Goal: Task Accomplishment & Management: Manage account settings

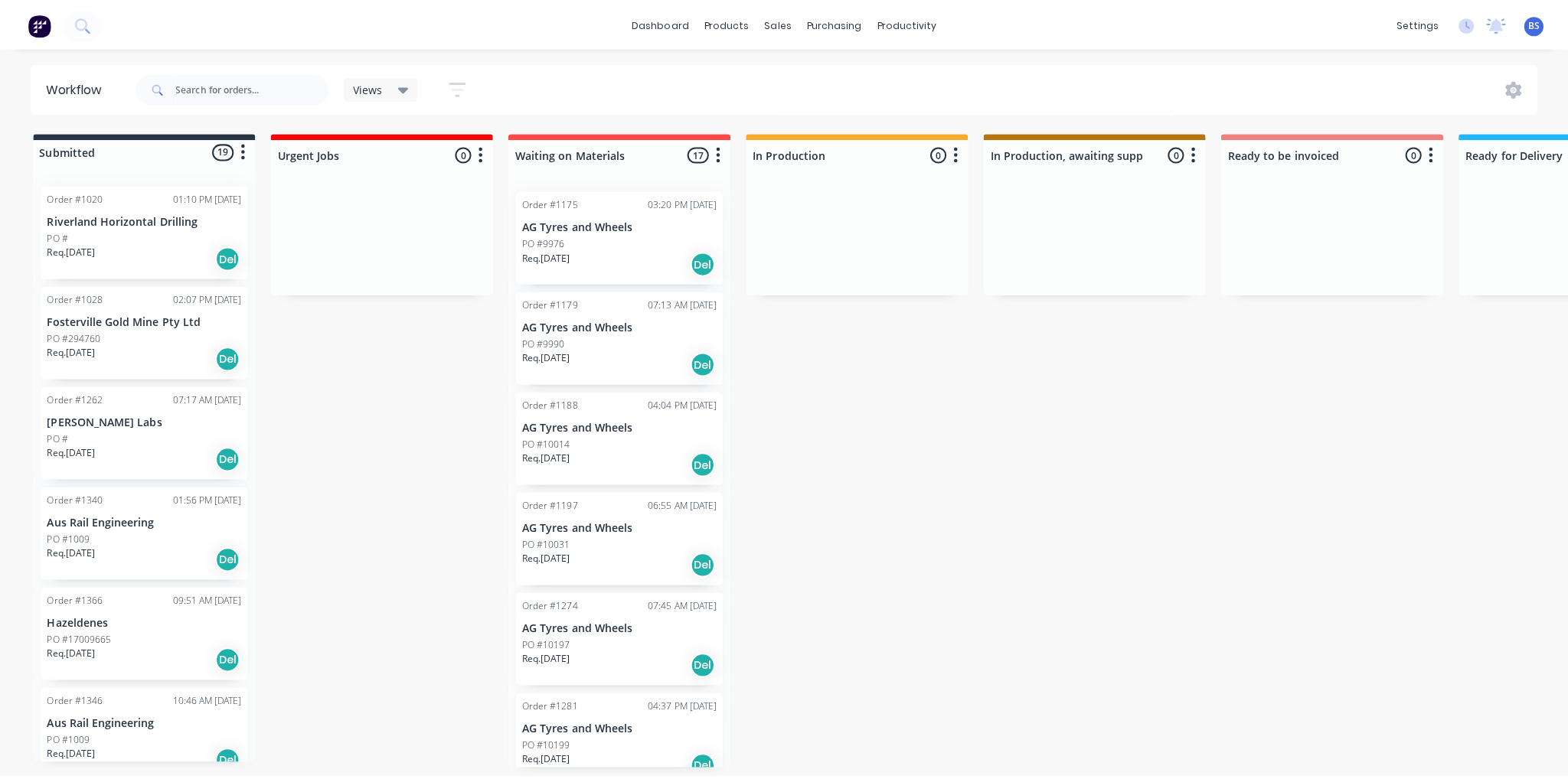
scroll to position [383, 0]
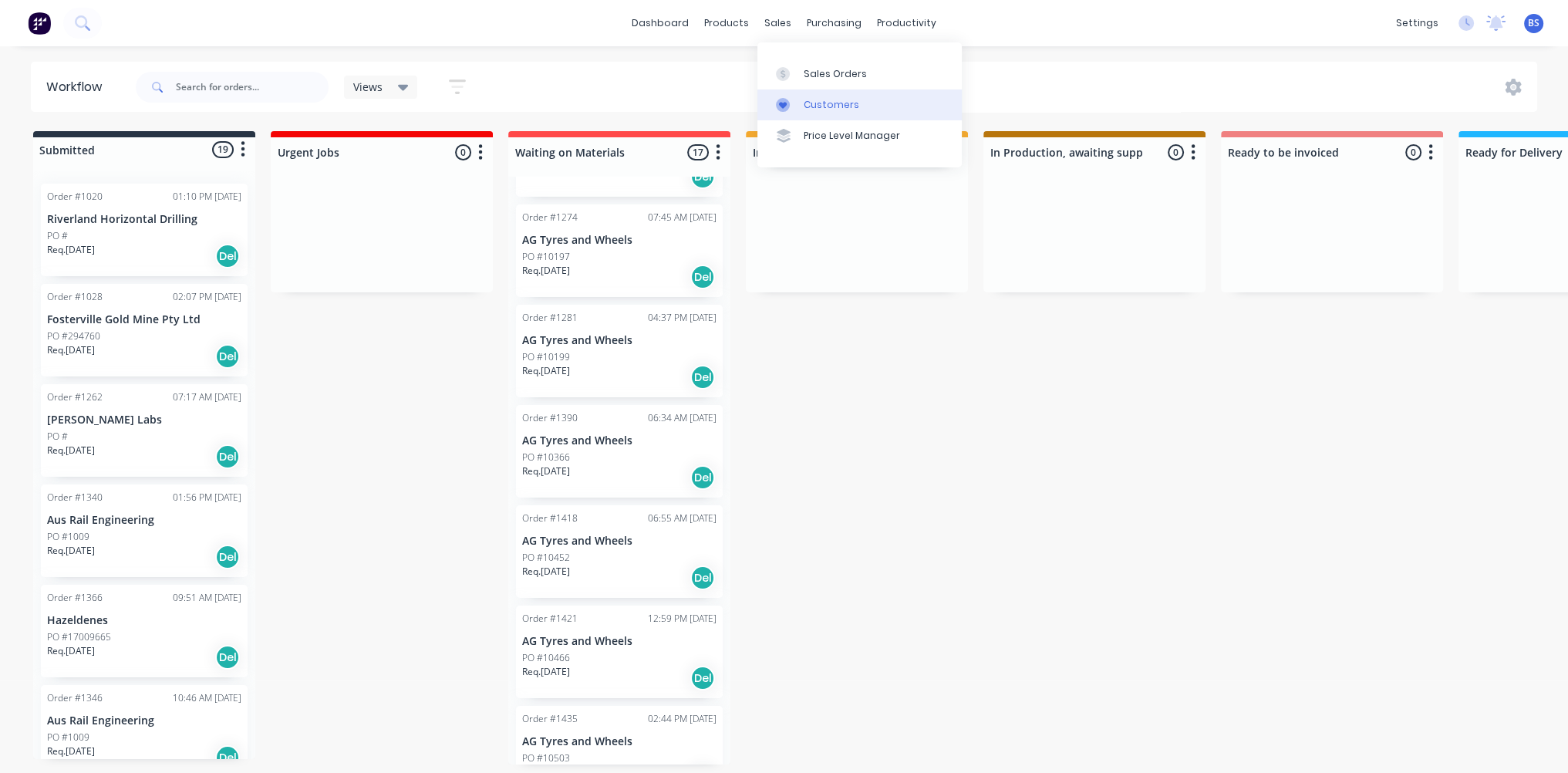
click at [804, 98] on div "Customers" at bounding box center [832, 105] width 56 height 14
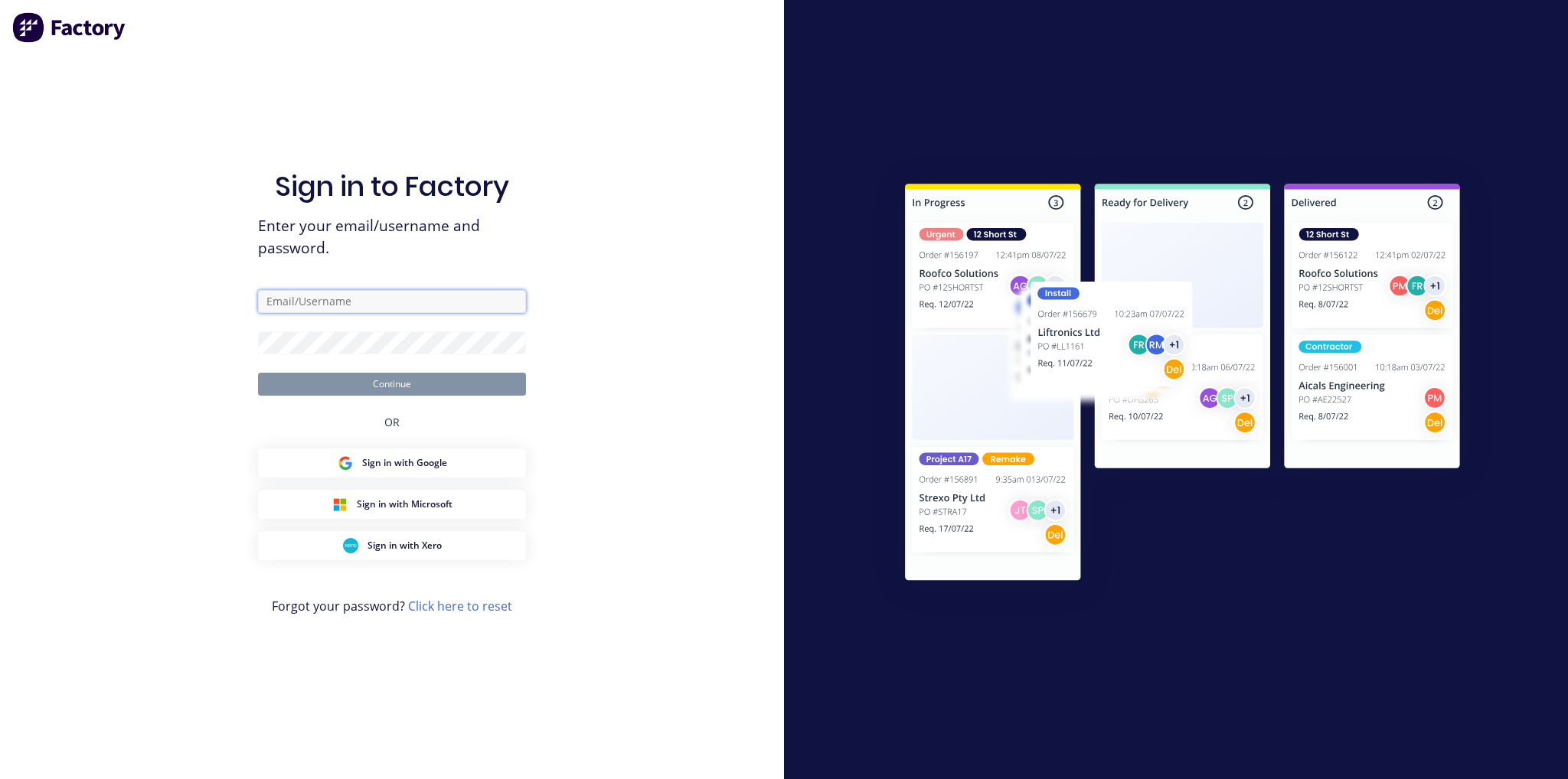
type input "[EMAIL_ADDRESS][DOMAIN_NAME]"
click at [402, 378] on button "Continue" at bounding box center [392, 384] width 268 height 23
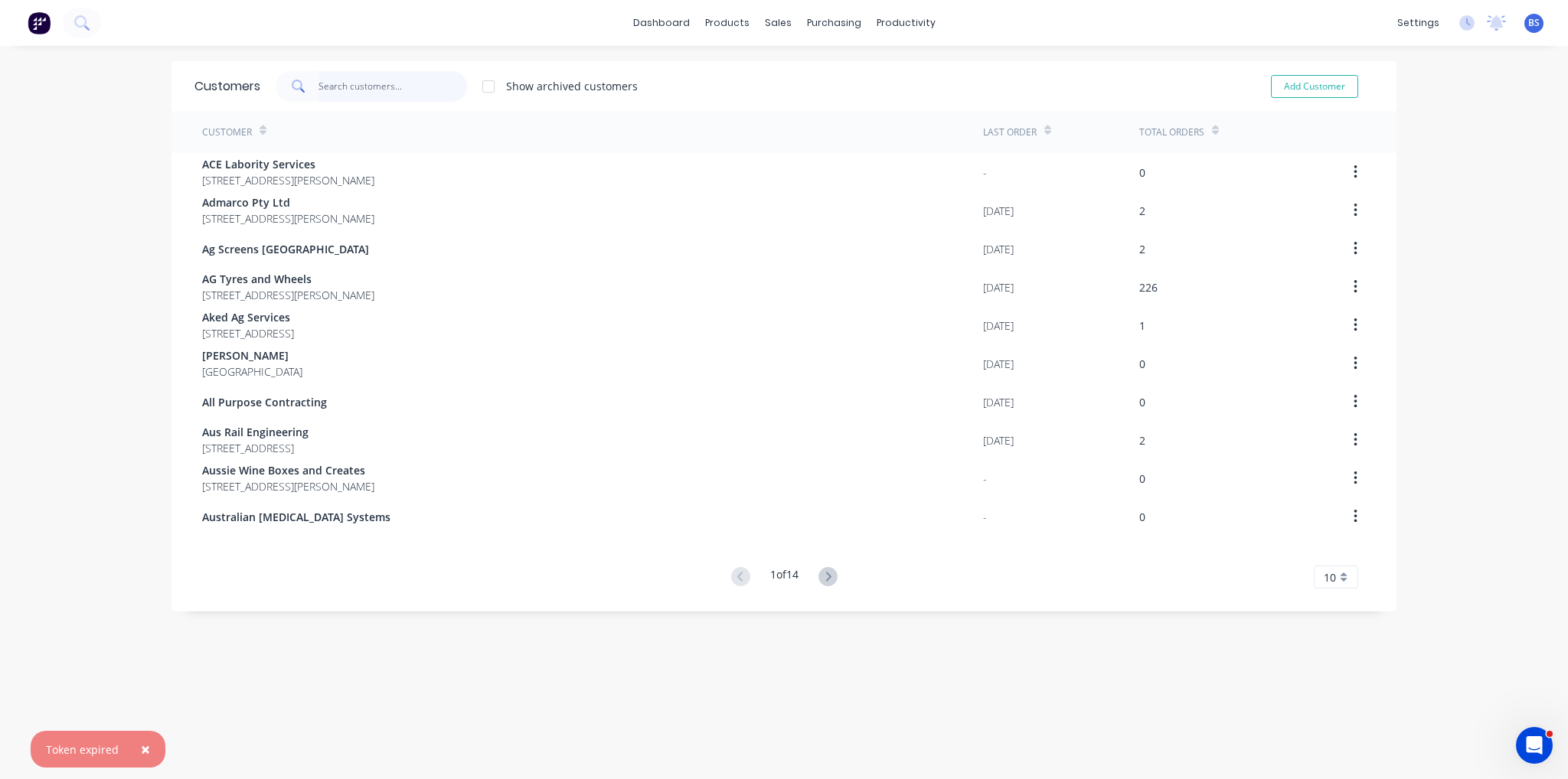
click at [343, 90] on input "text" at bounding box center [393, 86] width 149 height 31
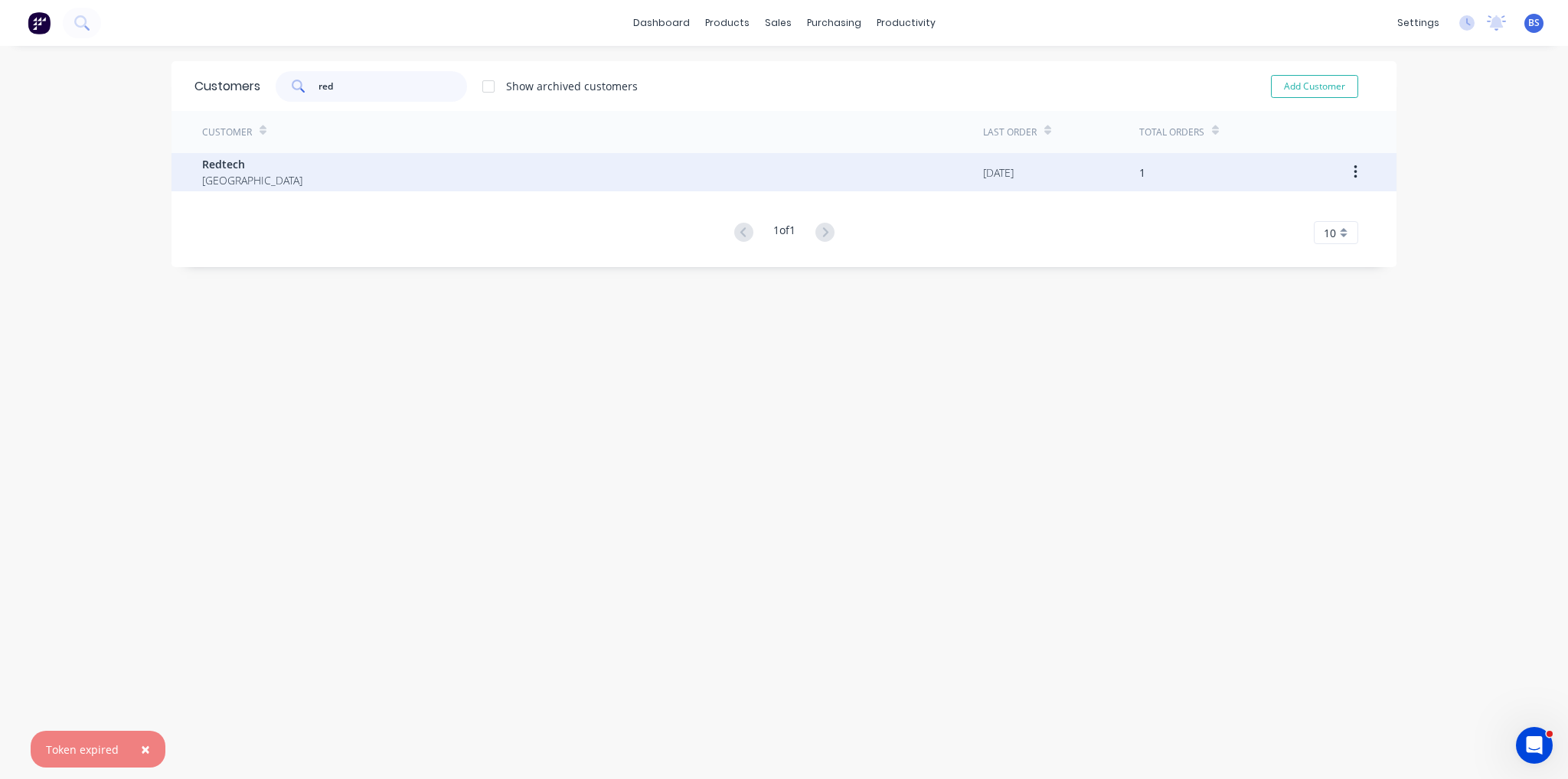
type input "red"
click at [266, 166] on div "Redtech [GEOGRAPHIC_DATA]" at bounding box center [592, 172] width 781 height 38
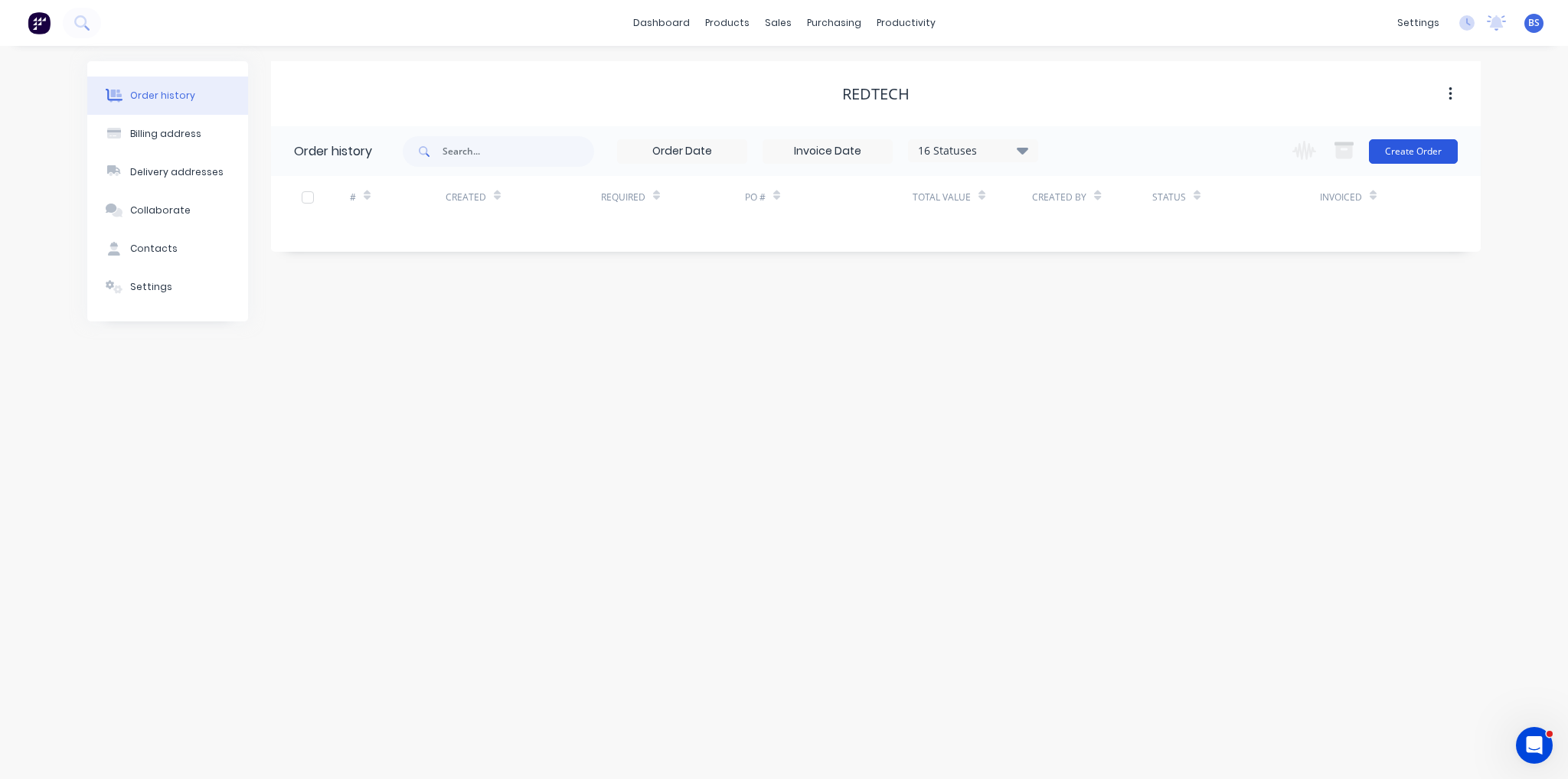
click at [1409, 145] on button "Create Order" at bounding box center [1413, 151] width 89 height 25
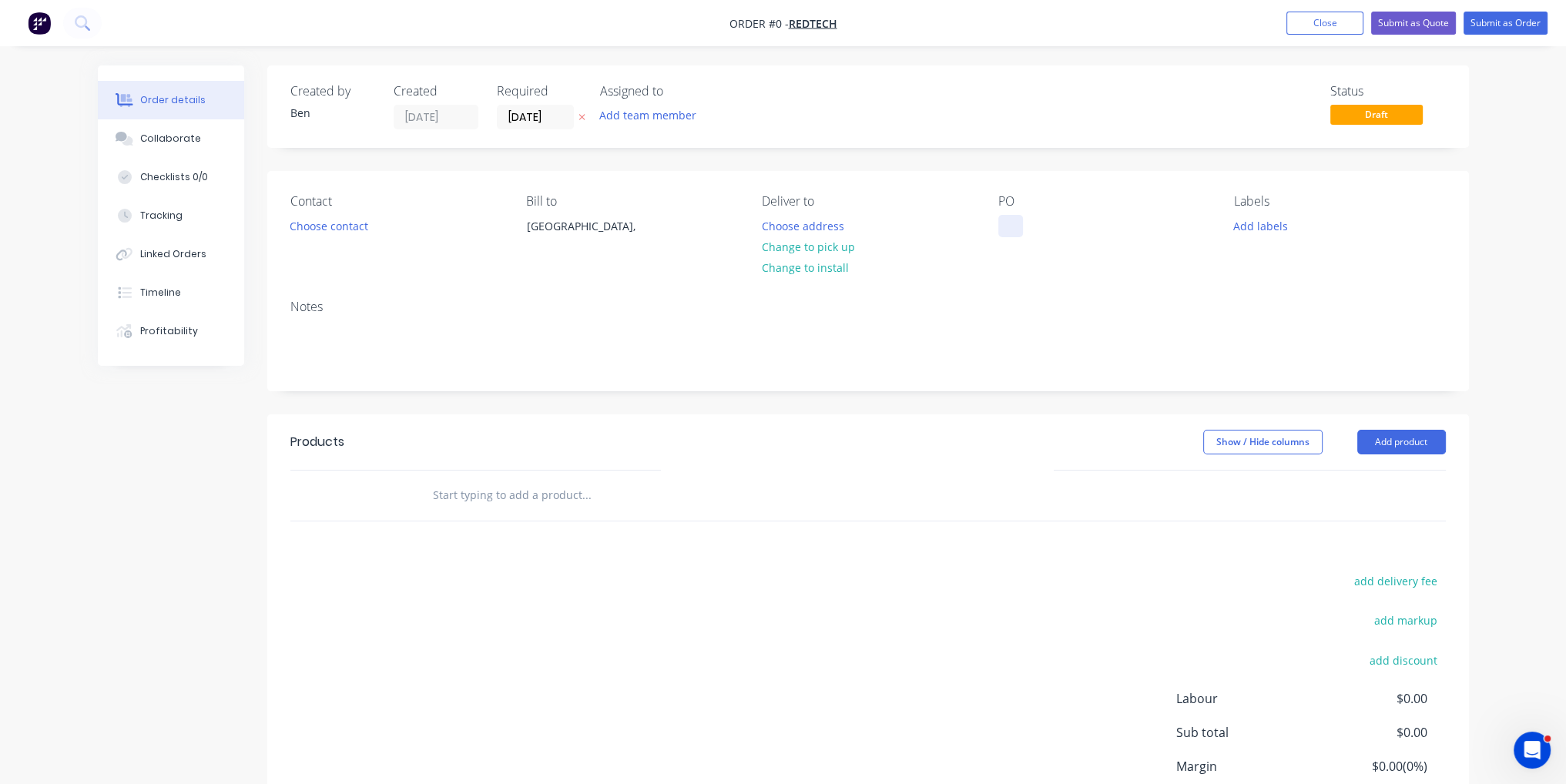
click at [1008, 229] on div at bounding box center [1011, 226] width 25 height 22
click at [1413, 436] on div "Order details Collaborate Checklists 0/0 Tracking Linked Orders Timeline Profit…" at bounding box center [783, 490] width 1402 height 849
click at [1413, 436] on button "Add product" at bounding box center [1402, 442] width 89 height 25
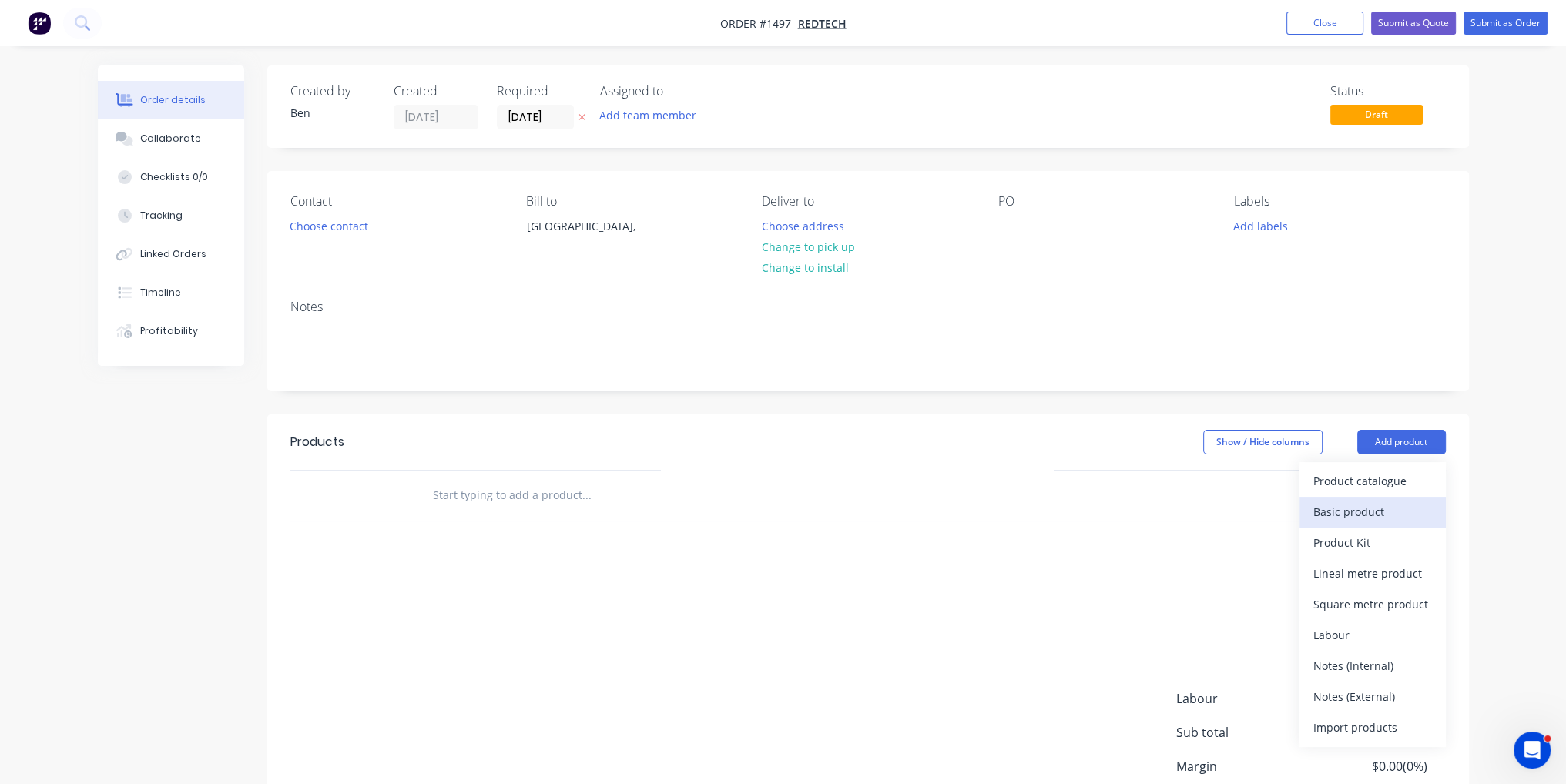
click at [1376, 514] on div "Basic product" at bounding box center [1373, 512] width 119 height 22
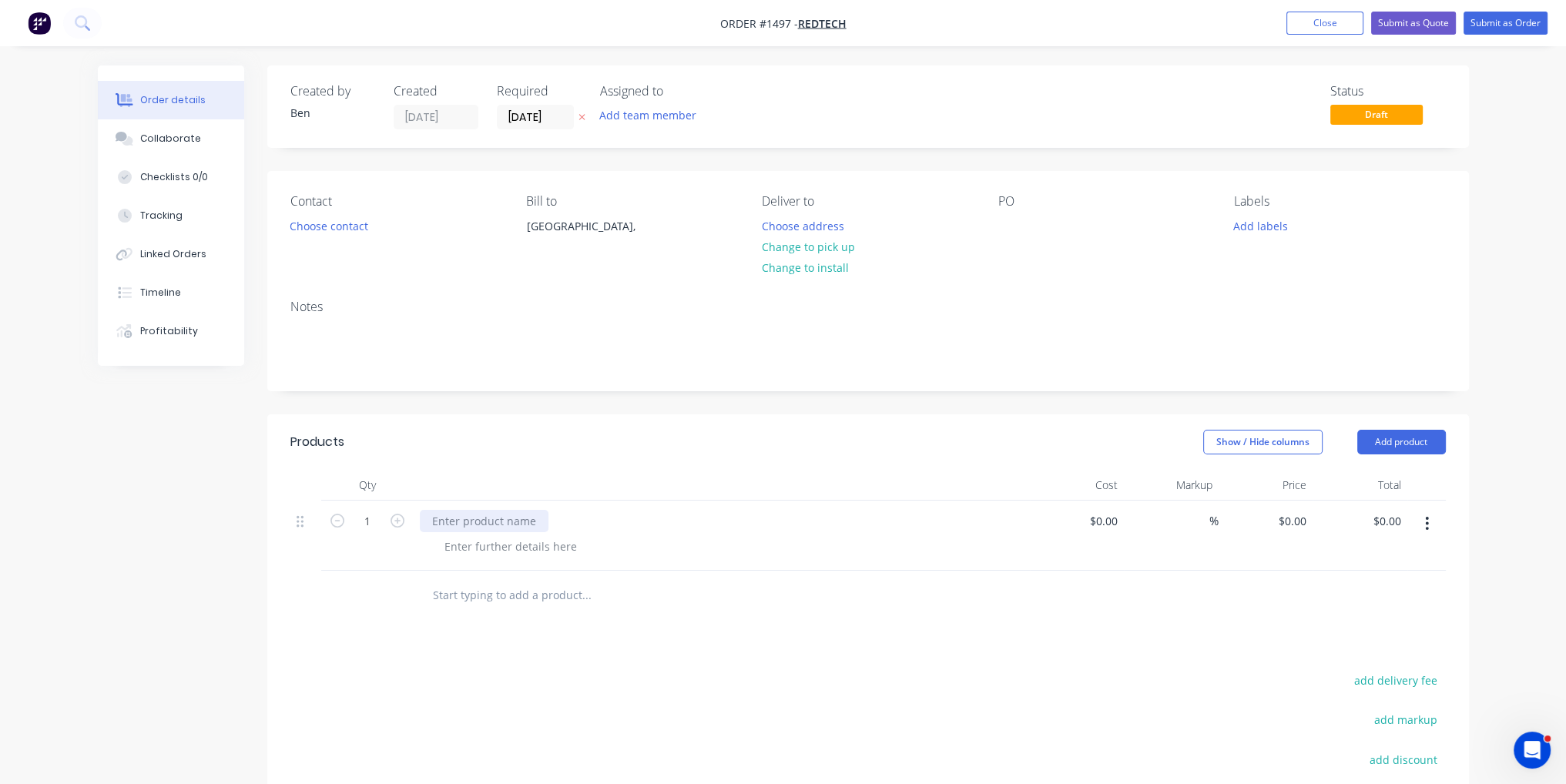
click at [475, 524] on div at bounding box center [483, 521] width 128 height 22
click at [1096, 522] on div "$0.00" at bounding box center [1077, 536] width 95 height 70
type input "8"
type input "$380.00"
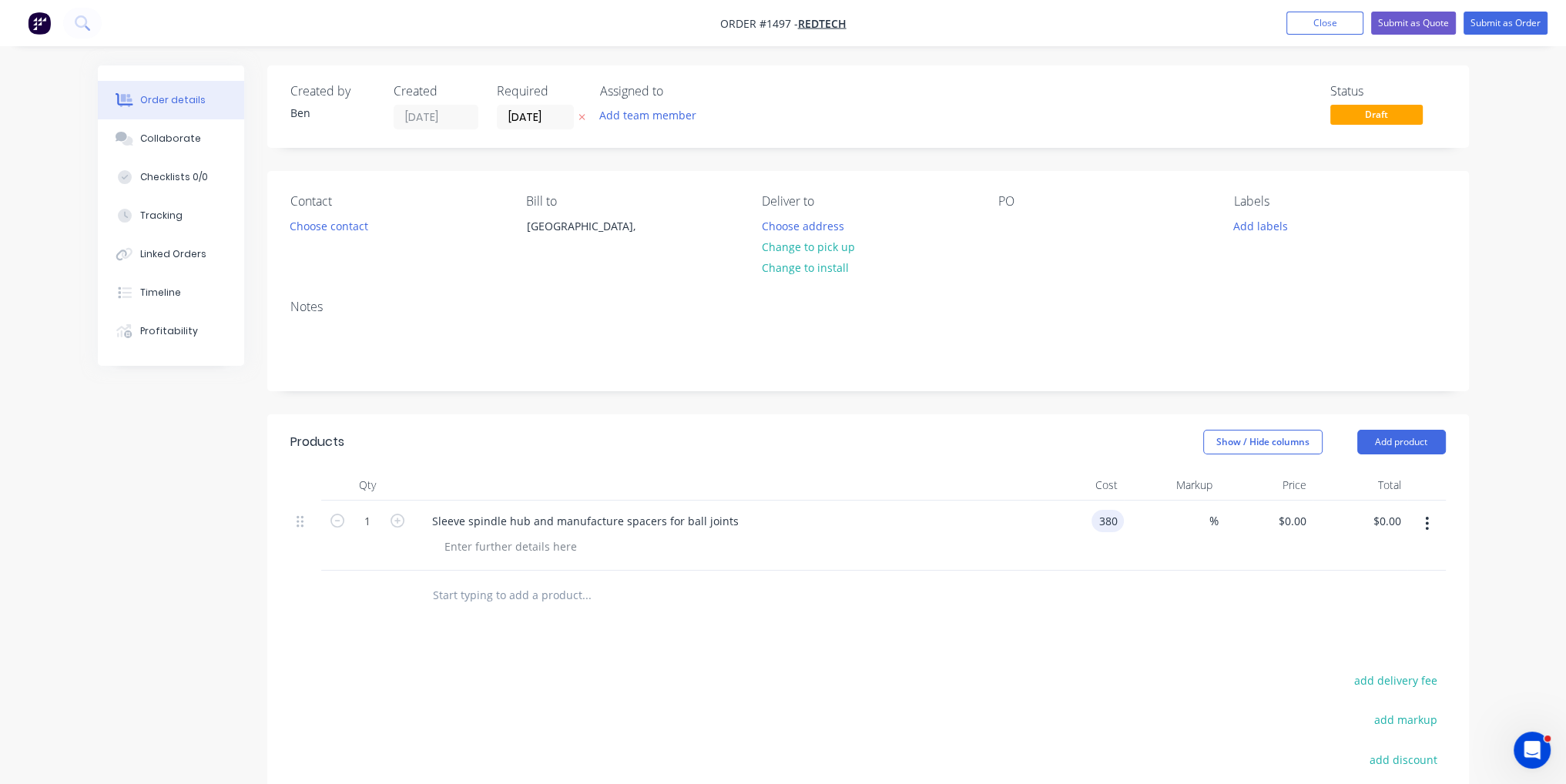
type input "$380.00"
click at [1082, 587] on div at bounding box center [868, 596] width 1156 height 50
click at [1513, 15] on button "Submit as Order" at bounding box center [1505, 22] width 84 height 23
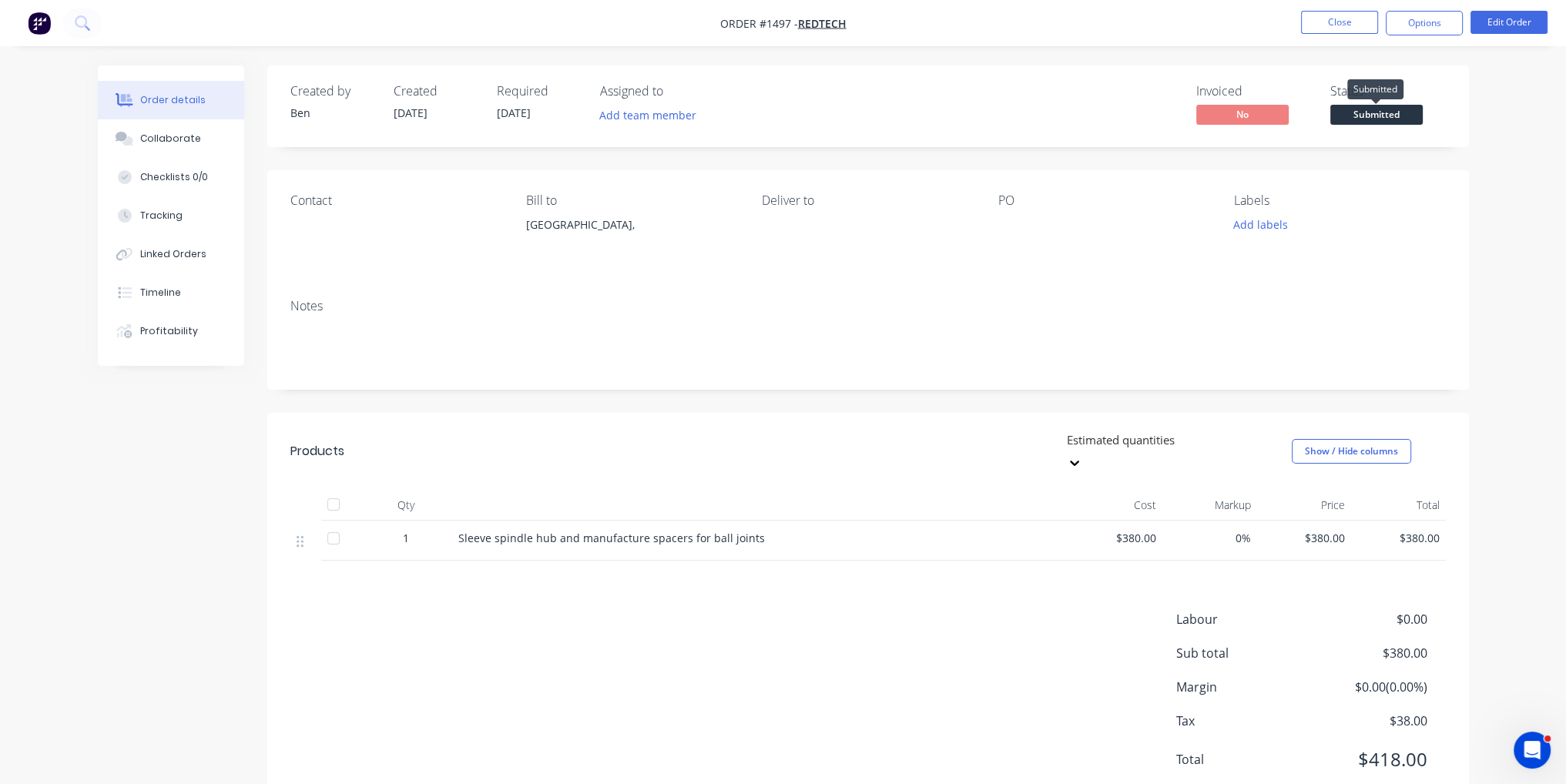
click at [1364, 112] on span "Submitted" at bounding box center [1377, 114] width 93 height 19
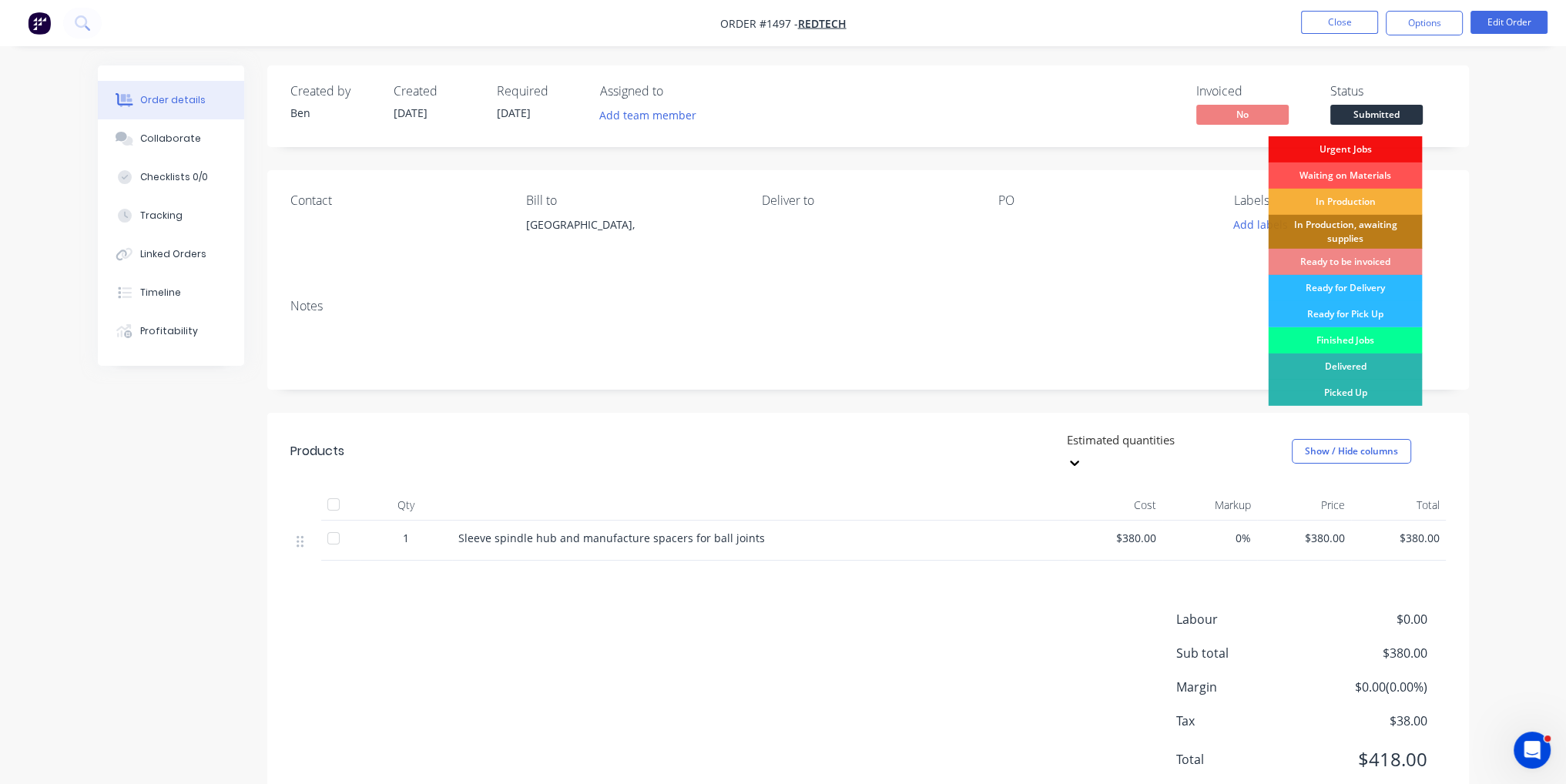
click at [1391, 339] on div "Finished Jobs" at bounding box center [1345, 340] width 154 height 26
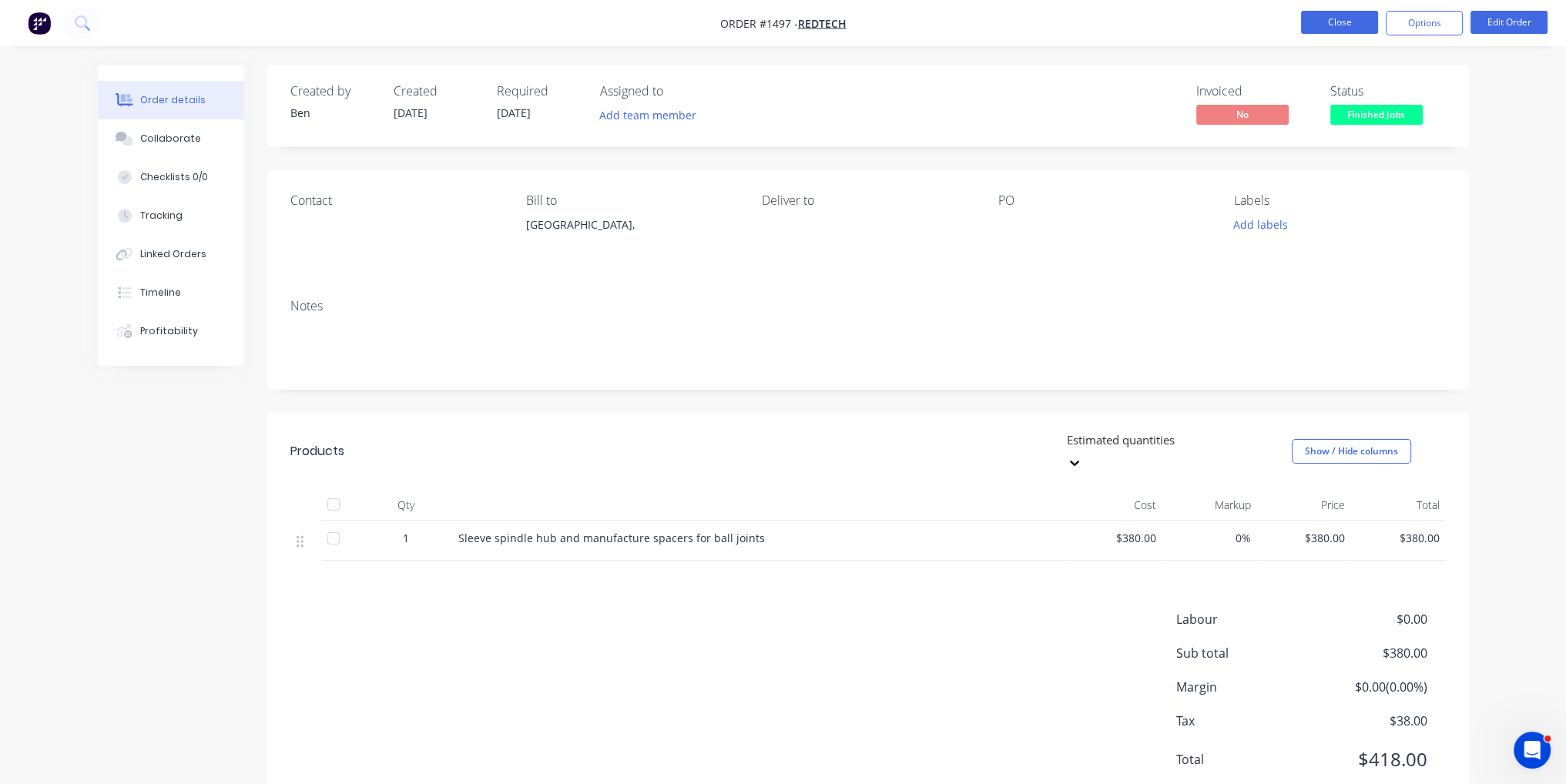
click at [1332, 18] on button "Close" at bounding box center [1339, 22] width 77 height 23
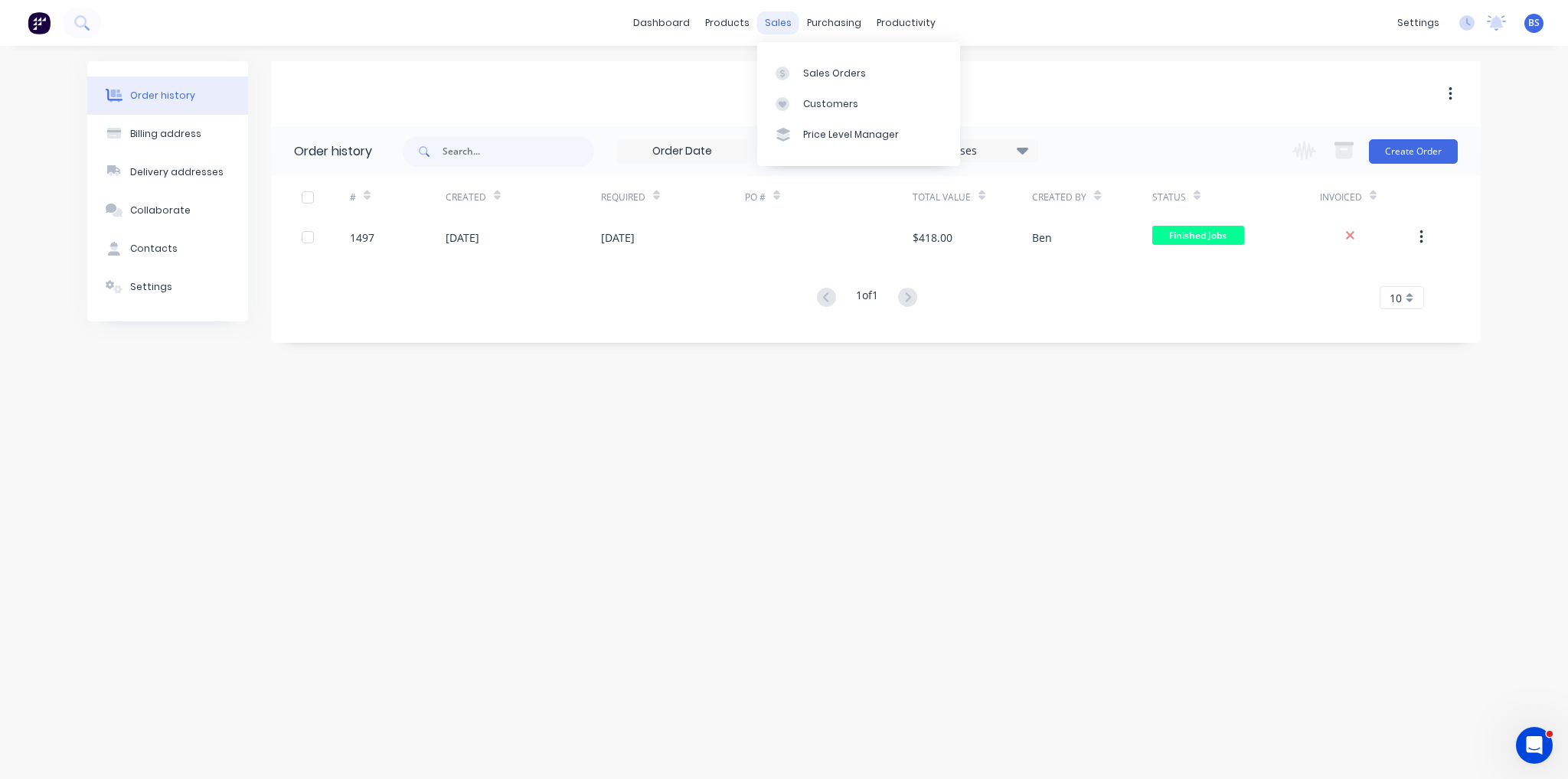
click at [784, 25] on div "sales" at bounding box center [778, 22] width 42 height 23
click at [830, 68] on div "Sales Orders" at bounding box center [834, 73] width 63 height 13
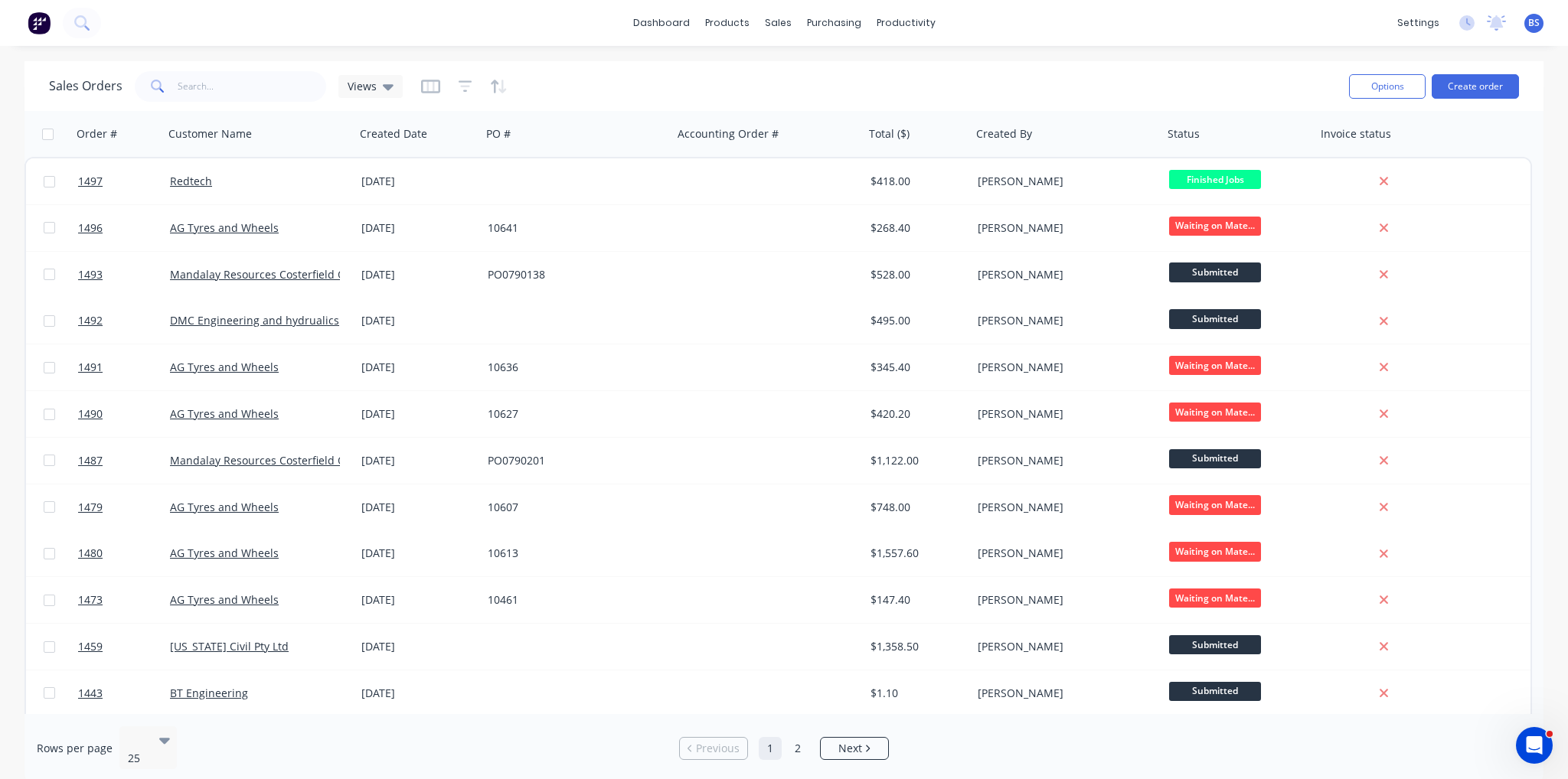
click at [1328, 86] on div "Sales Orders Views" at bounding box center [693, 86] width 1287 height 37
click at [1287, 86] on div "Sales Orders Views" at bounding box center [693, 86] width 1287 height 37
click at [815, 108] on div "Customers" at bounding box center [831, 104] width 55 height 13
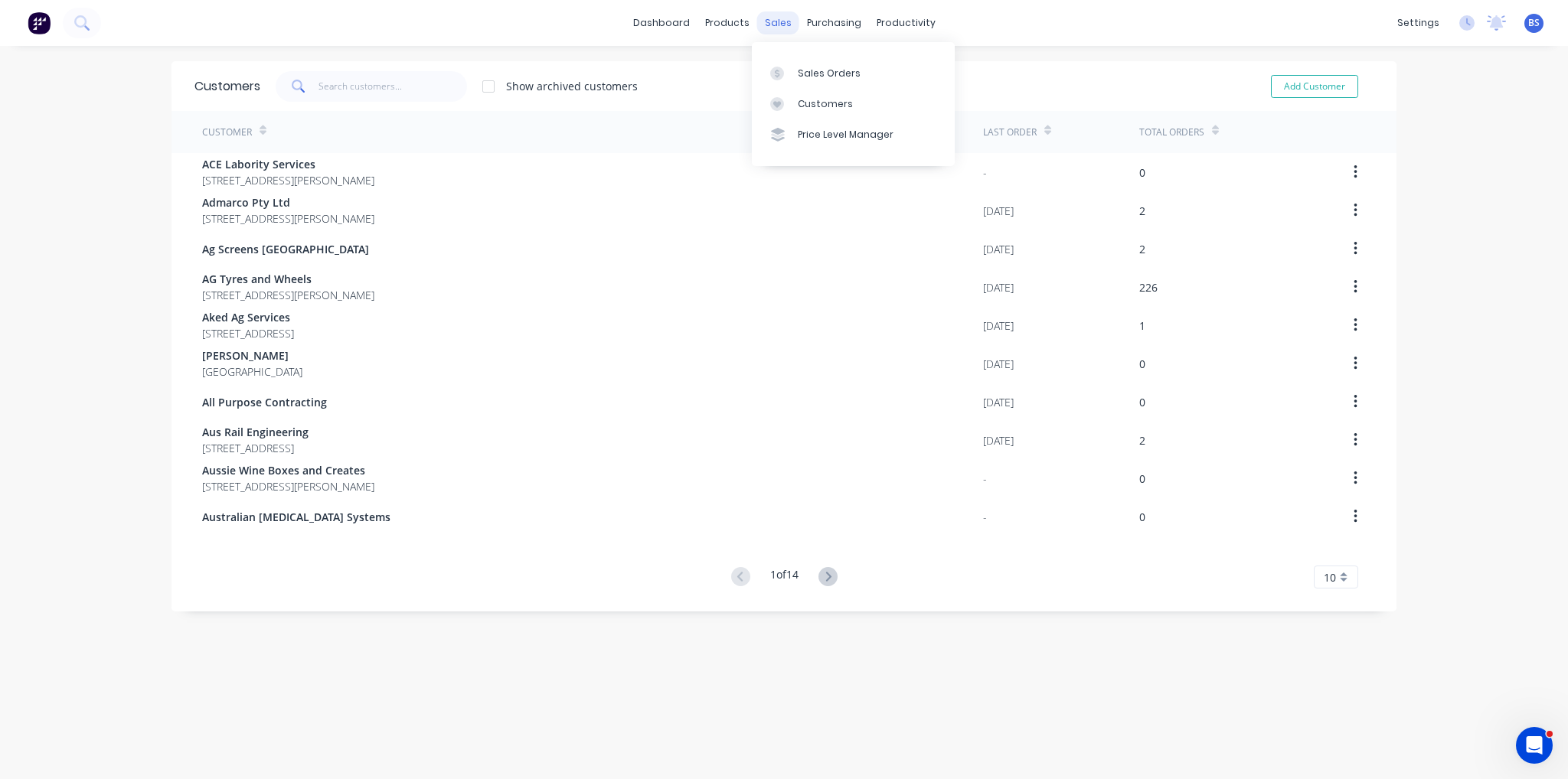
click at [790, 24] on div "sales" at bounding box center [778, 22] width 42 height 23
click at [807, 59] on link "Sales Orders" at bounding box center [853, 72] width 203 height 31
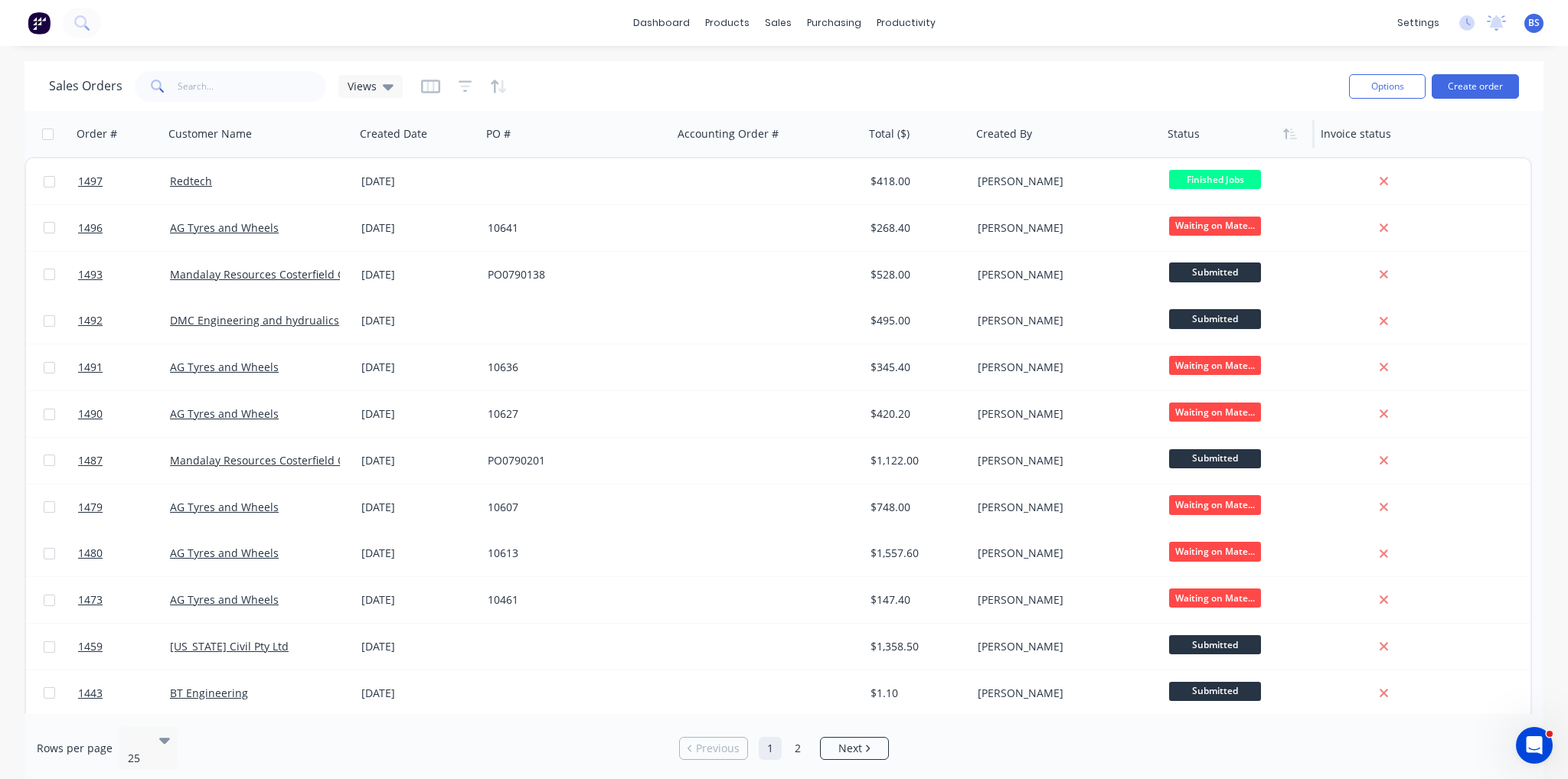
click at [1274, 138] on div at bounding box center [1234, 134] width 134 height 31
click at [1284, 139] on icon "button" at bounding box center [1290, 133] width 13 height 12
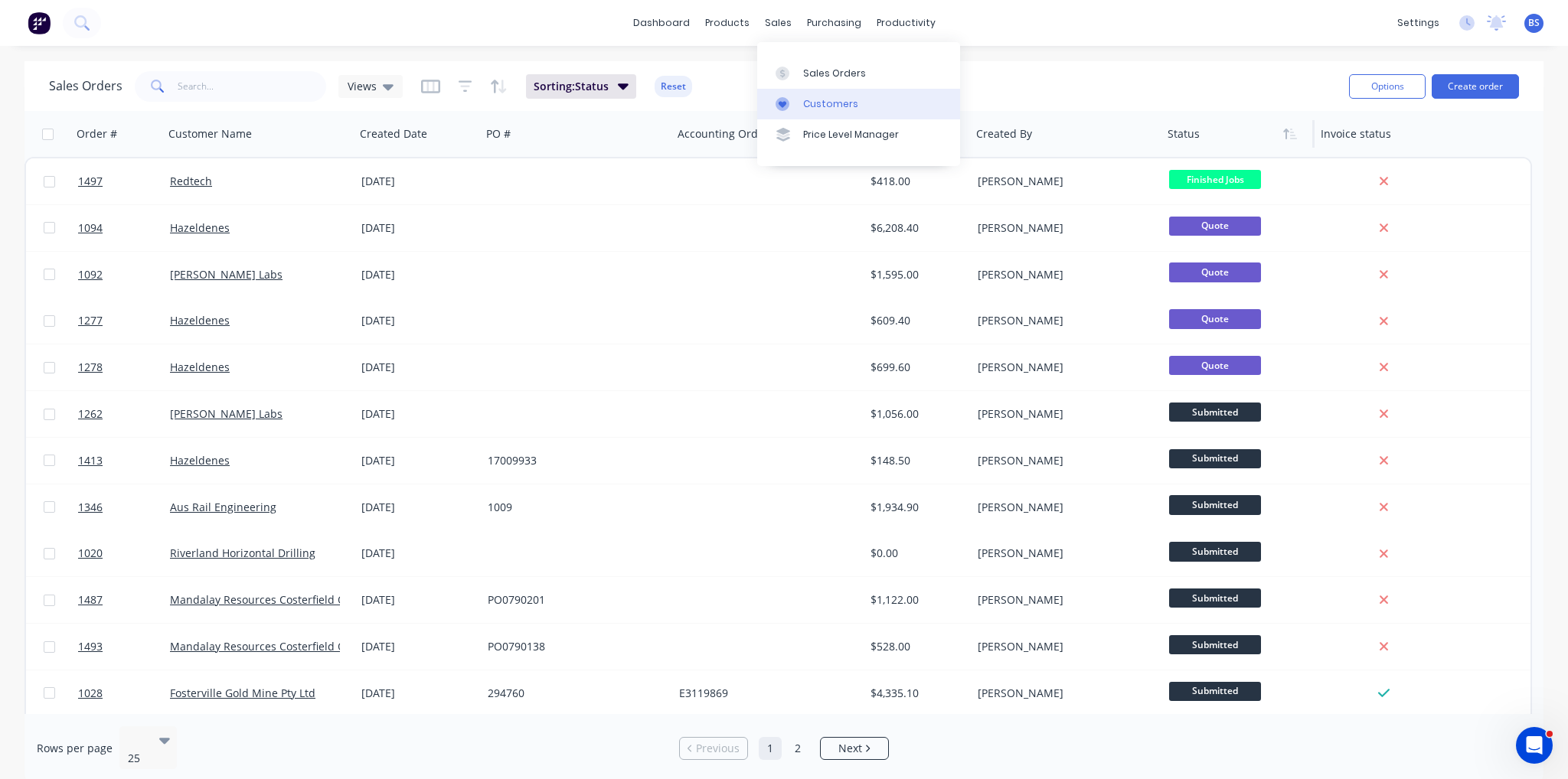
click at [817, 107] on div "Customers" at bounding box center [831, 104] width 55 height 13
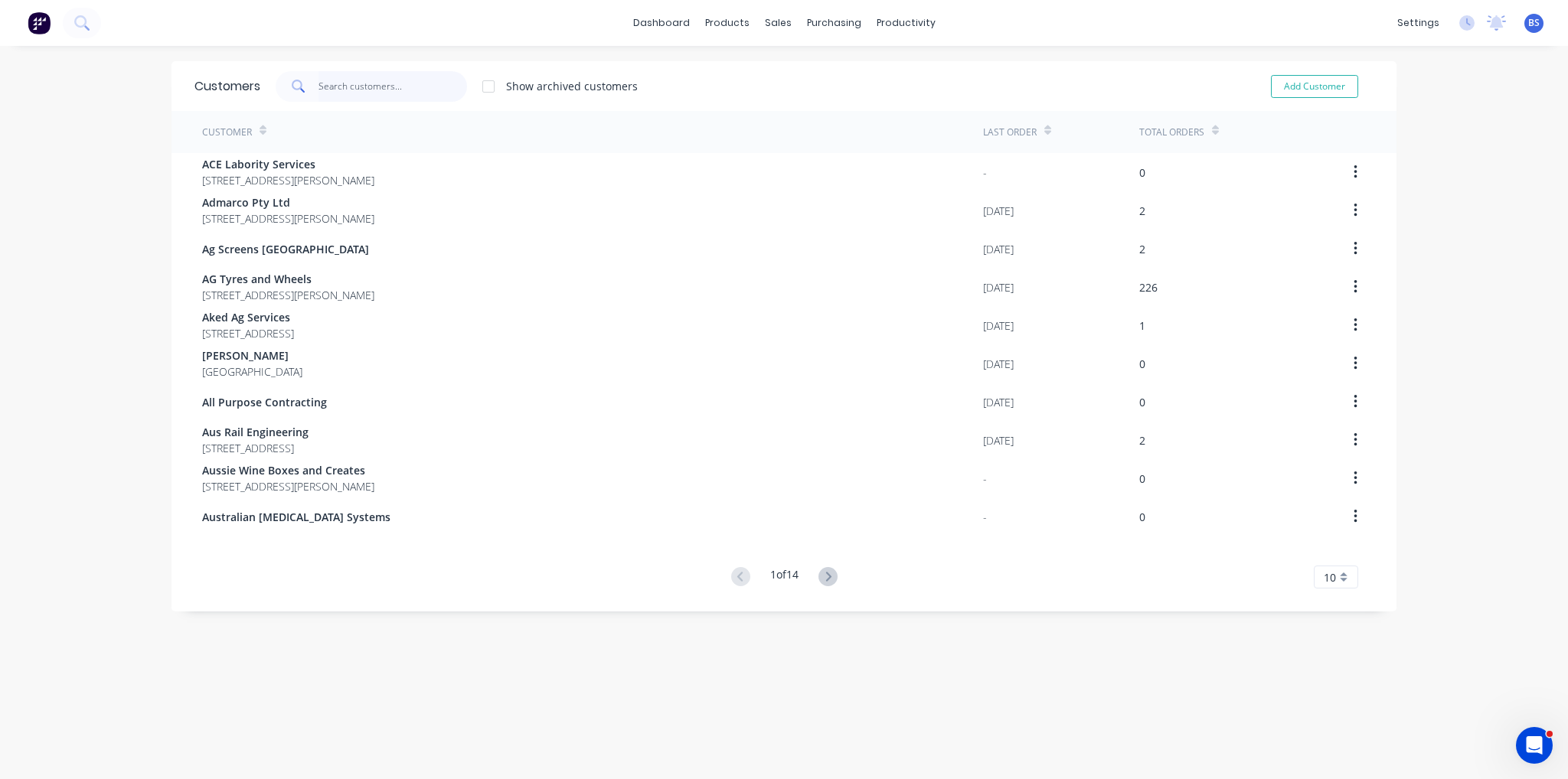
click at [344, 86] on input "text" at bounding box center [393, 86] width 149 height 31
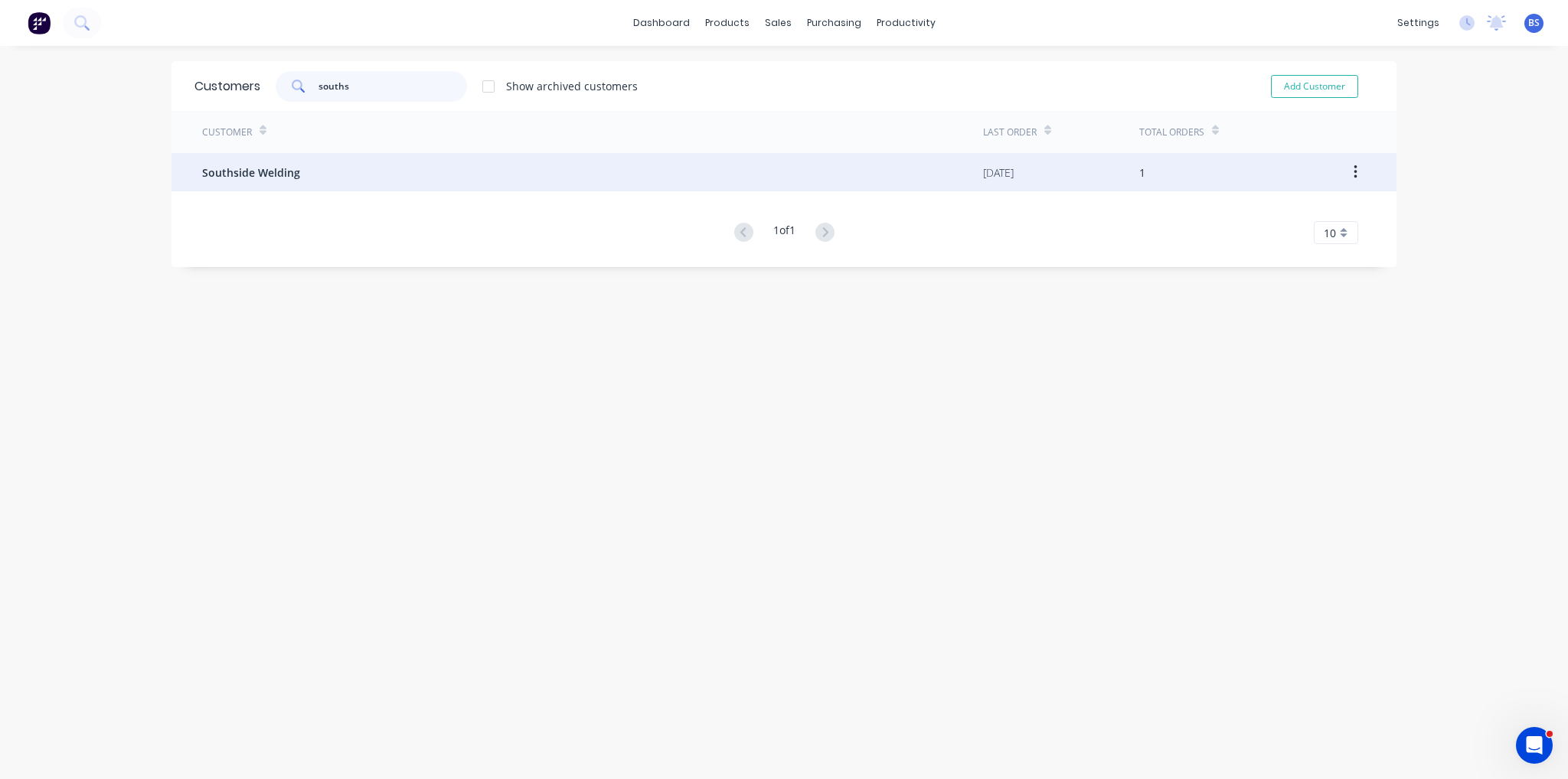
type input "souths"
click at [403, 187] on div "Southside Welding" at bounding box center [592, 172] width 781 height 38
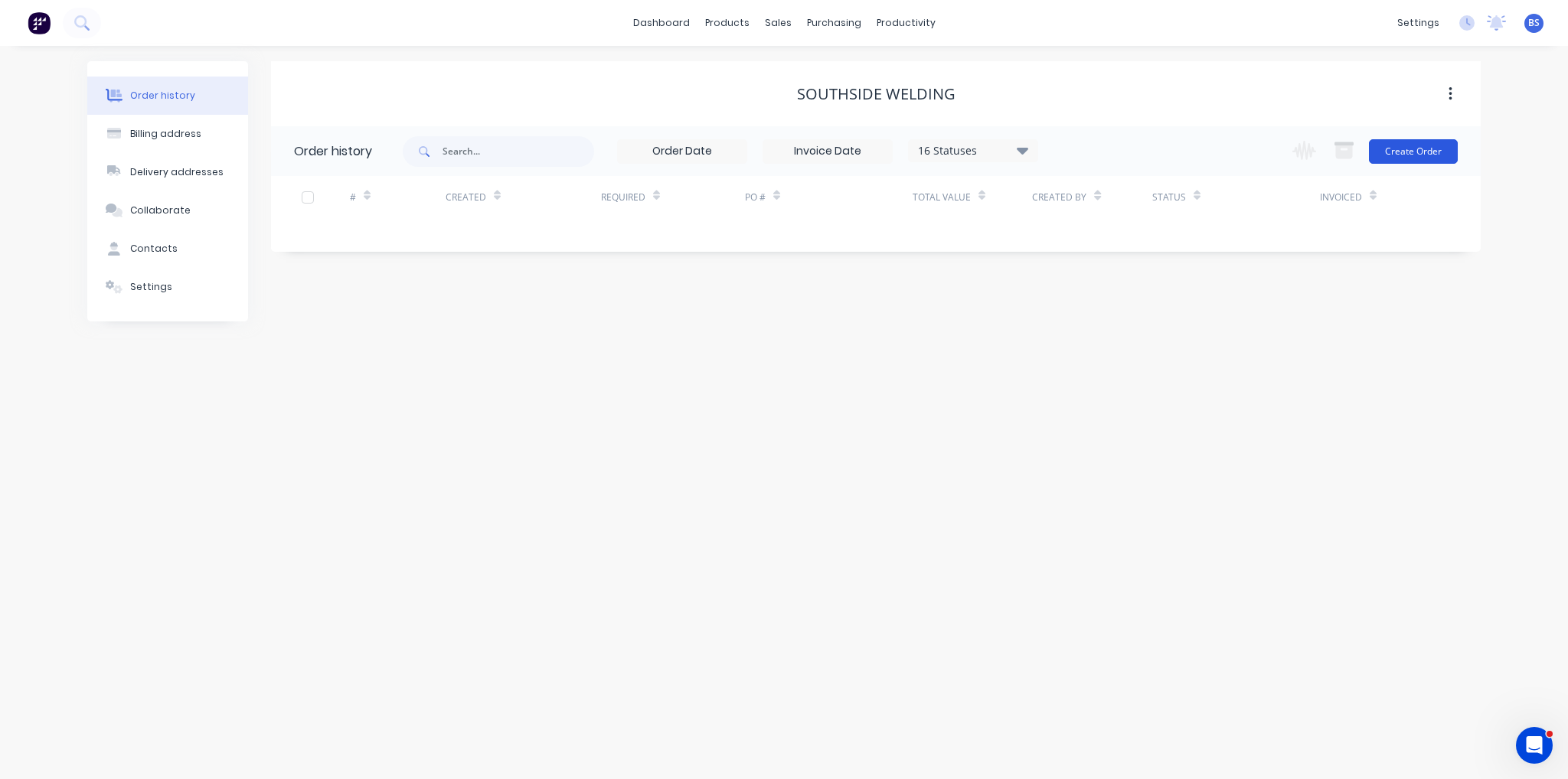
click at [1402, 145] on button "Create Order" at bounding box center [1413, 151] width 89 height 25
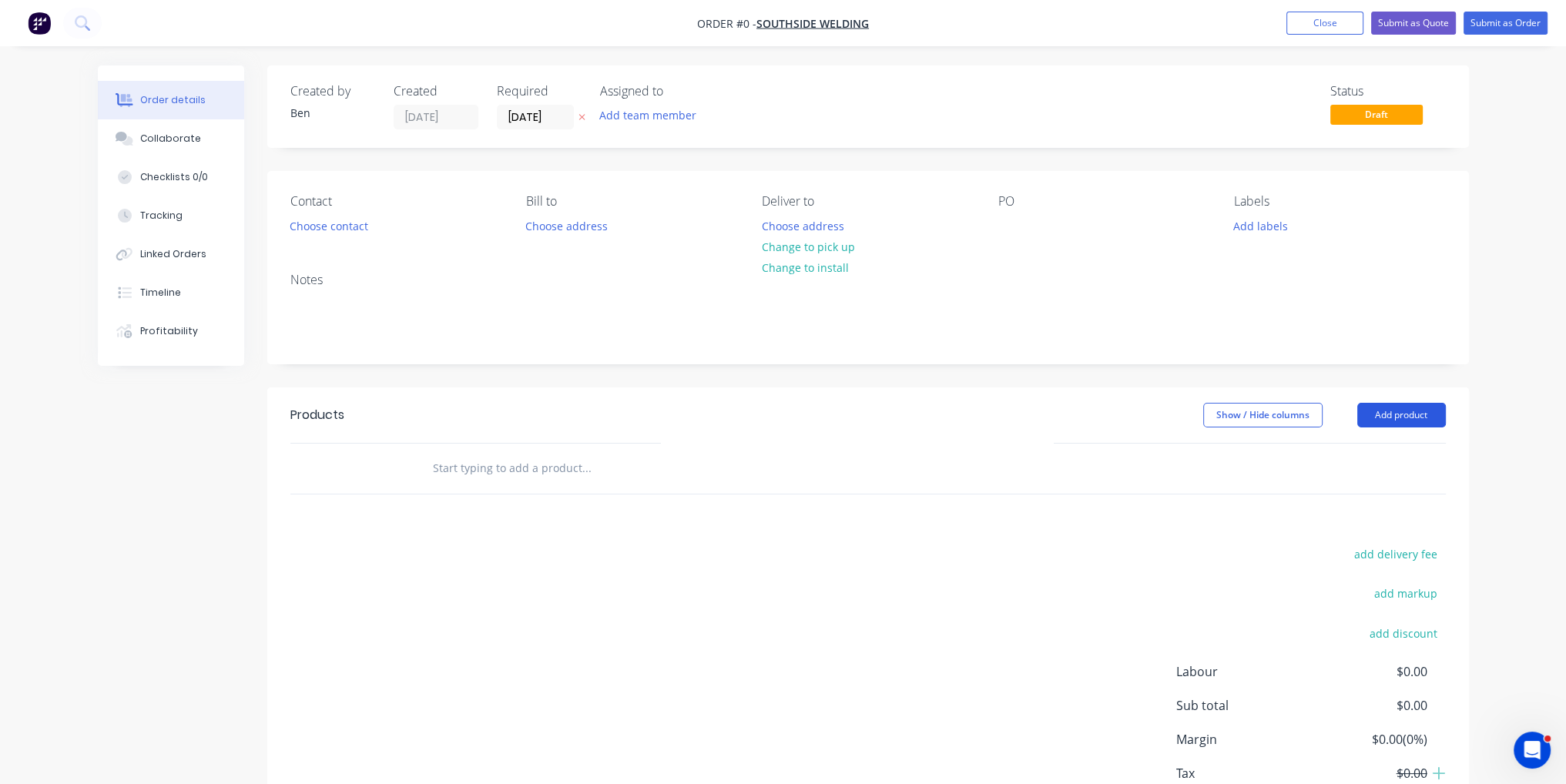
click at [1371, 420] on button "Add product" at bounding box center [1402, 415] width 89 height 25
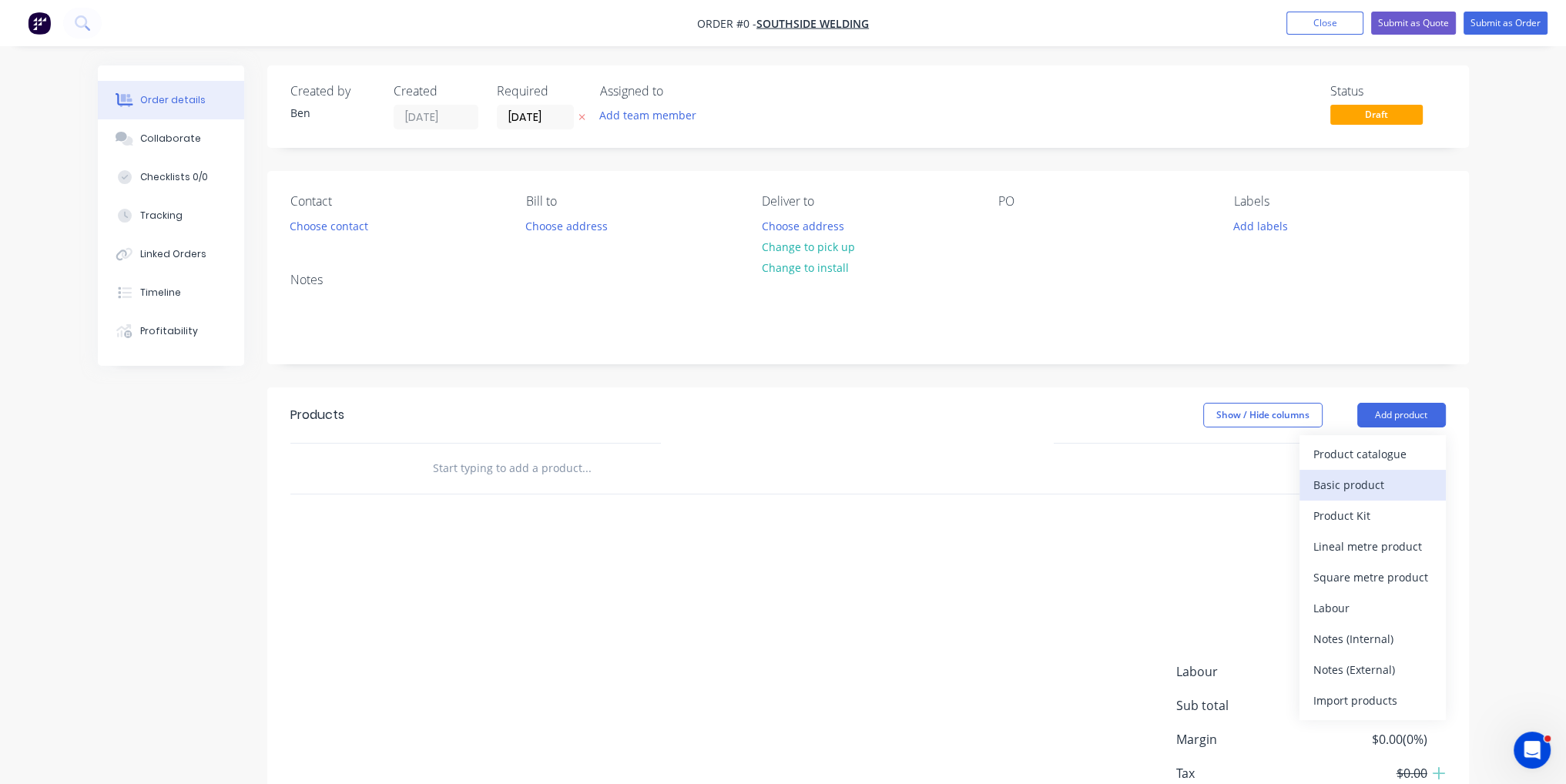
click at [1381, 498] on button "Basic product" at bounding box center [1372, 485] width 146 height 31
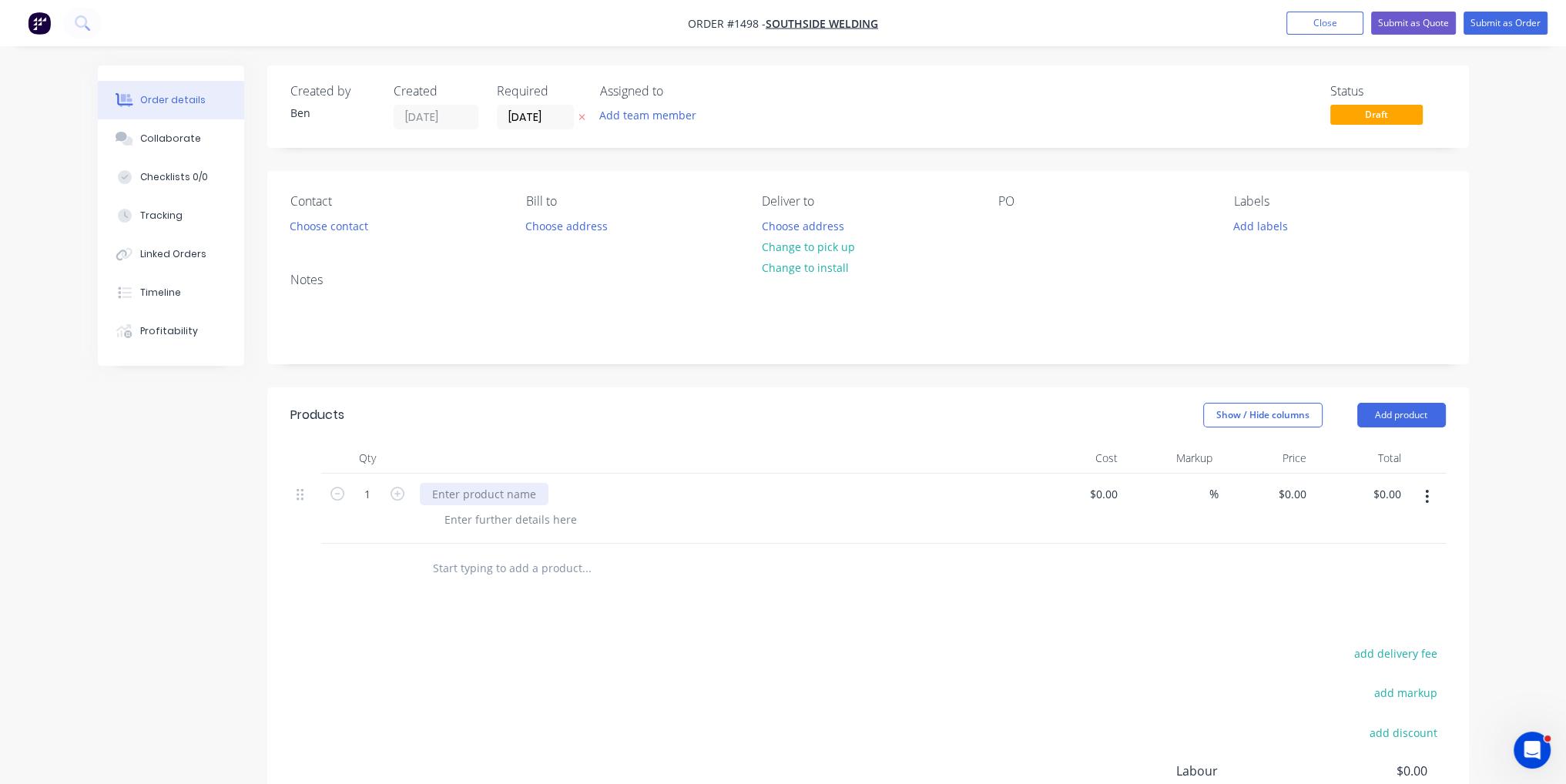
click at [482, 498] on div at bounding box center [483, 494] width 128 height 22
click at [1094, 487] on div "$0.00" at bounding box center [1077, 509] width 95 height 70
type input "$240.00"
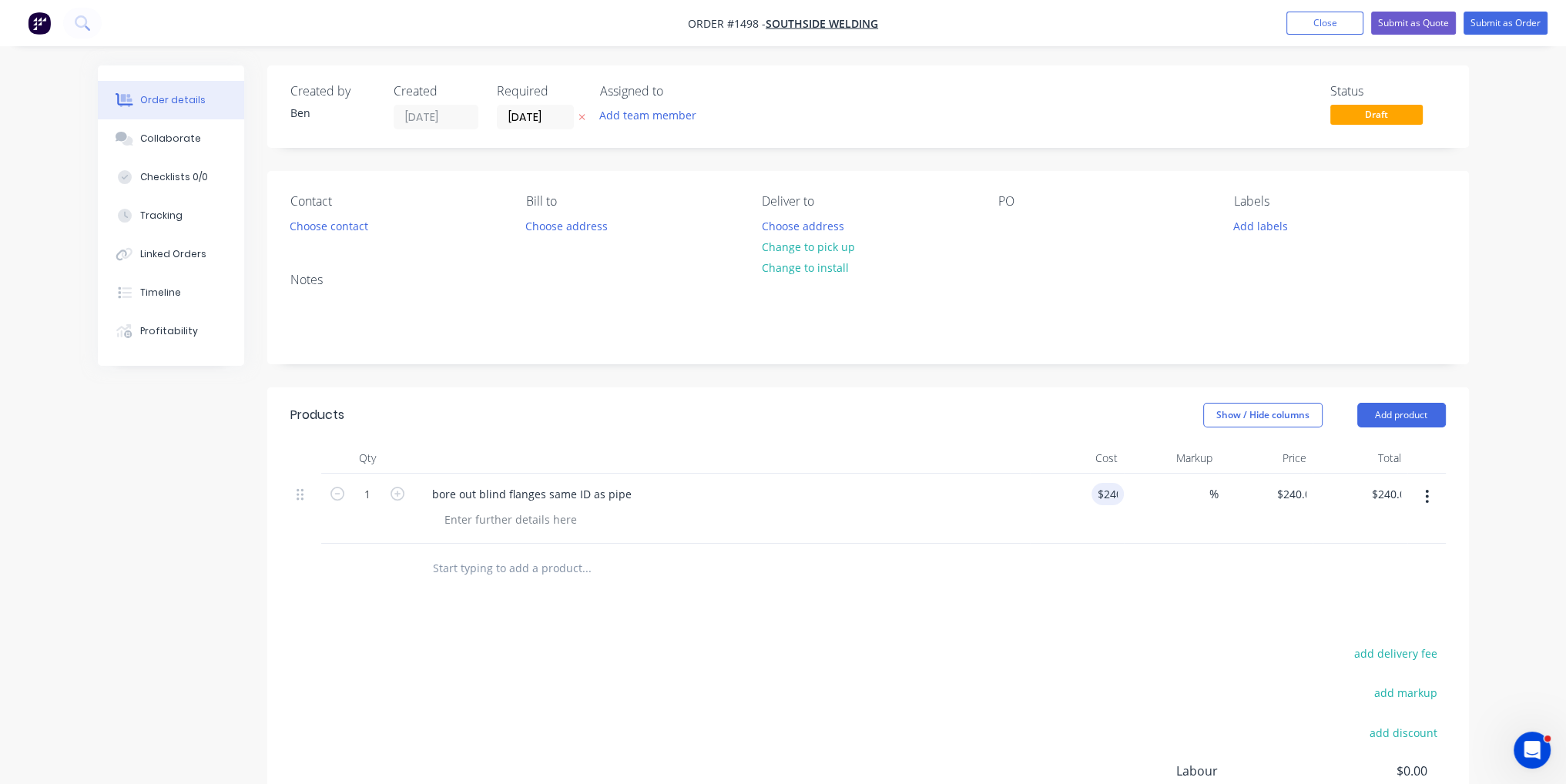
click at [1069, 610] on div "Products Show / Hide columns Add product Qty Cost Markup Price Total 1 bore out…" at bounding box center [868, 676] width 1202 height 576
click at [1509, 14] on button "Submit as Order" at bounding box center [1505, 22] width 84 height 23
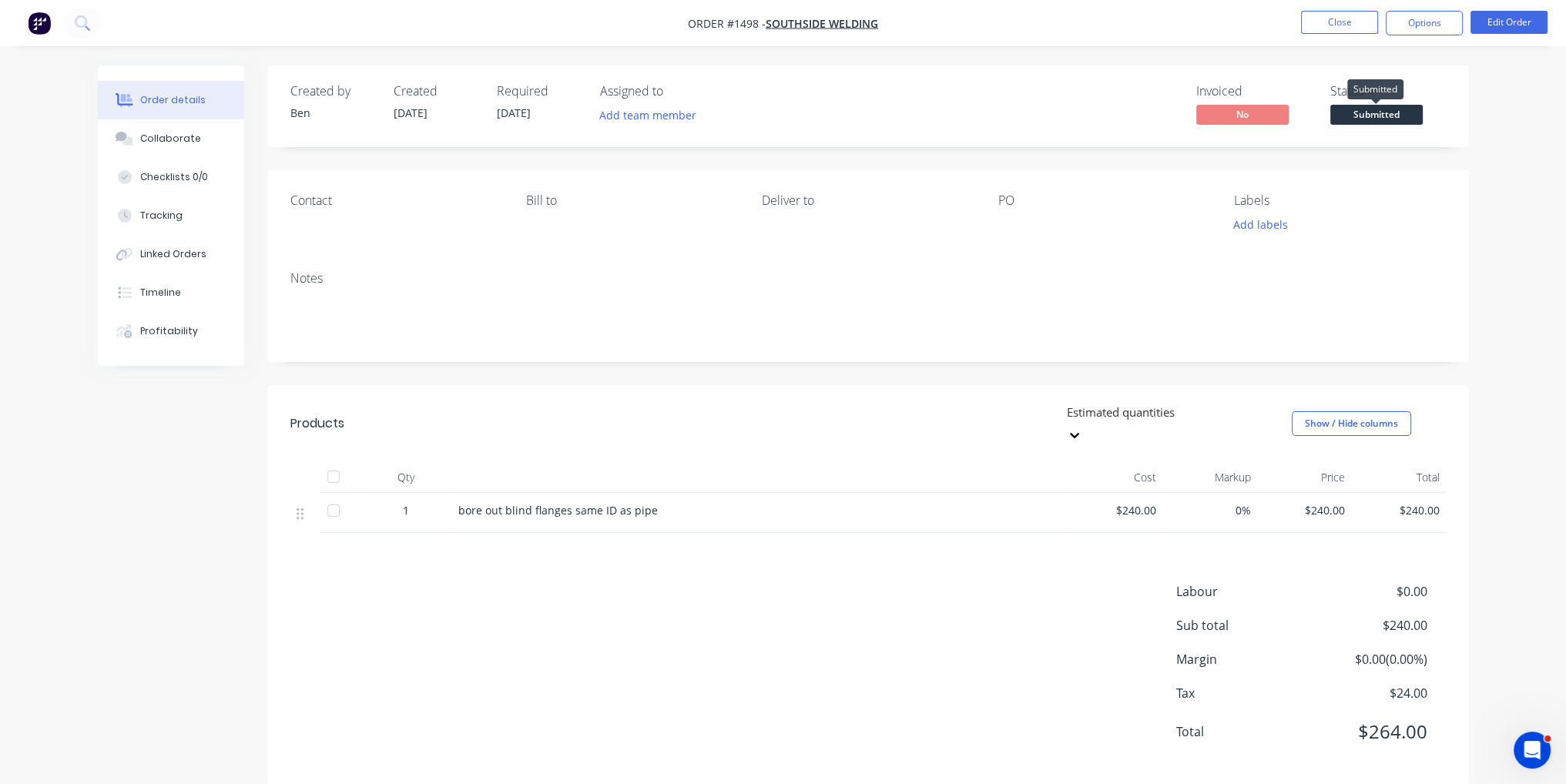
click at [1399, 118] on span "Submitted" at bounding box center [1377, 114] width 93 height 19
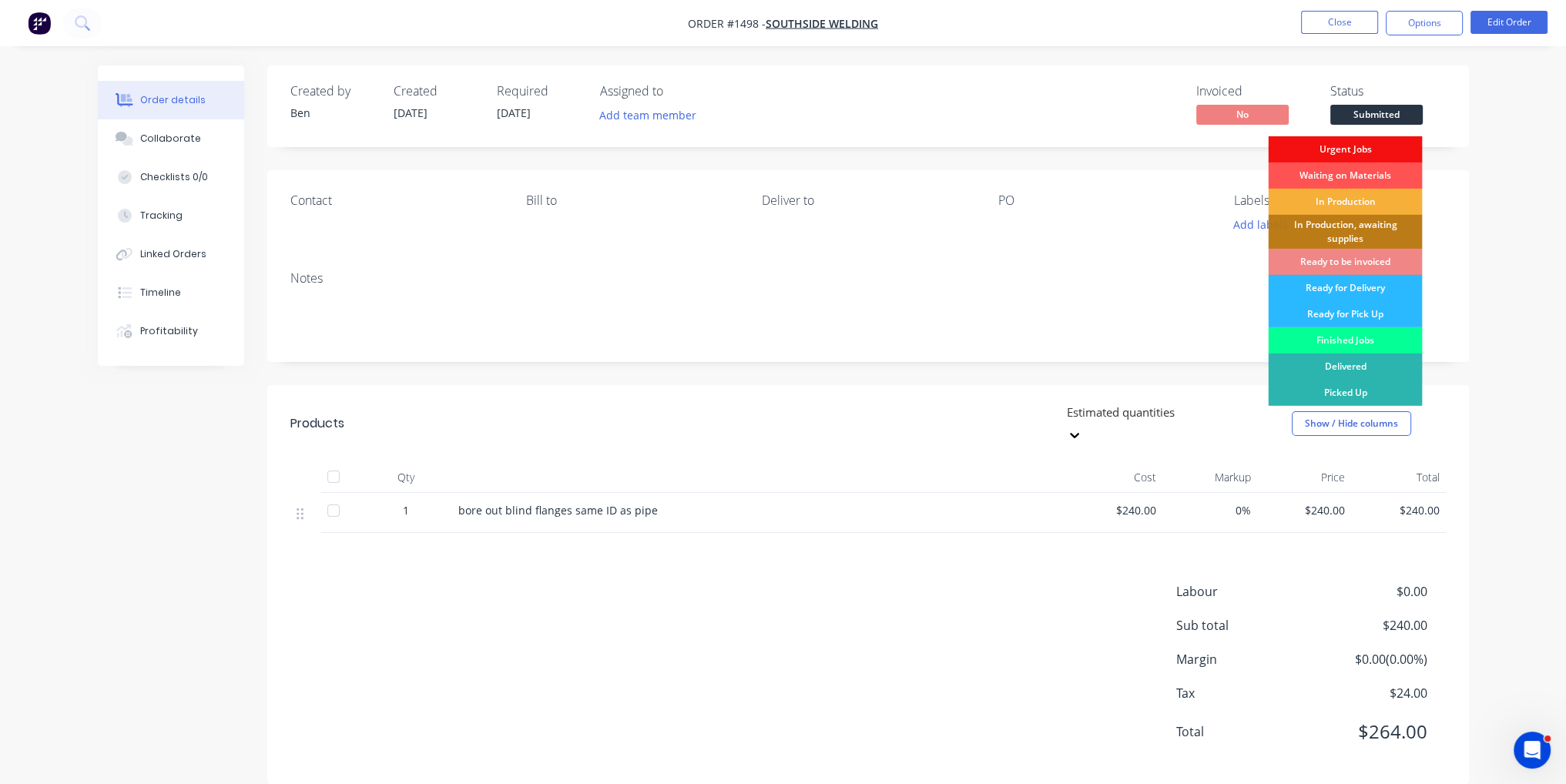
click at [1384, 341] on div "Finished Jobs" at bounding box center [1345, 340] width 154 height 26
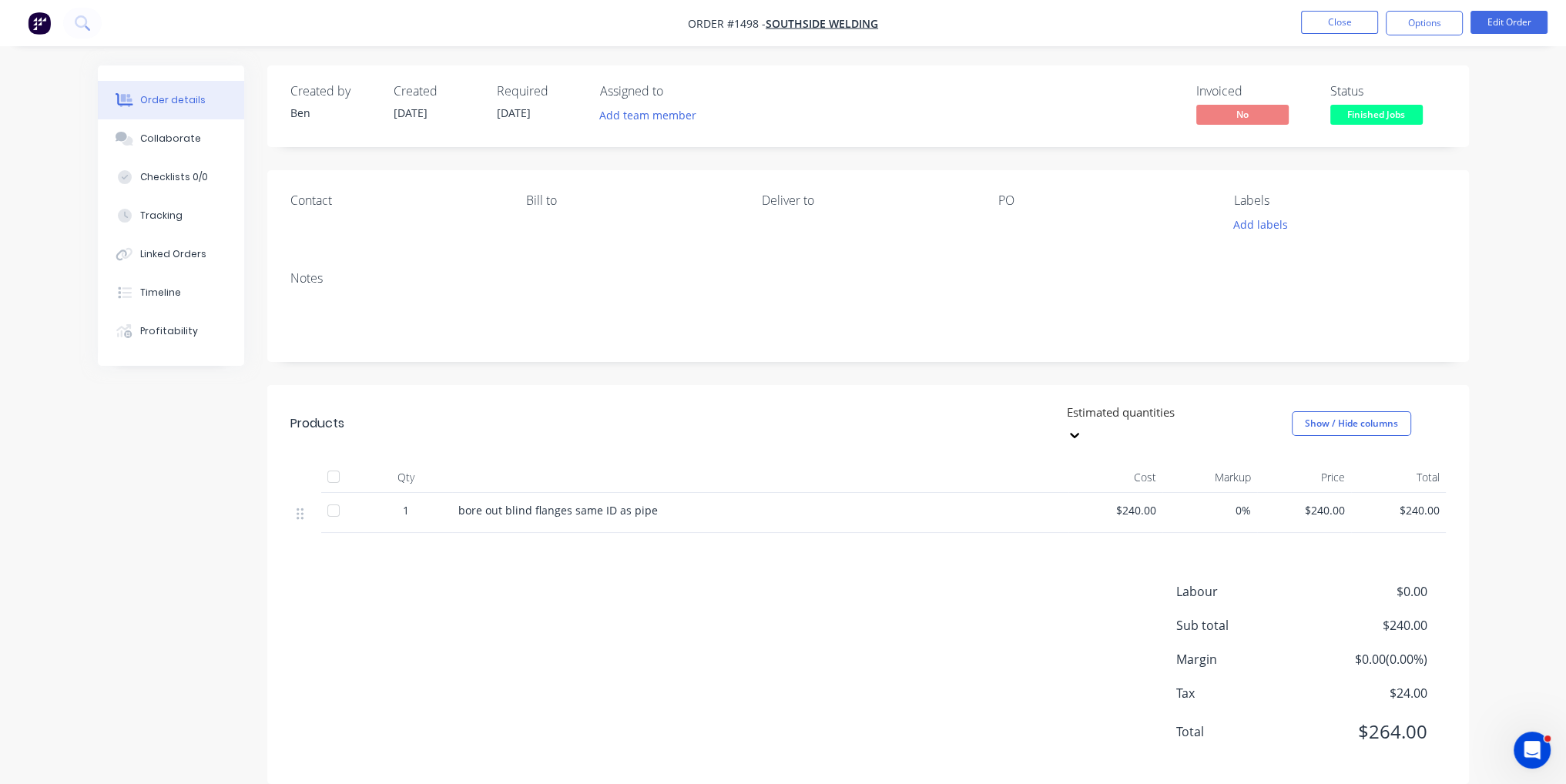
click at [1352, 34] on li "Close" at bounding box center [1339, 23] width 77 height 25
click at [1352, 32] on button "Close" at bounding box center [1339, 22] width 77 height 23
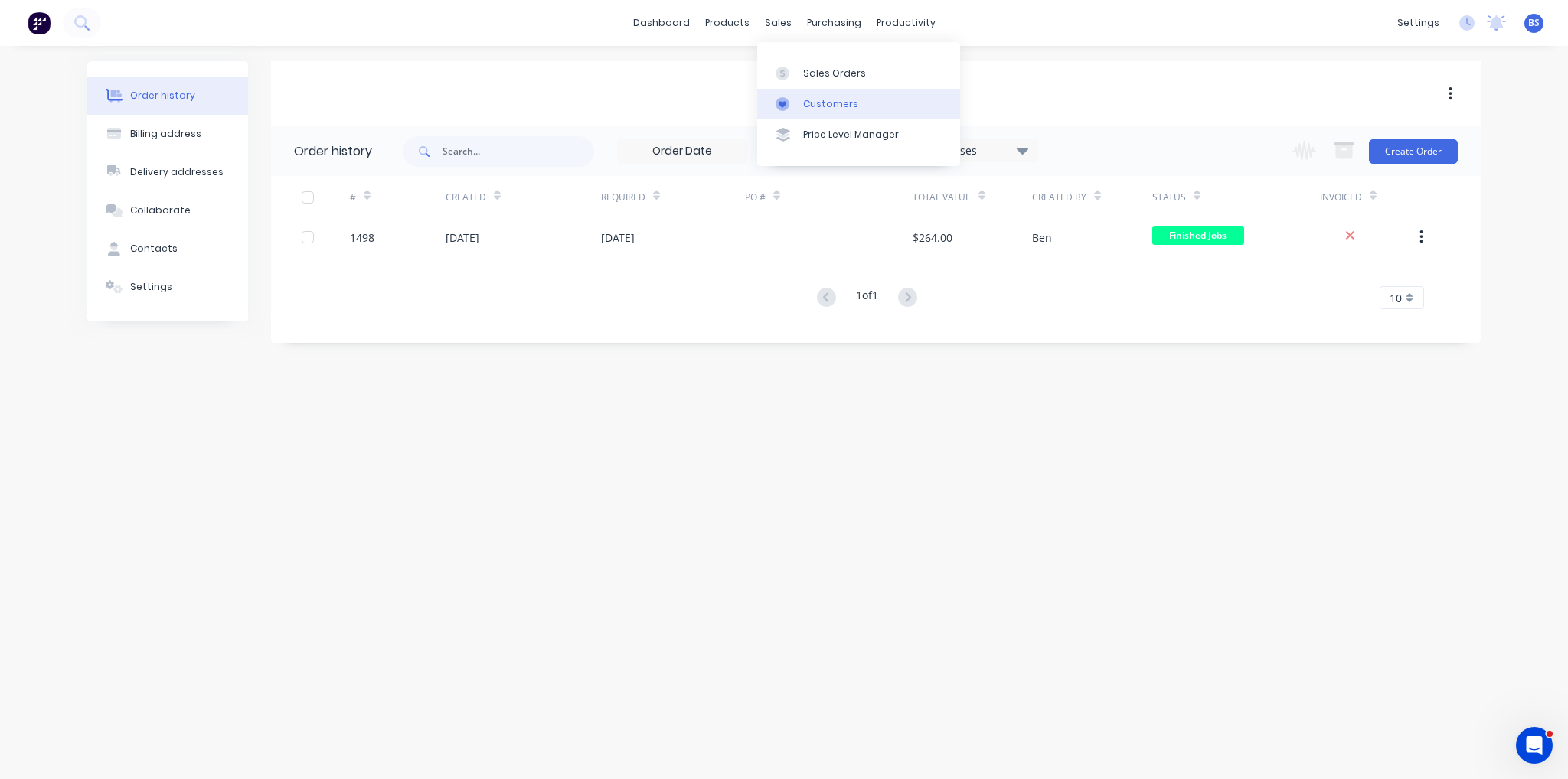
click at [832, 105] on div "Customers" at bounding box center [831, 104] width 55 height 13
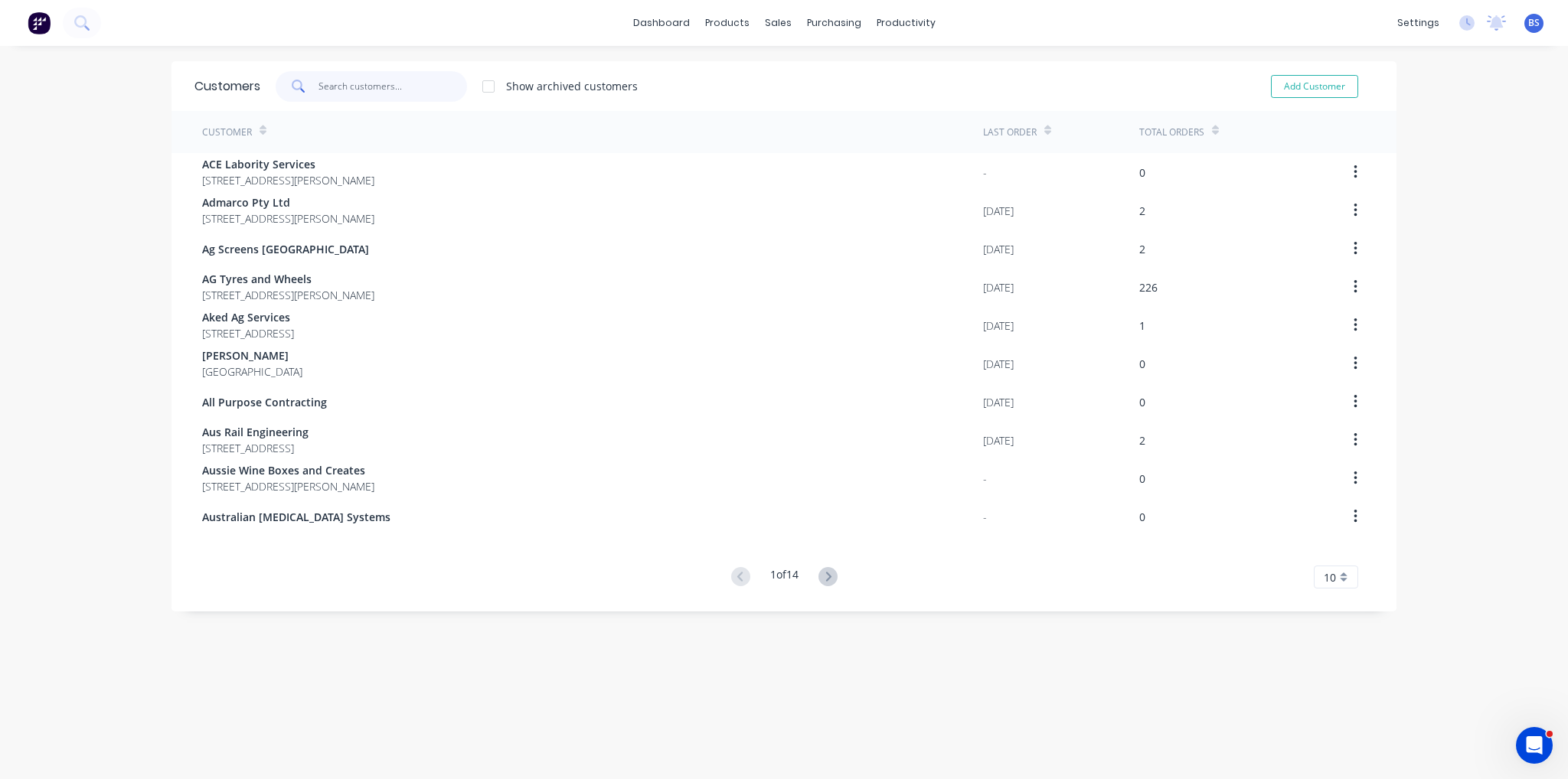
click at [339, 78] on input "text" at bounding box center [393, 86] width 149 height 31
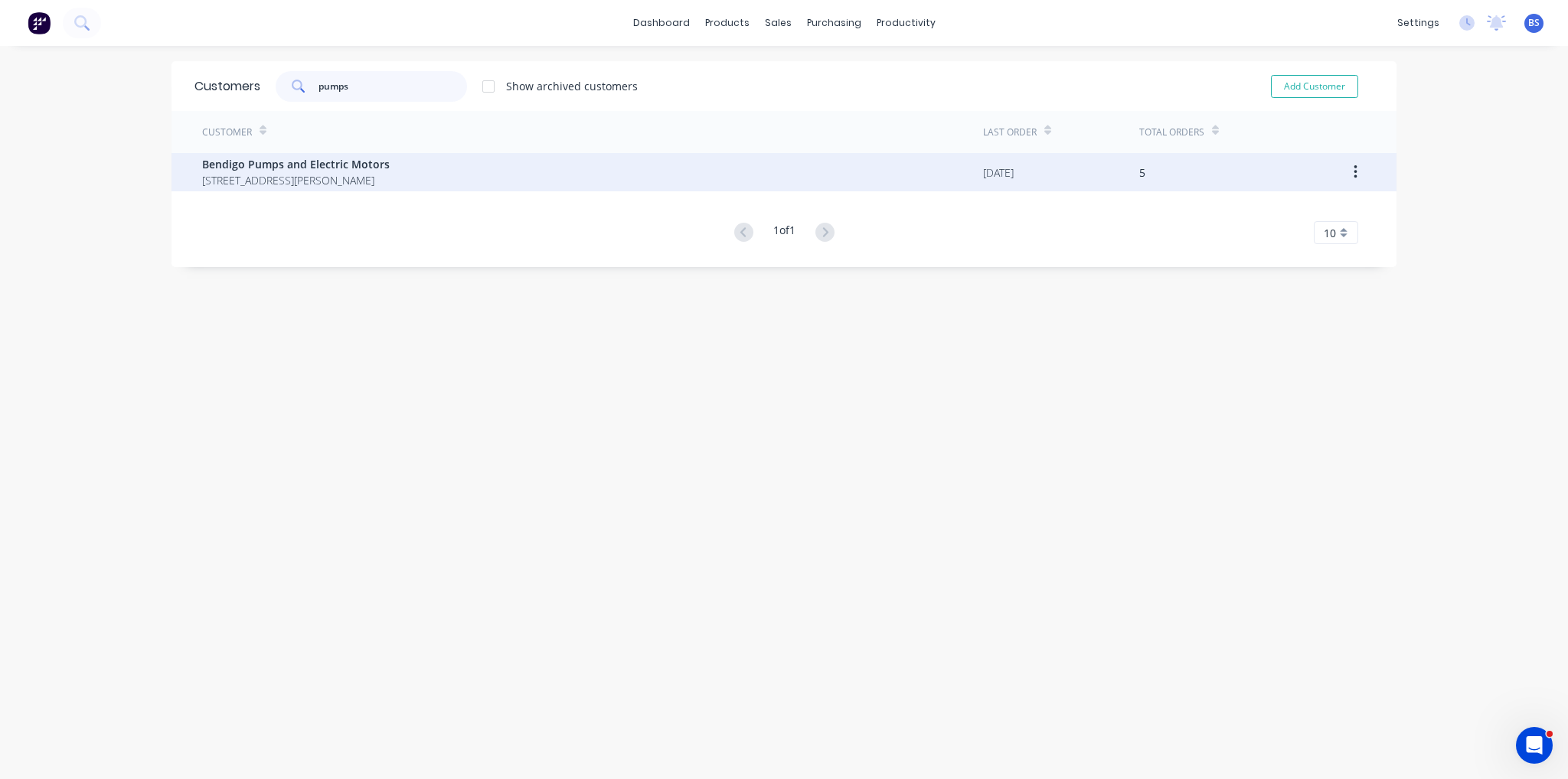
type input "pumps"
click at [324, 174] on span "[STREET_ADDRESS][PERSON_NAME]" at bounding box center [296, 180] width 188 height 16
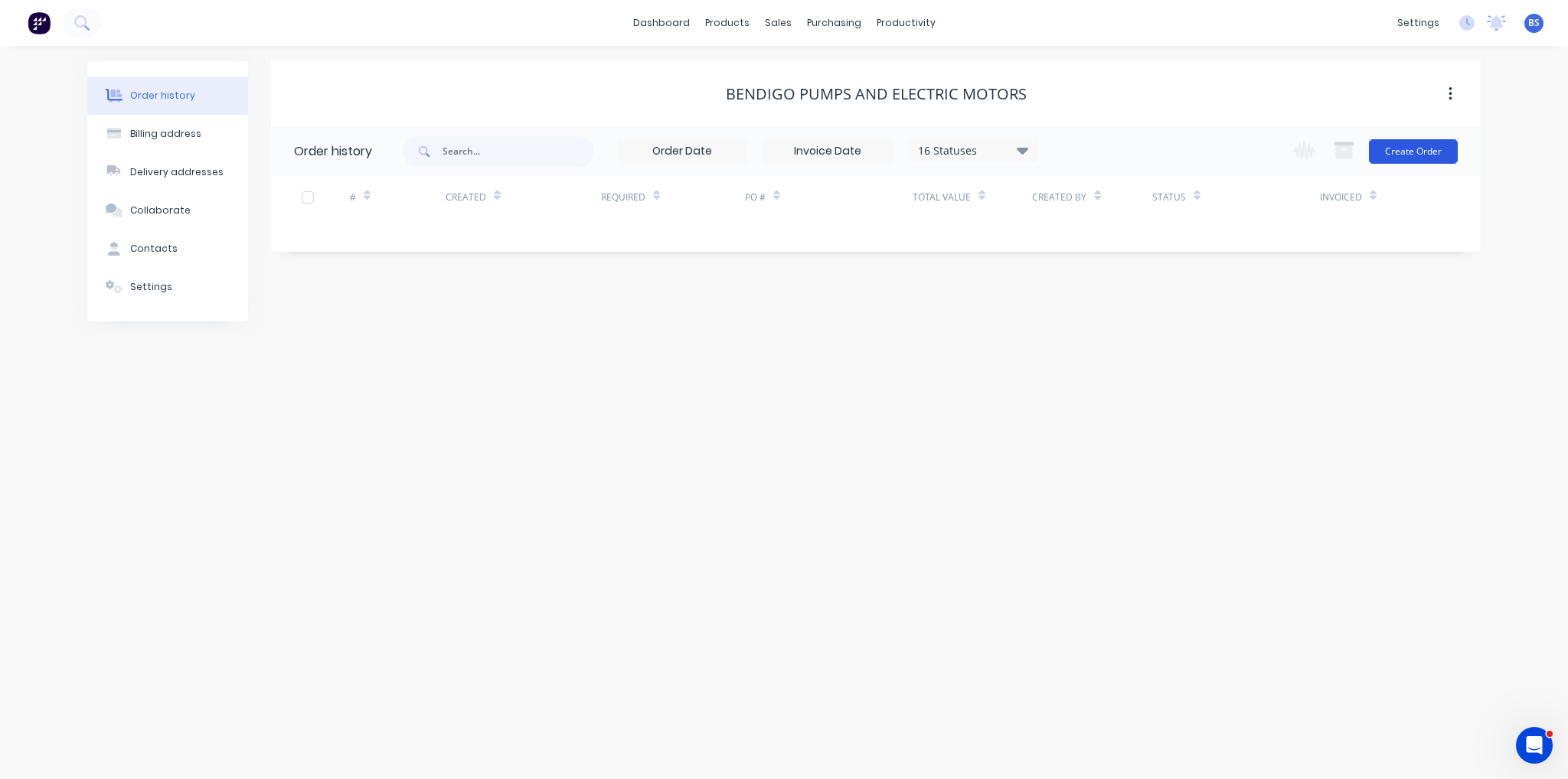
click at [1423, 151] on button "Create Order" at bounding box center [1413, 151] width 89 height 25
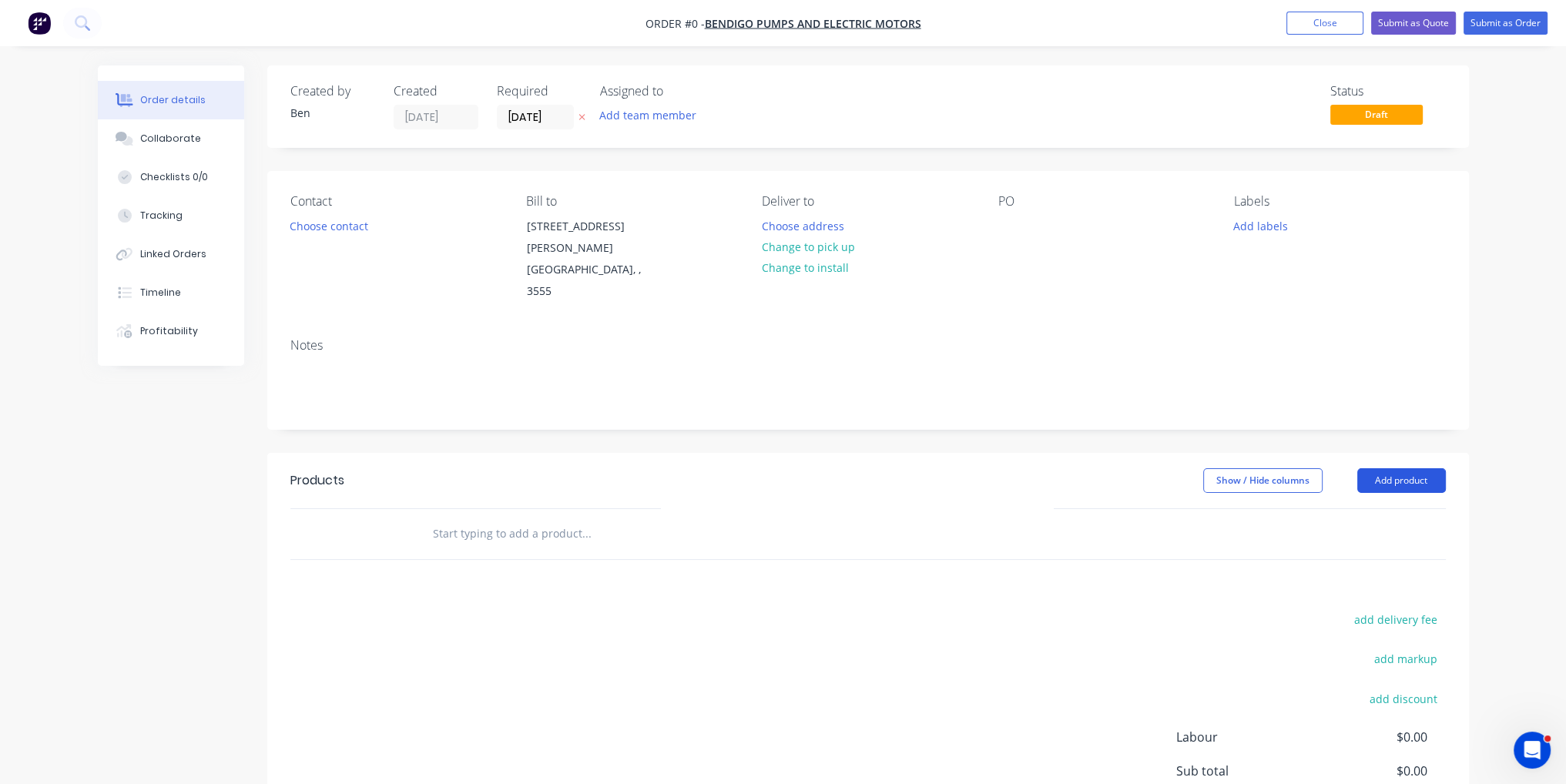
click at [1412, 468] on button "Add product" at bounding box center [1402, 480] width 89 height 25
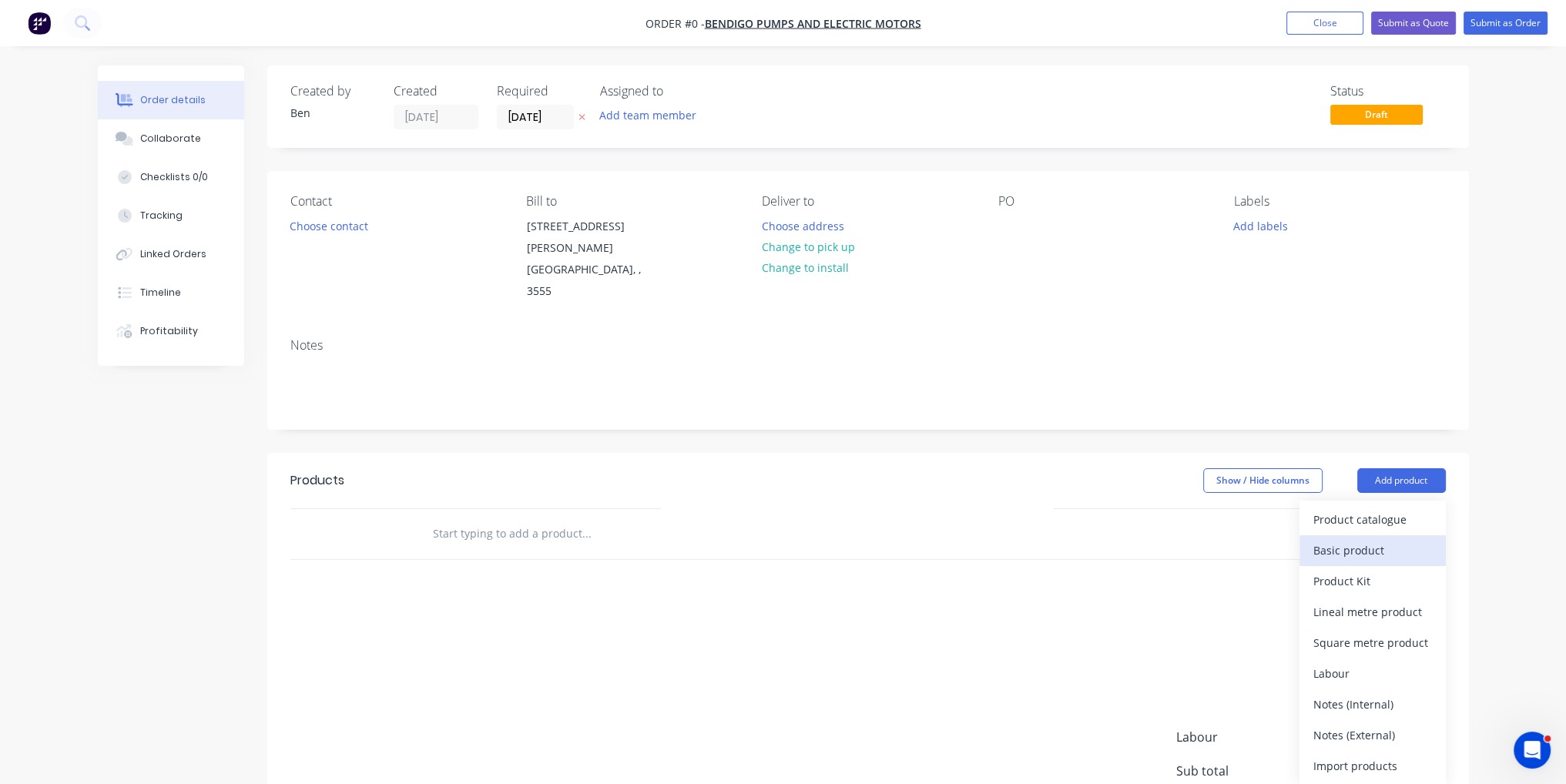
click at [1387, 539] on div "Basic product" at bounding box center [1373, 550] width 119 height 22
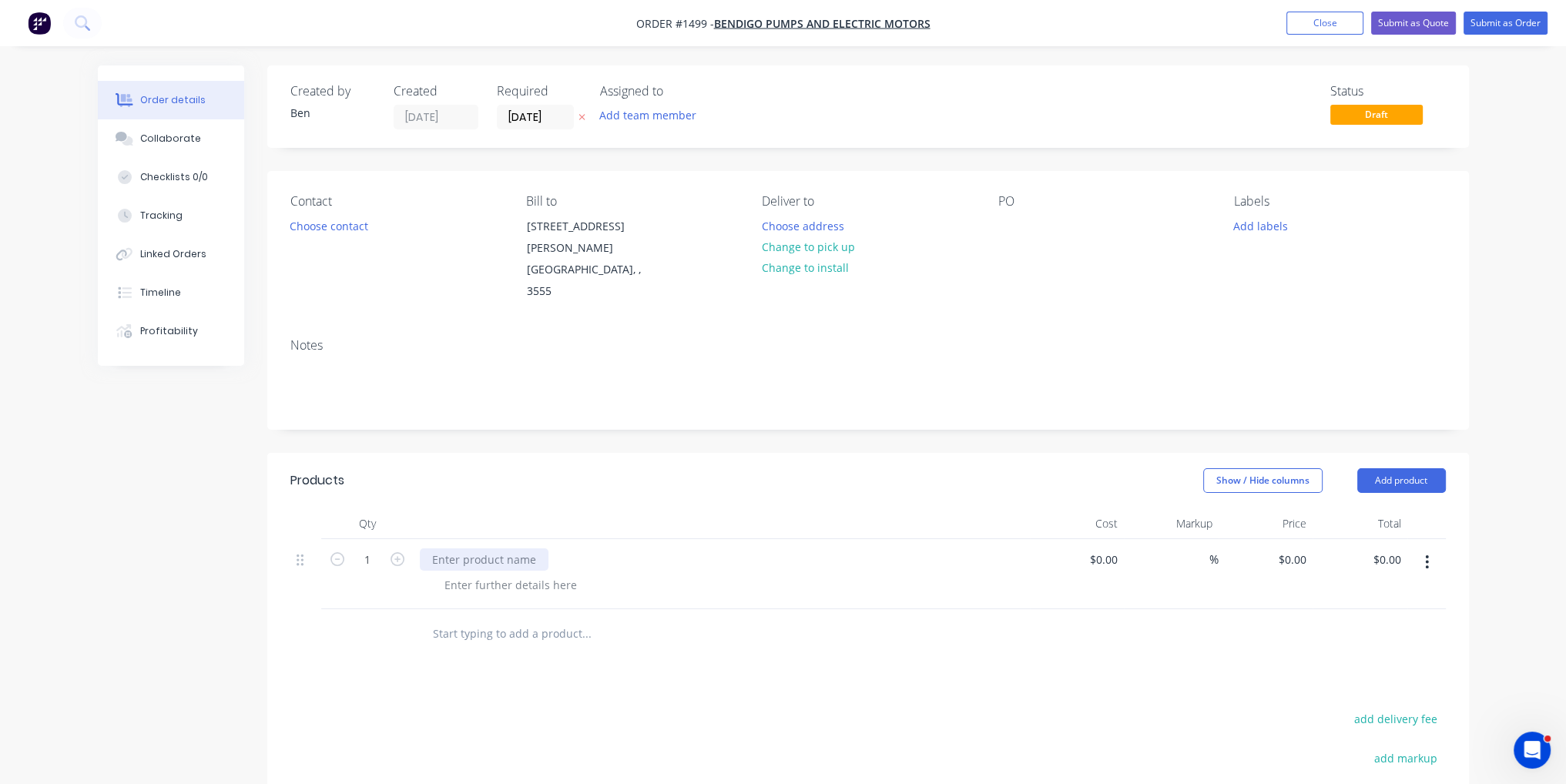
click at [491, 549] on div at bounding box center [483, 560] width 128 height 22
drag, startPoint x: 543, startPoint y: 518, endPoint x: 707, endPoint y: 583, distance: 176.4
click at [708, 618] on input "text" at bounding box center [586, 633] width 308 height 31
click at [1100, 539] on div "$0.00" at bounding box center [1077, 574] width 95 height 70
type input "$360.00"
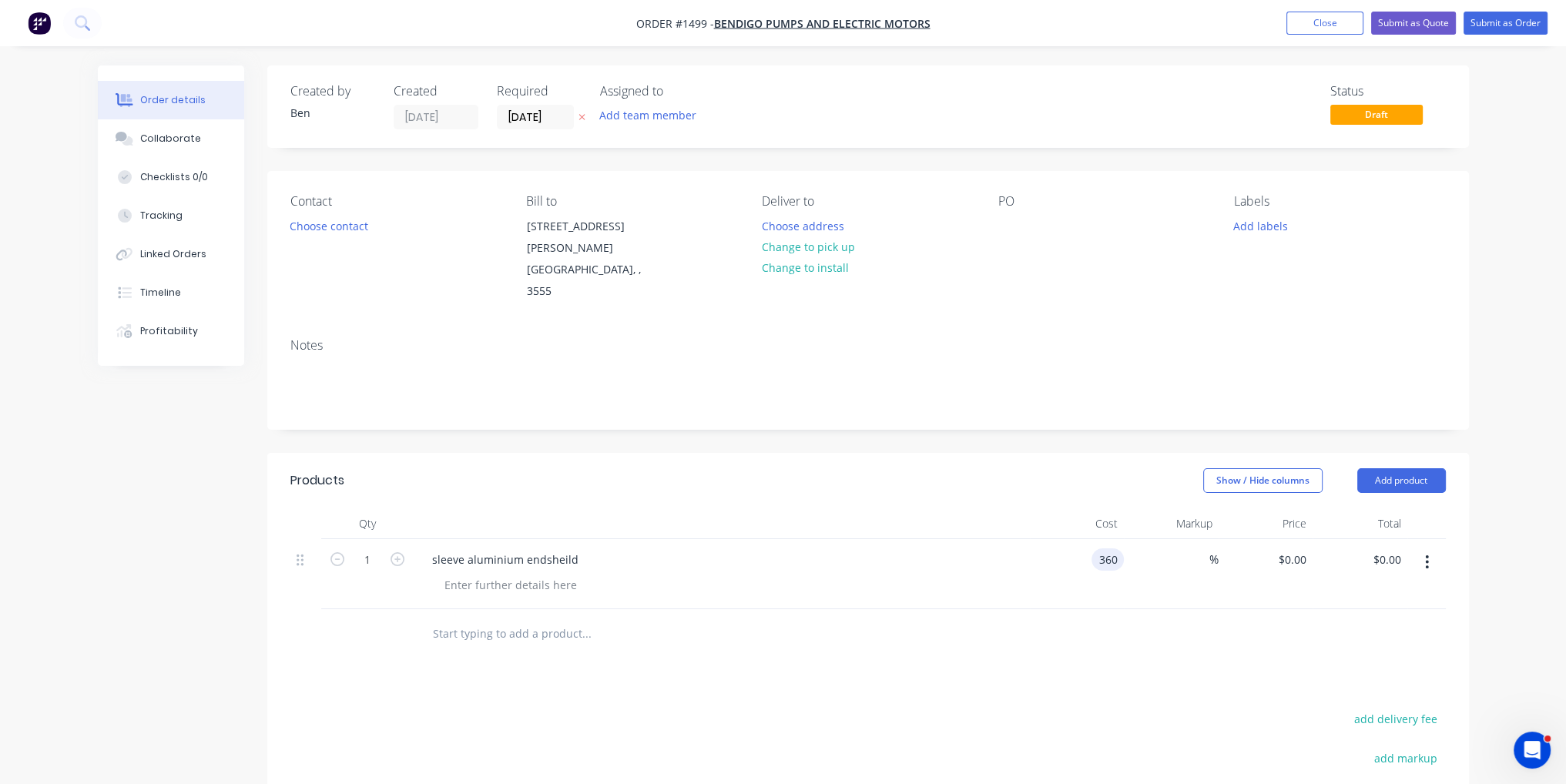
type input "$360.00"
click at [1087, 617] on div at bounding box center [868, 634] width 1156 height 50
click at [1490, 26] on button "Submit as Order" at bounding box center [1505, 22] width 84 height 23
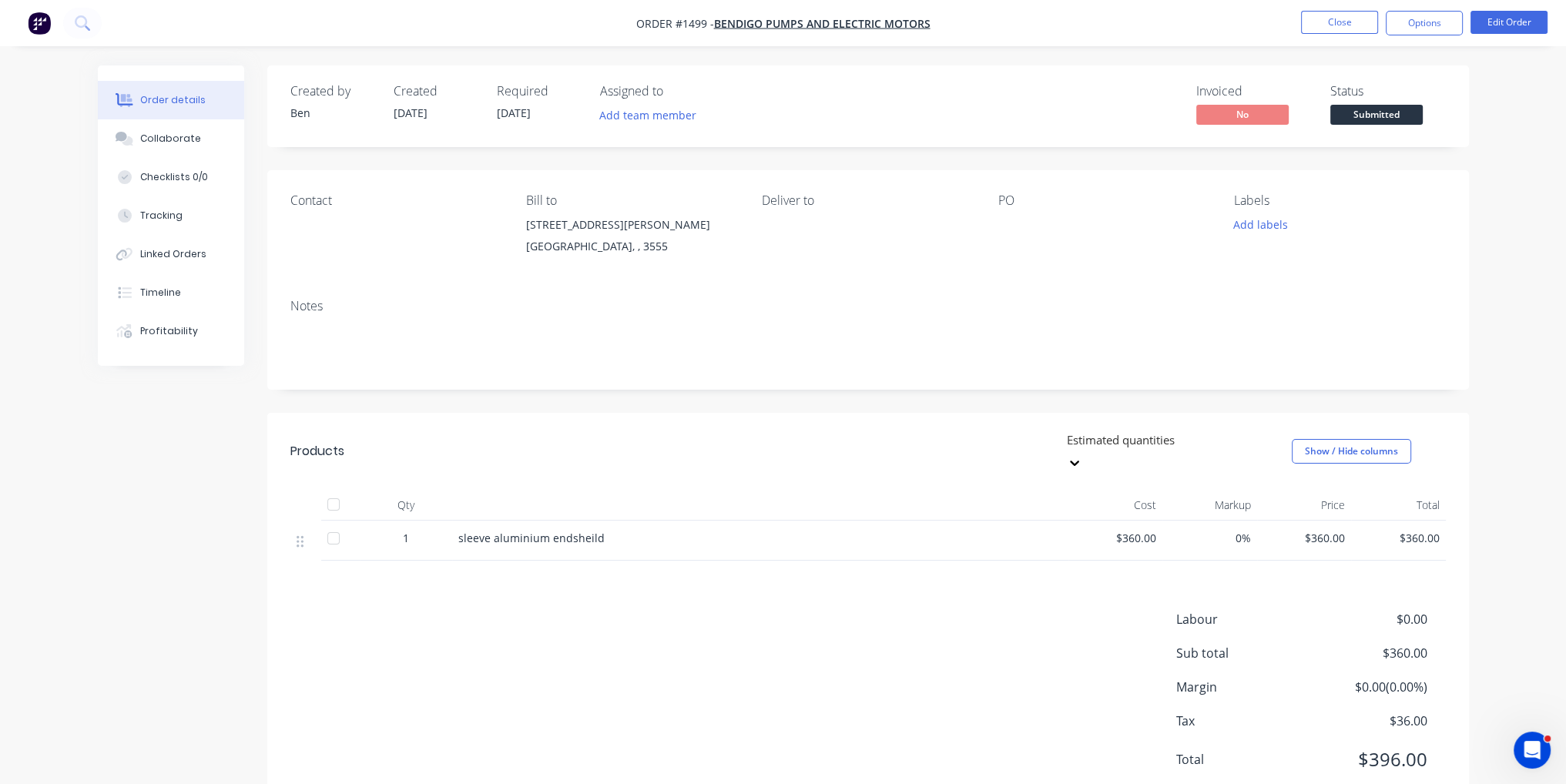
click at [1392, 114] on span "Submitted" at bounding box center [1377, 114] width 93 height 19
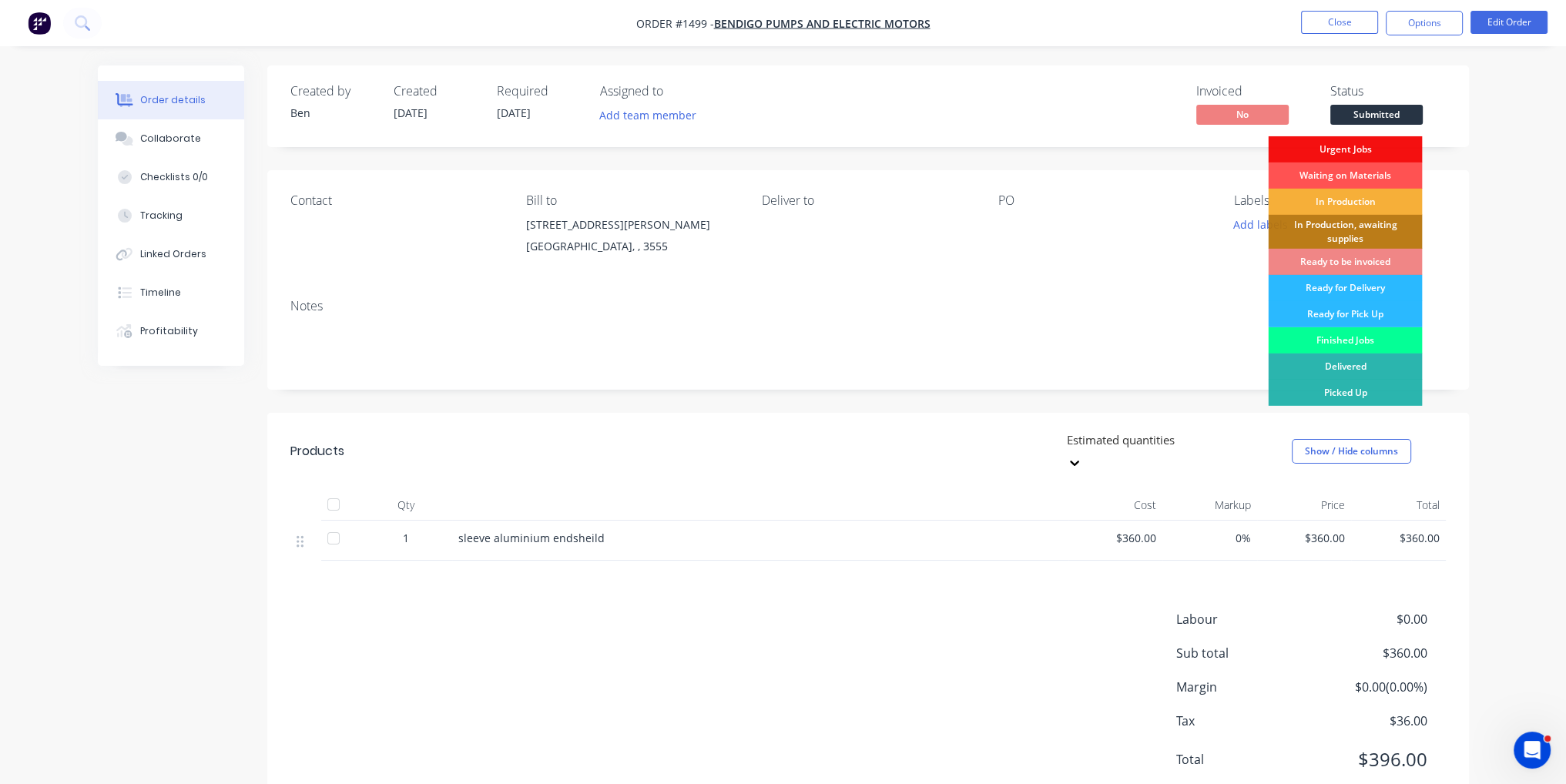
click at [1385, 329] on div "Finished Jobs" at bounding box center [1345, 340] width 154 height 26
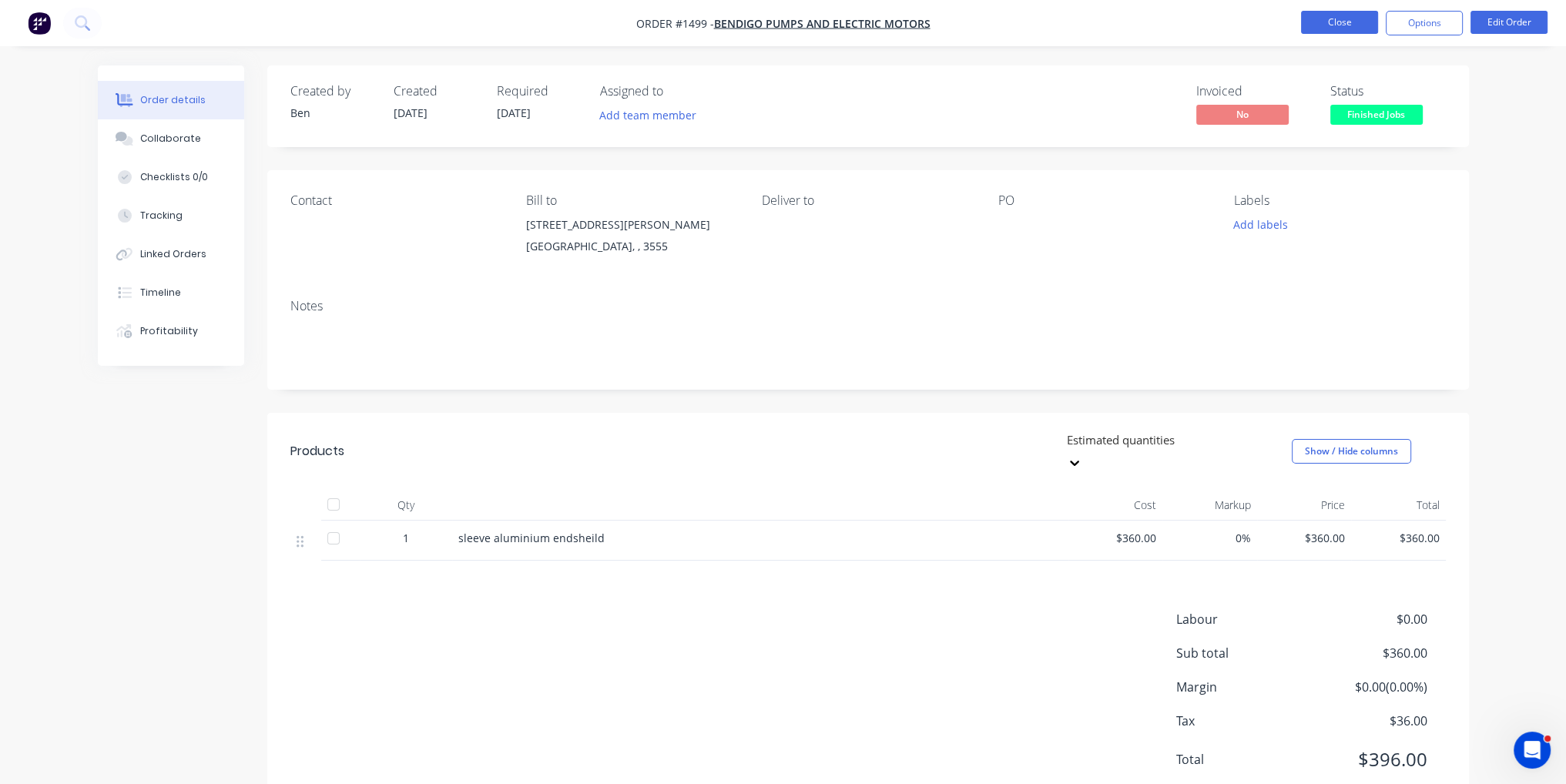
click at [1352, 28] on button "Close" at bounding box center [1339, 22] width 77 height 23
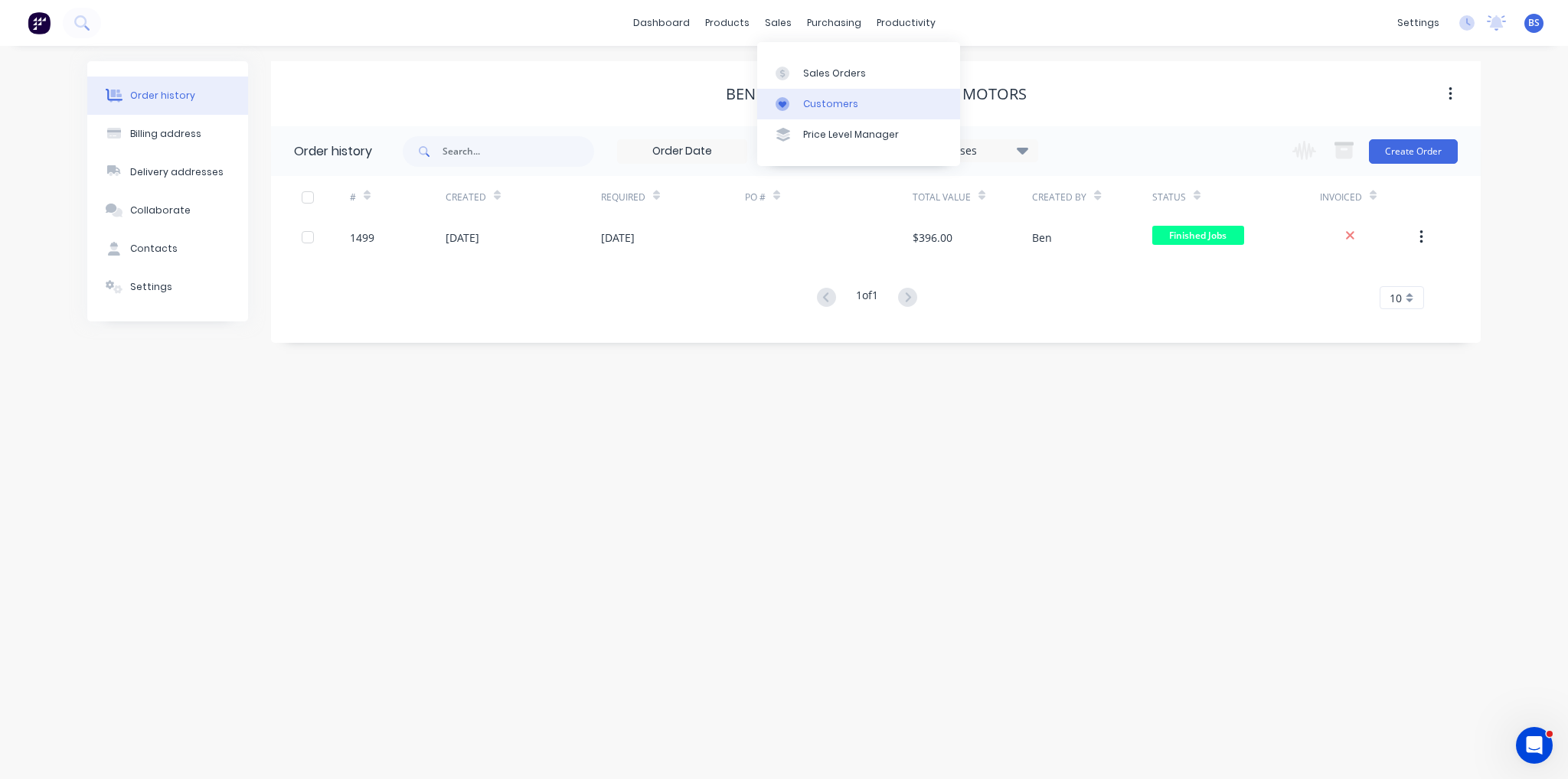
click at [815, 101] on div "Customers" at bounding box center [831, 104] width 55 height 13
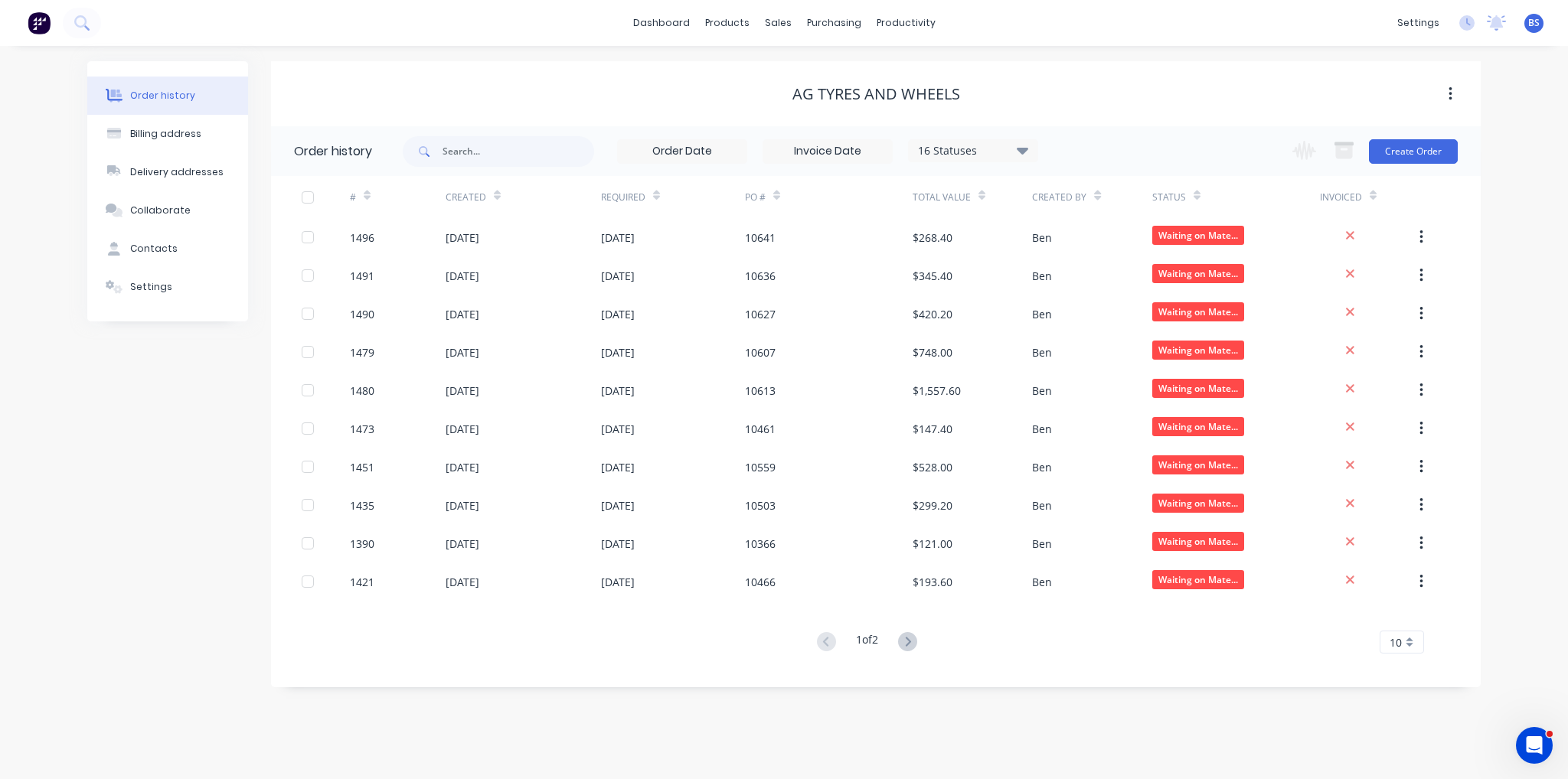
click at [916, 650] on button at bounding box center [908, 643] width 29 height 22
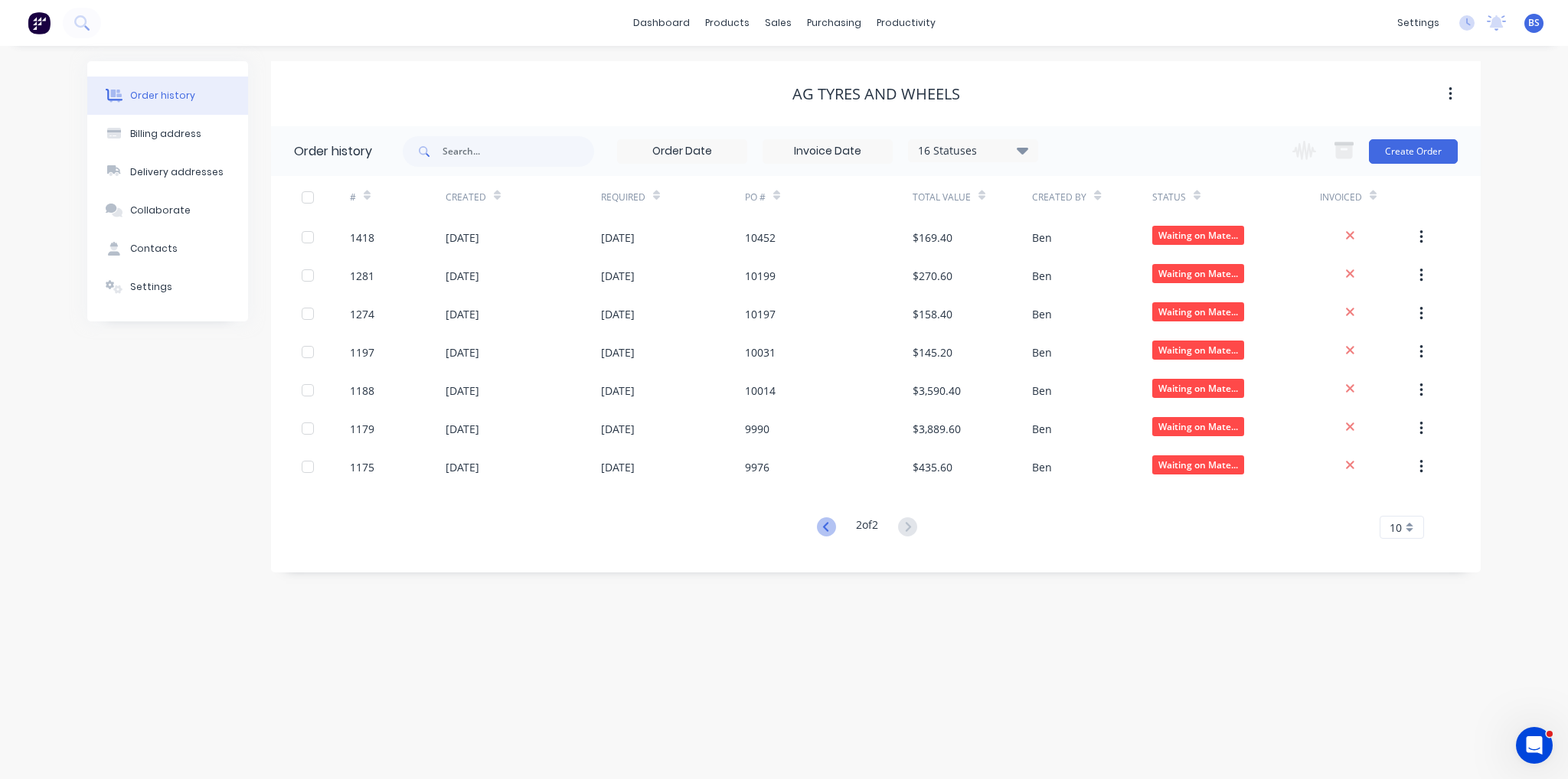
click at [830, 525] on icon at bounding box center [826, 527] width 19 height 19
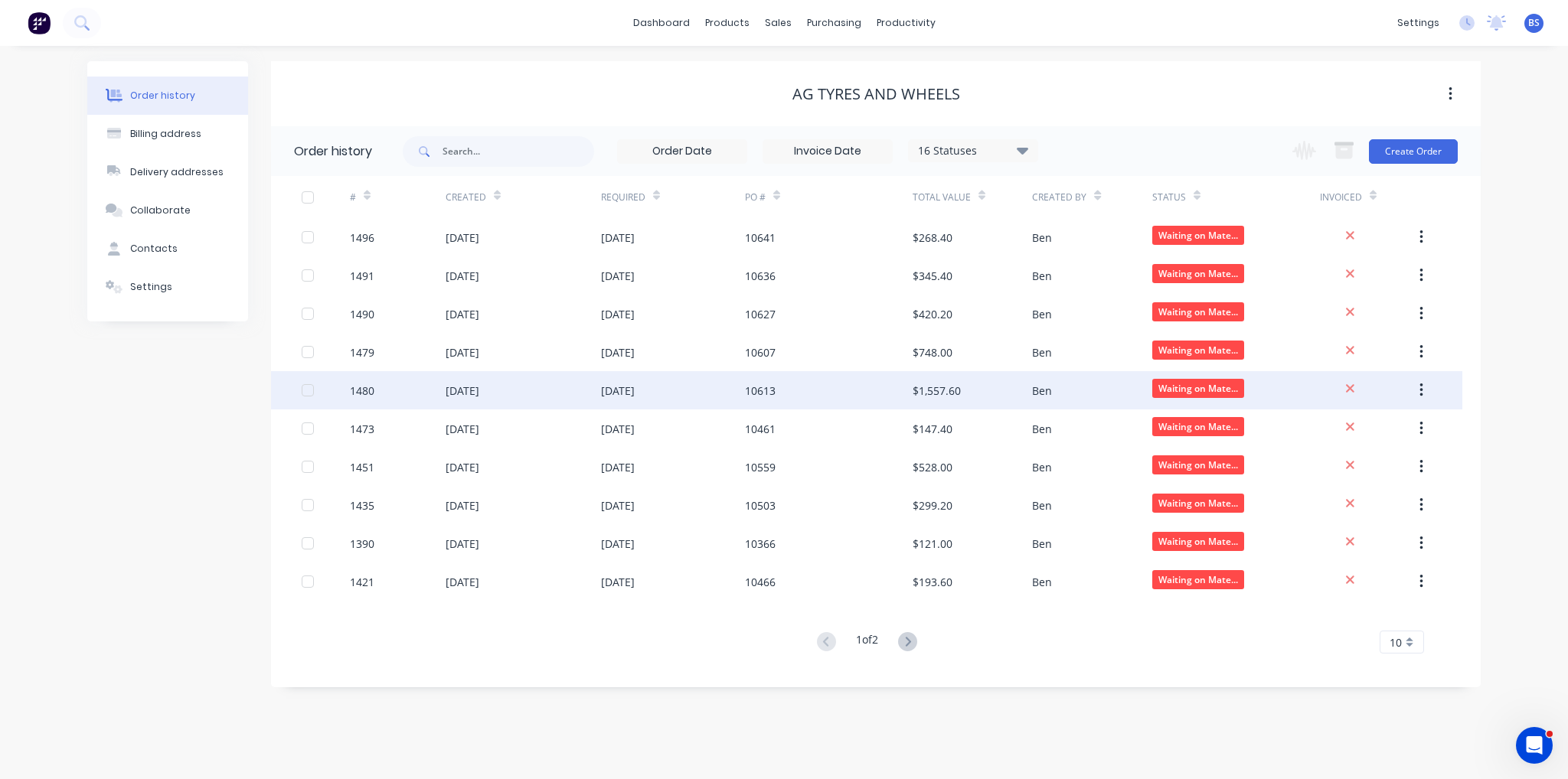
click at [838, 389] on div "10613" at bounding box center [828, 390] width 167 height 38
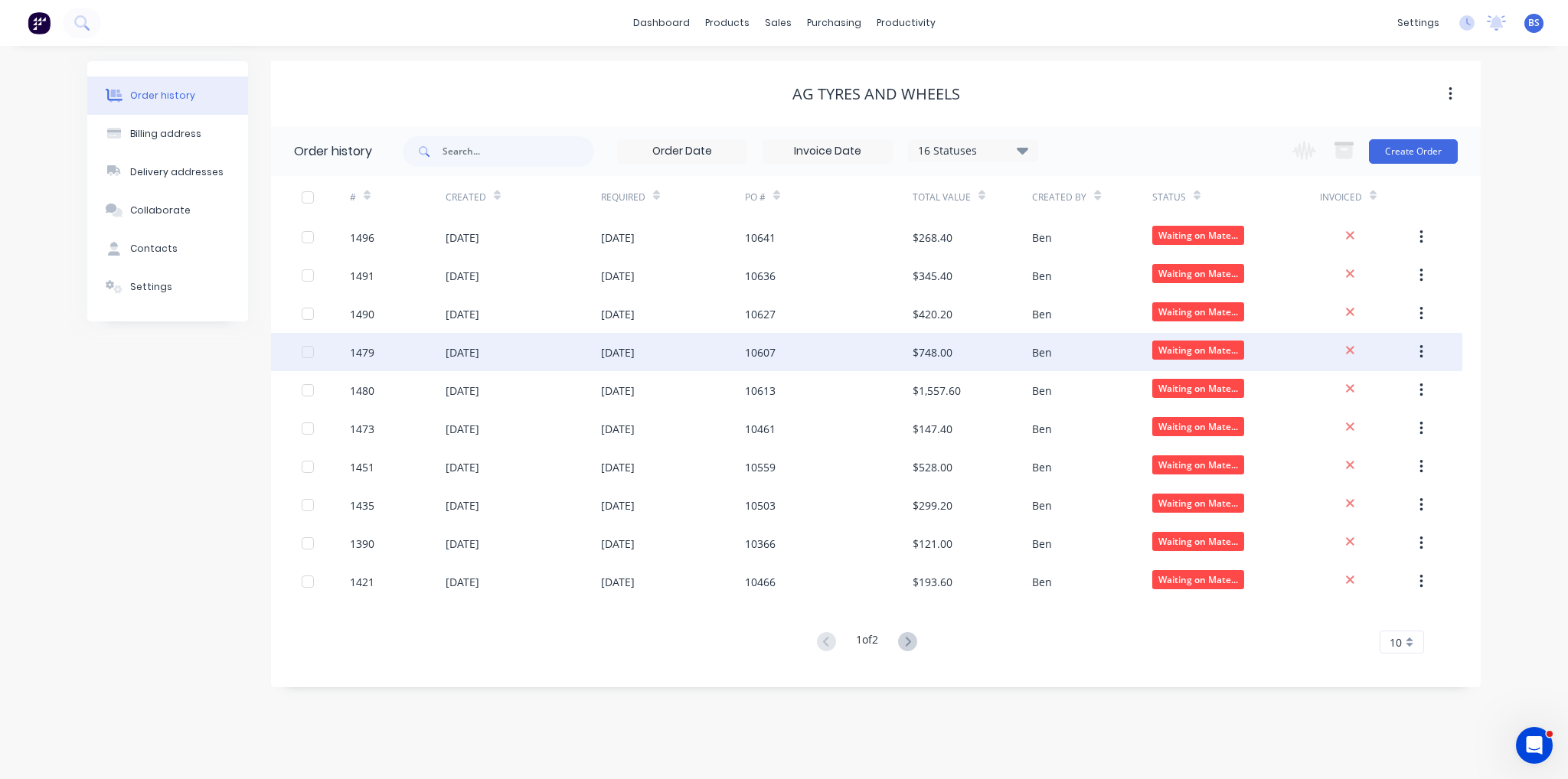
click at [991, 361] on div "$748.00" at bounding box center [972, 352] width 120 height 38
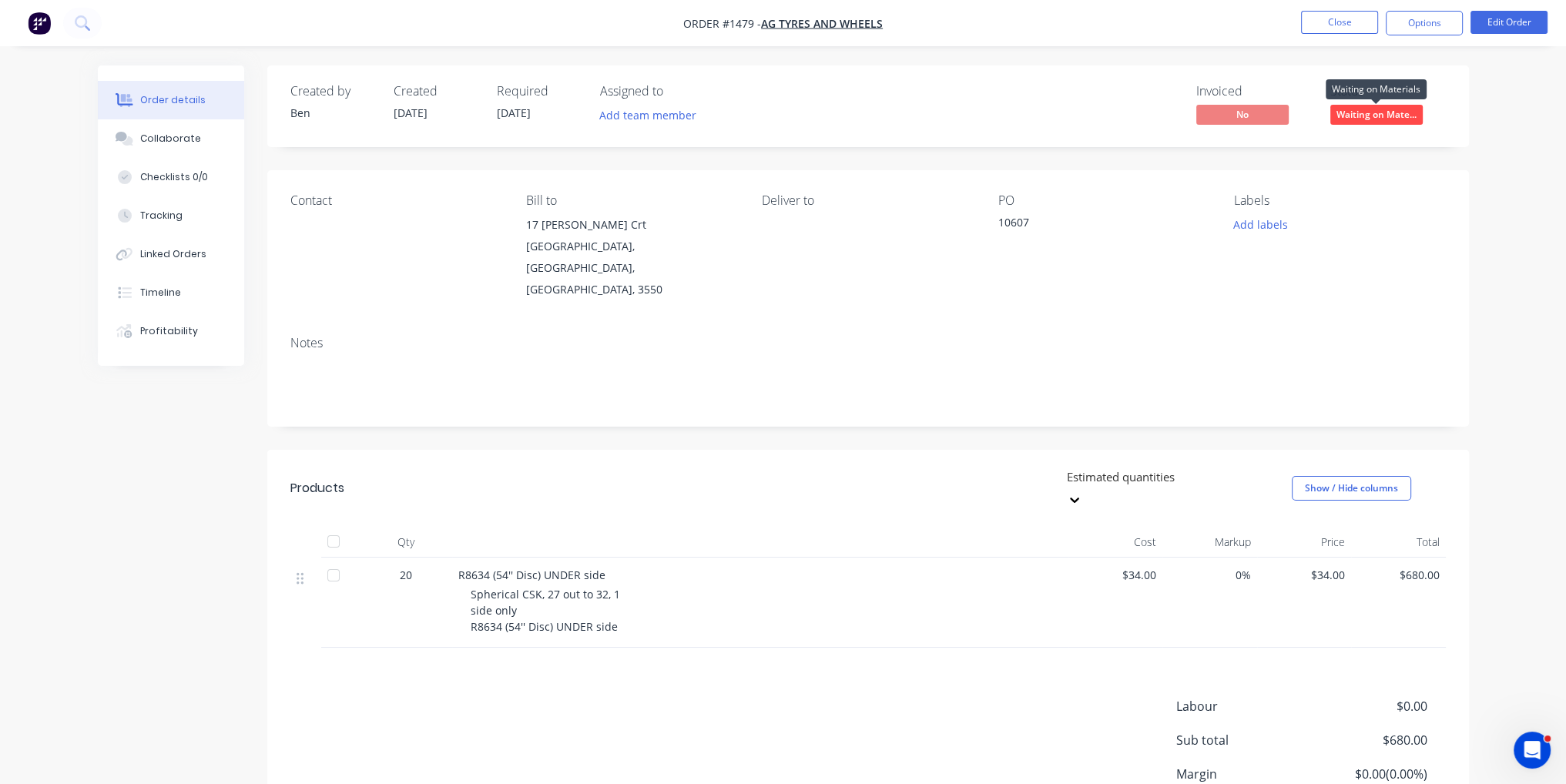
click at [1389, 124] on span "Waiting on Mate..." at bounding box center [1377, 114] width 93 height 19
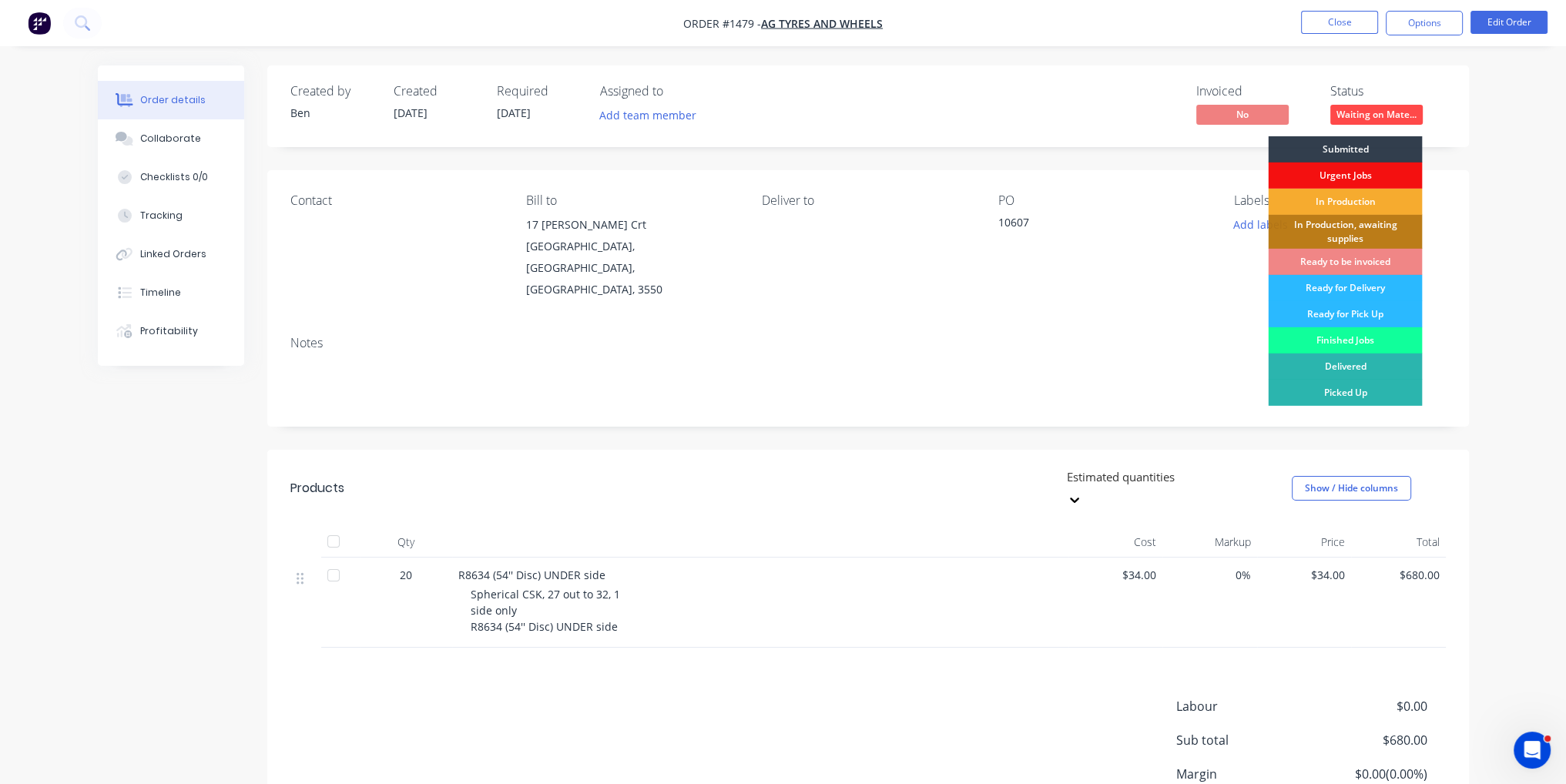
click at [1365, 201] on div "In Production" at bounding box center [1345, 202] width 154 height 26
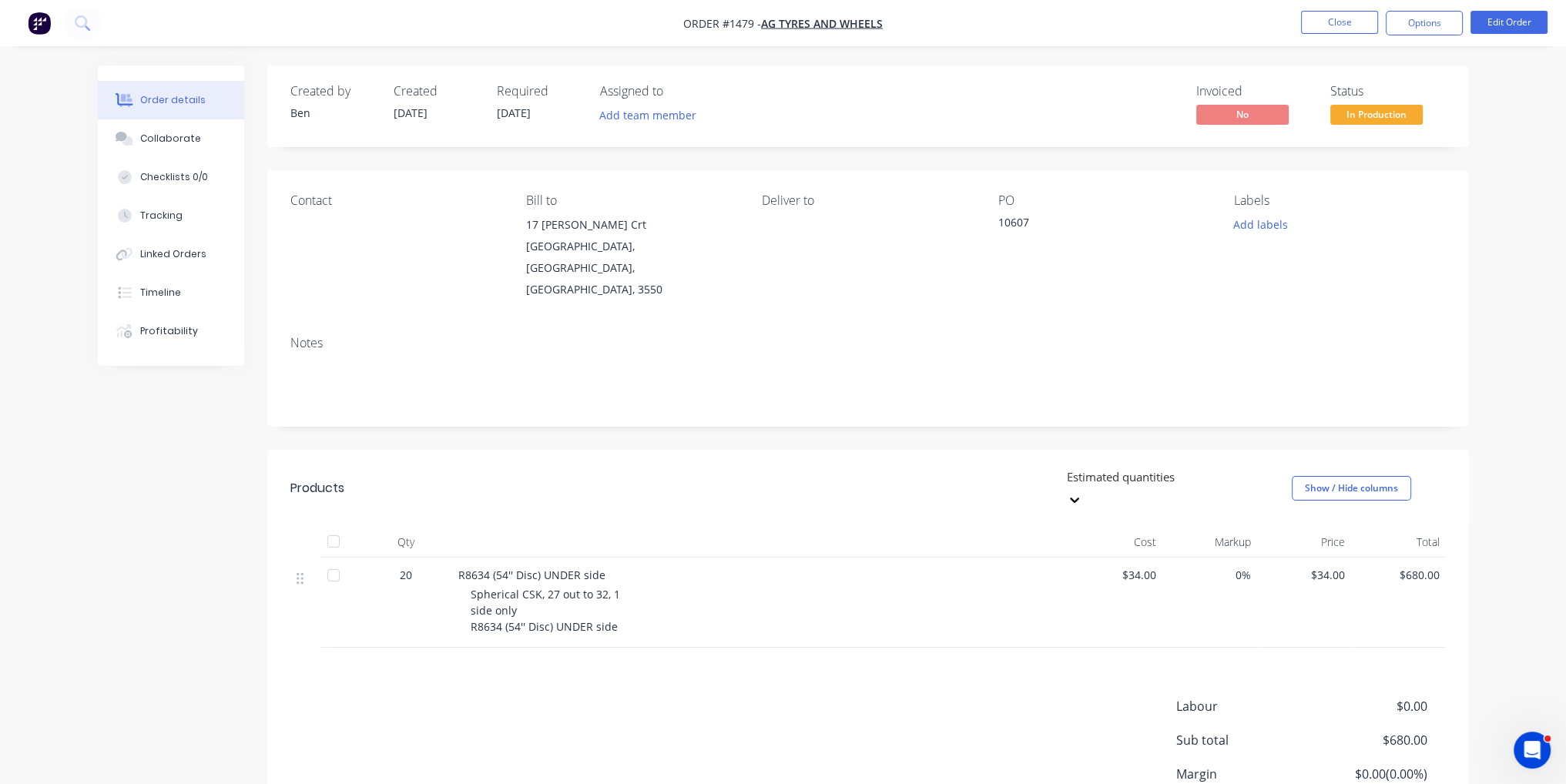
click at [1518, 137] on div "Order details Collaborate Checklists 0/0 Tracking Linked Orders Timeline Profit…" at bounding box center [783, 461] width 1566 height 922
click at [1361, 11] on button "Close" at bounding box center [1339, 22] width 77 height 23
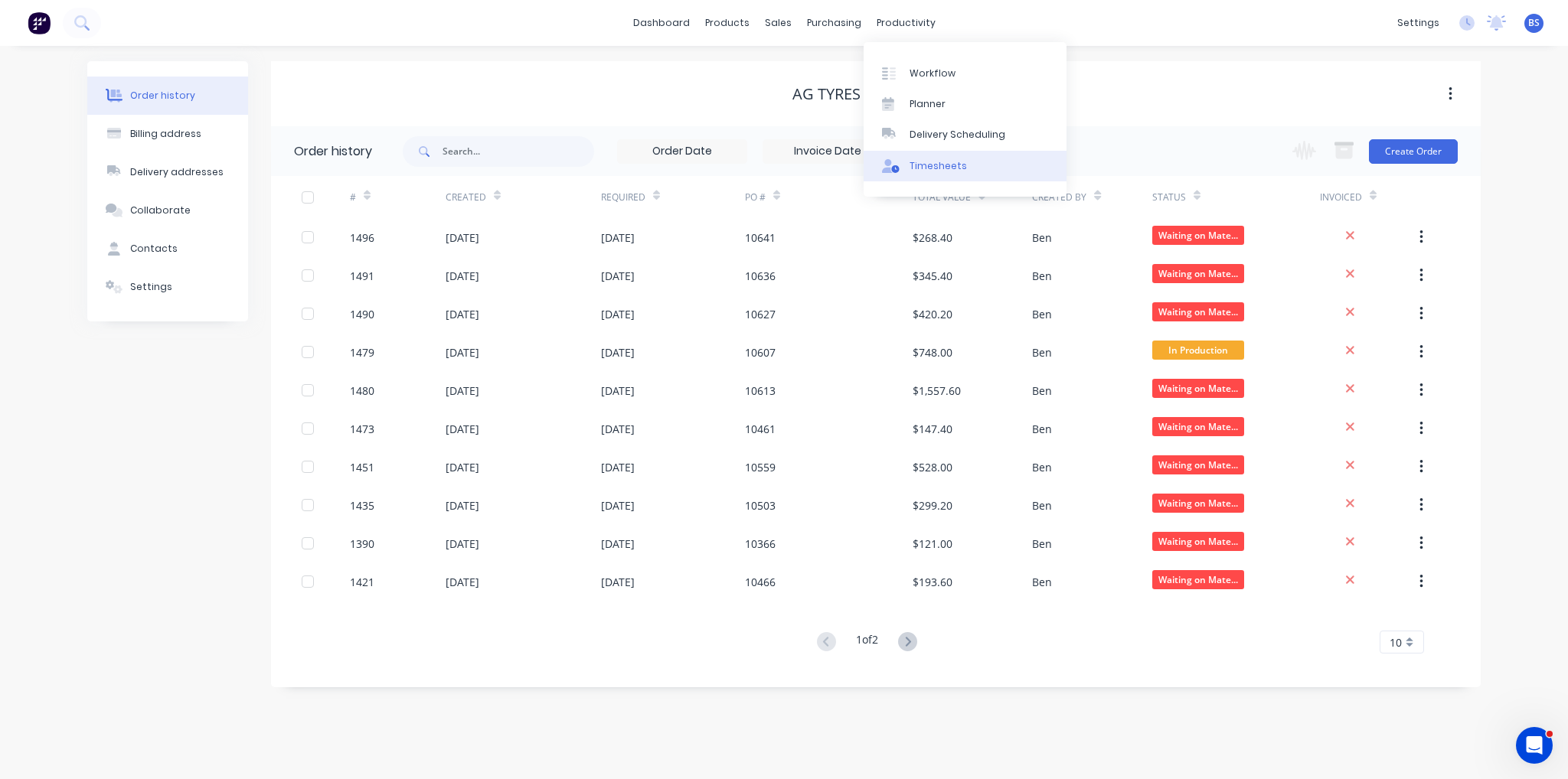
click at [940, 165] on div "Timesheets" at bounding box center [938, 166] width 57 height 13
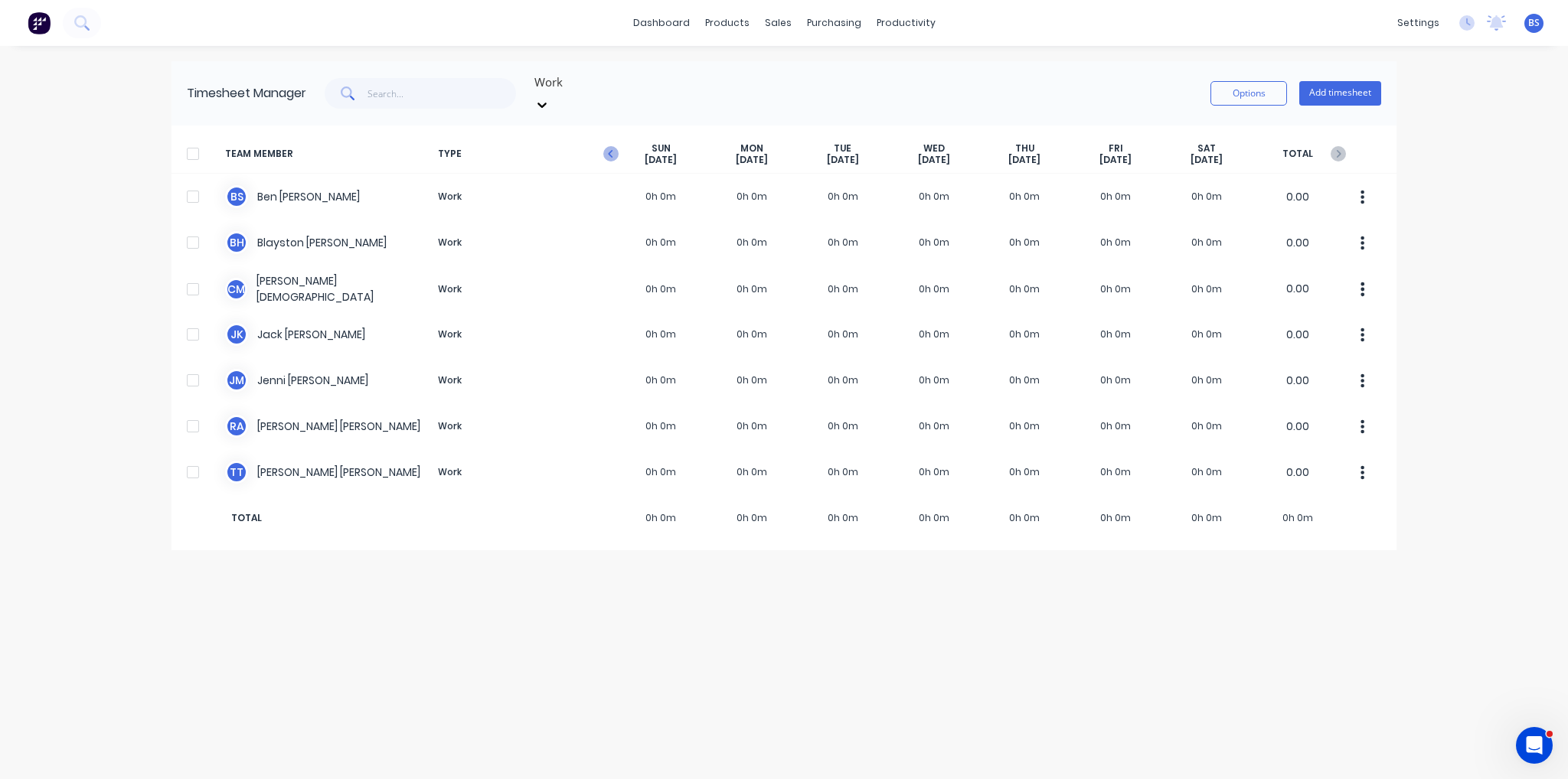
click at [613, 146] on icon "button" at bounding box center [610, 153] width 15 height 15
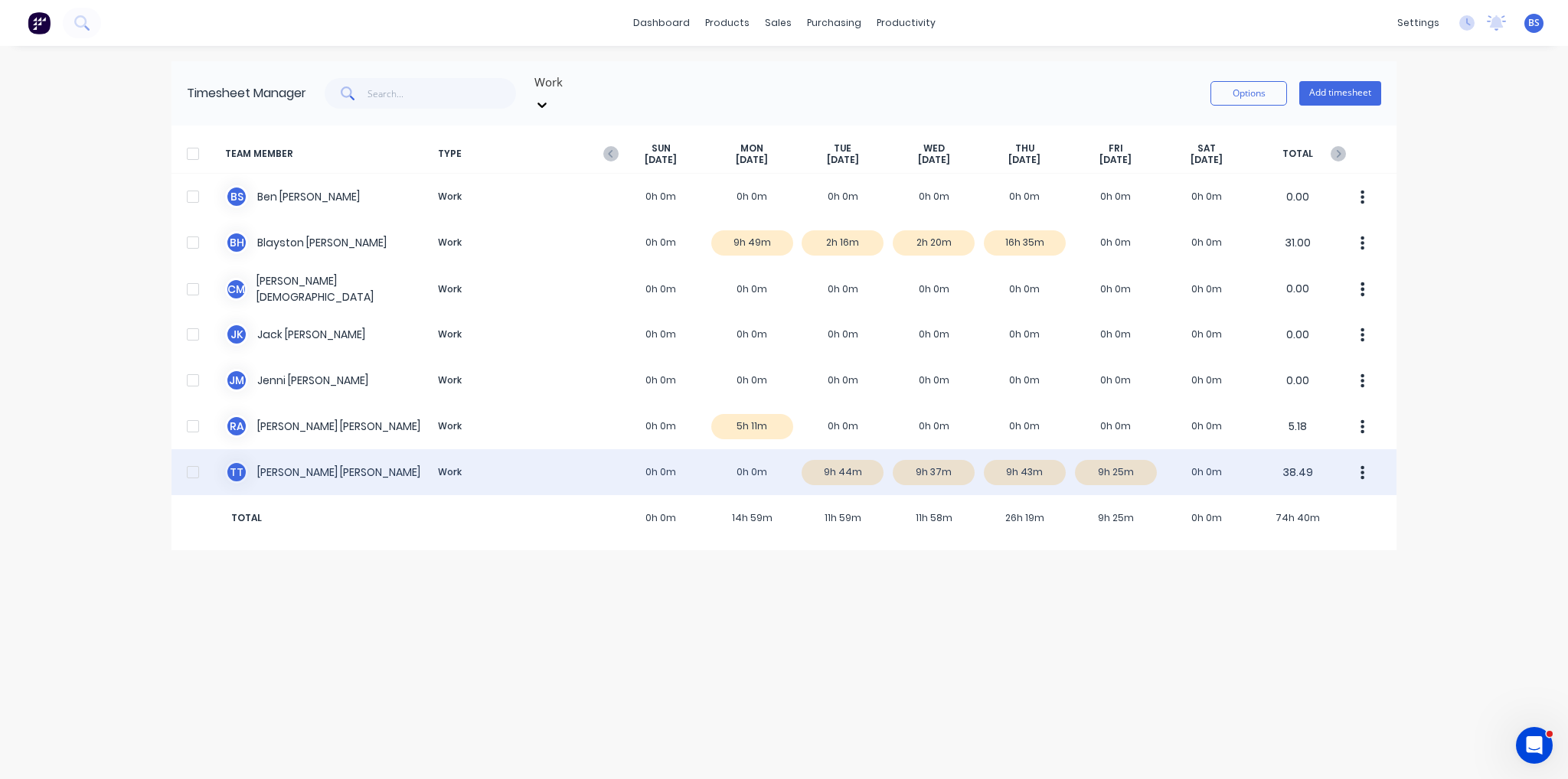
click at [843, 464] on div "T T [PERSON_NAME] Work 0h 0m 0h 0m 9h 44m 9h 37m 9h 43m 9h 25m 0h 0m 38.49" at bounding box center [783, 472] width 1225 height 46
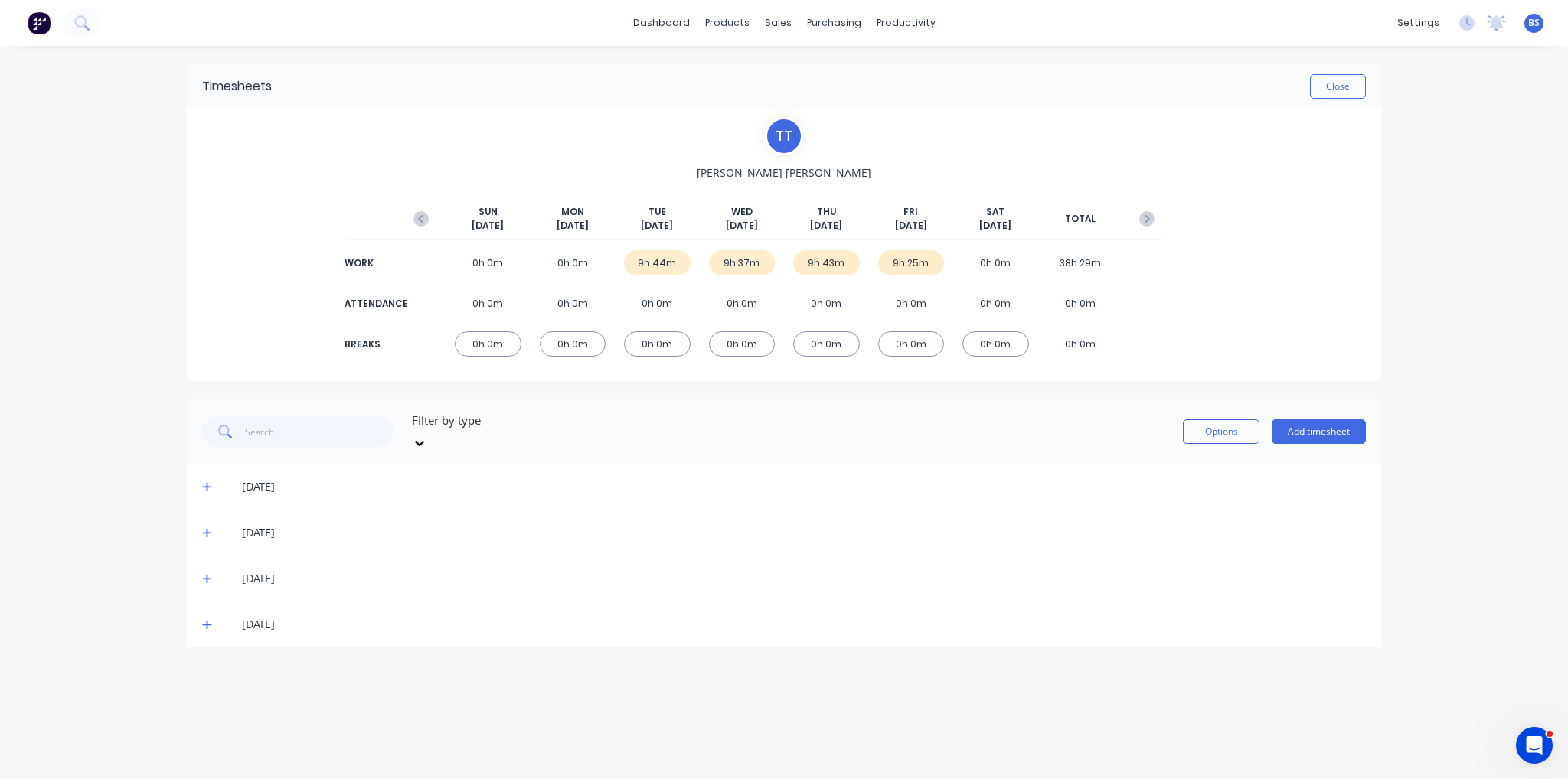
click at [208, 481] on icon at bounding box center [207, 487] width 10 height 11
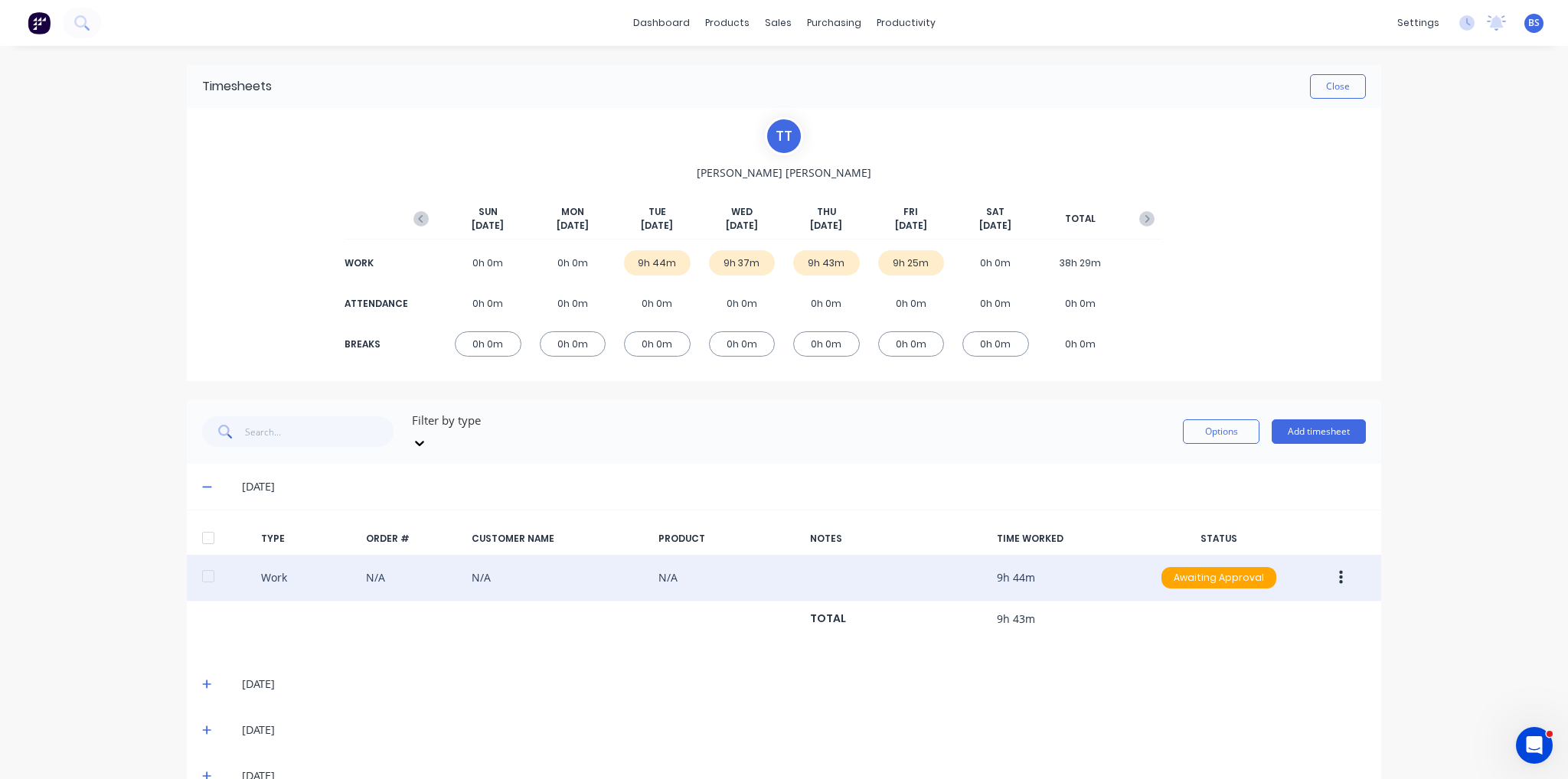
click at [1339, 570] on icon "button" at bounding box center [1340, 578] width 4 height 17
click at [1283, 509] on div "Edit" at bounding box center [1286, 520] width 118 height 22
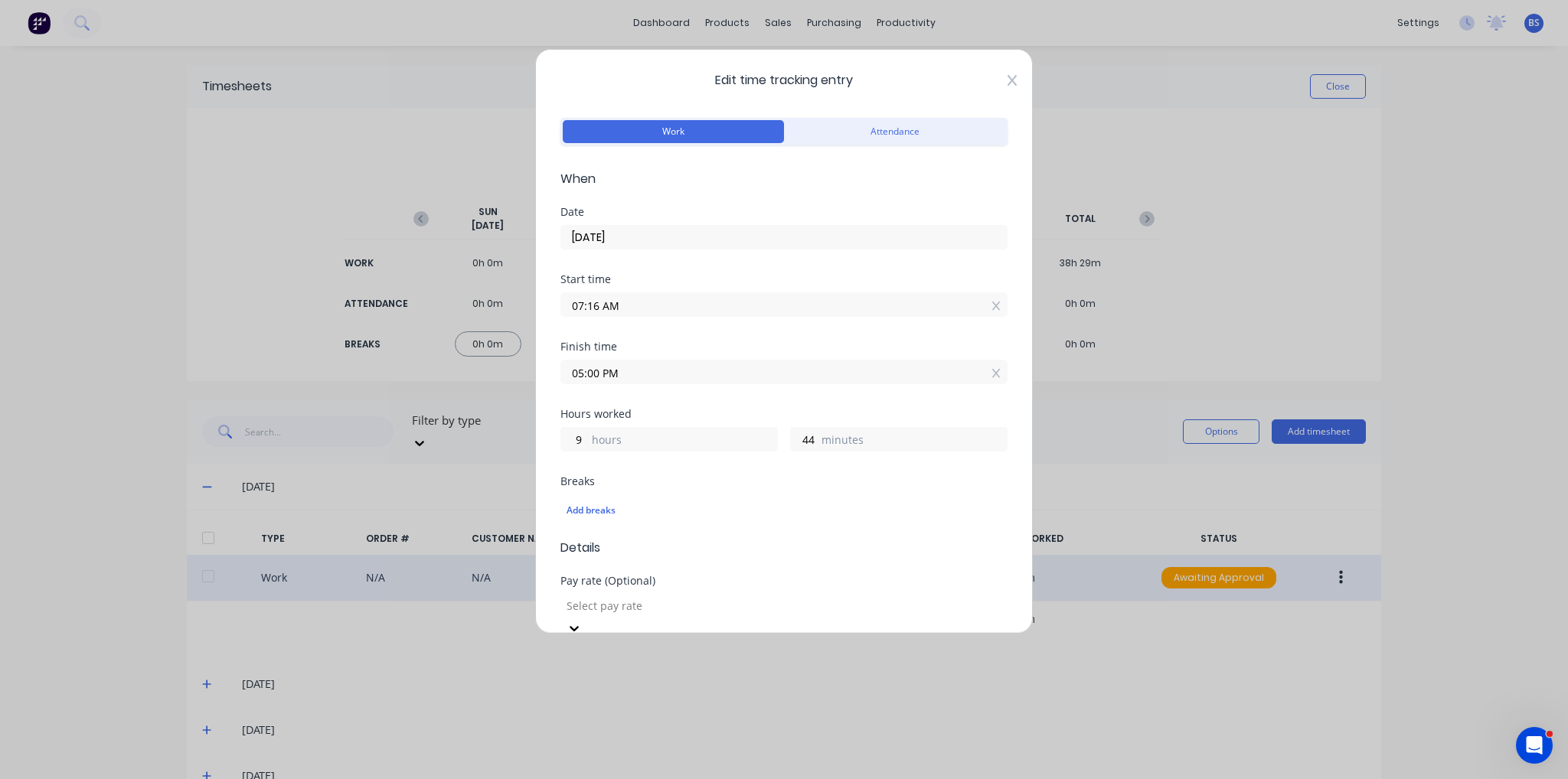
click at [1008, 75] on icon at bounding box center [1012, 80] width 10 height 12
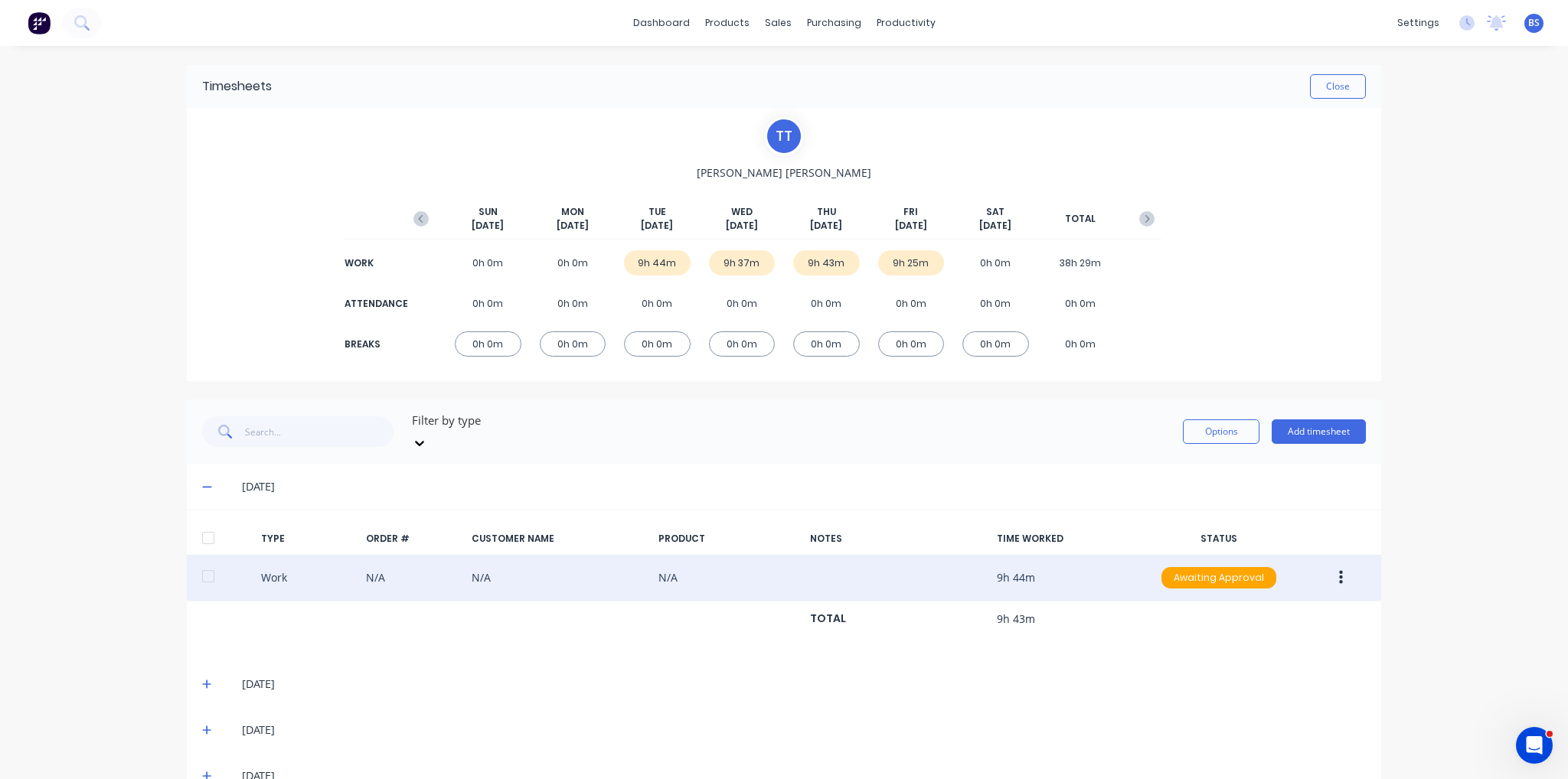
click at [1333, 570] on button "button" at bounding box center [1340, 578] width 36 height 28
click at [1314, 509] on div "Edit" at bounding box center [1286, 520] width 118 height 22
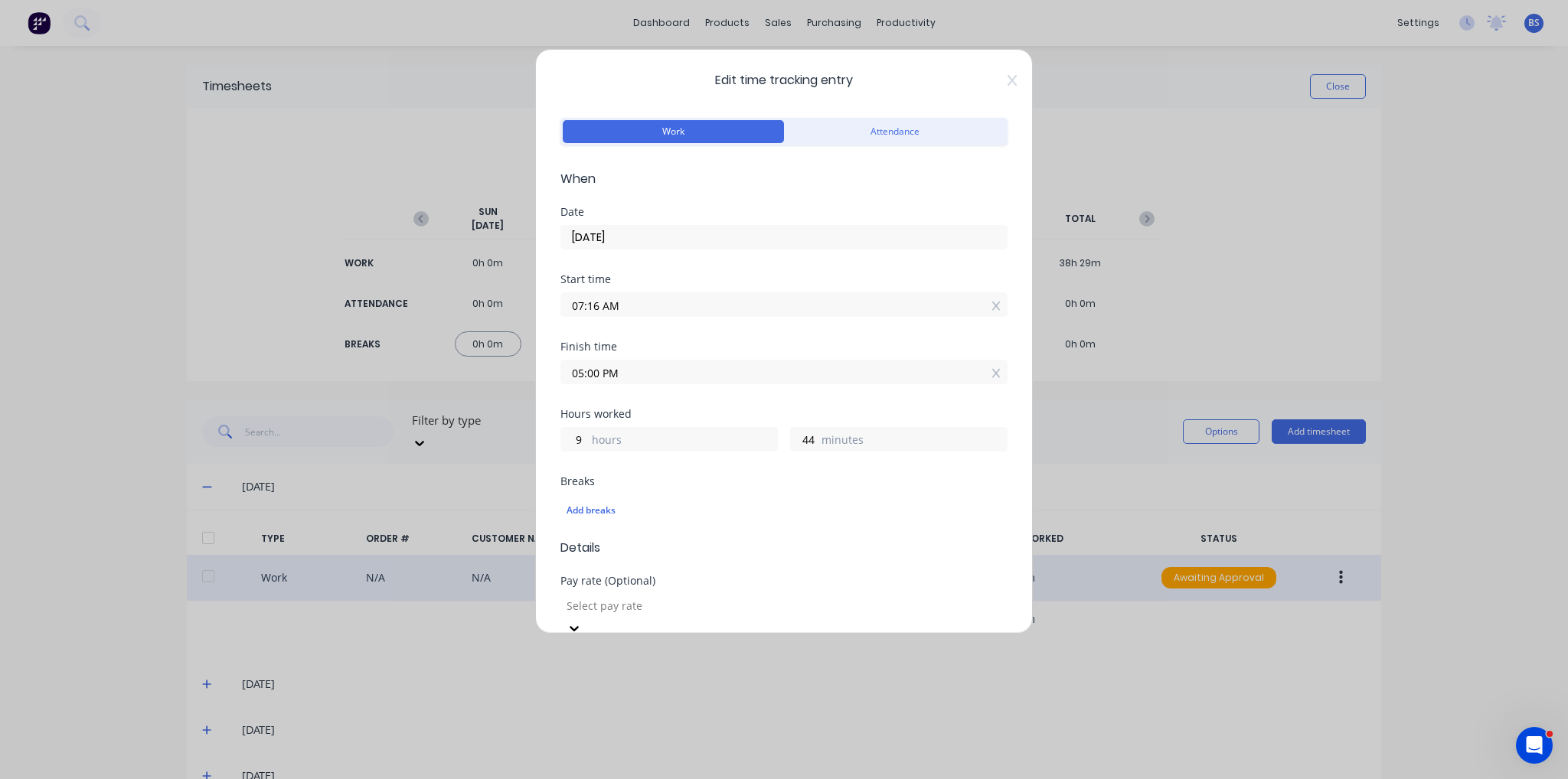
click at [1170, 681] on div "Edit time tracking entry Work Attendance When Date [DATE] Start time 07:16 AM F…" at bounding box center [784, 389] width 1568 height 779
click at [1008, 80] on icon at bounding box center [1012, 80] width 10 height 12
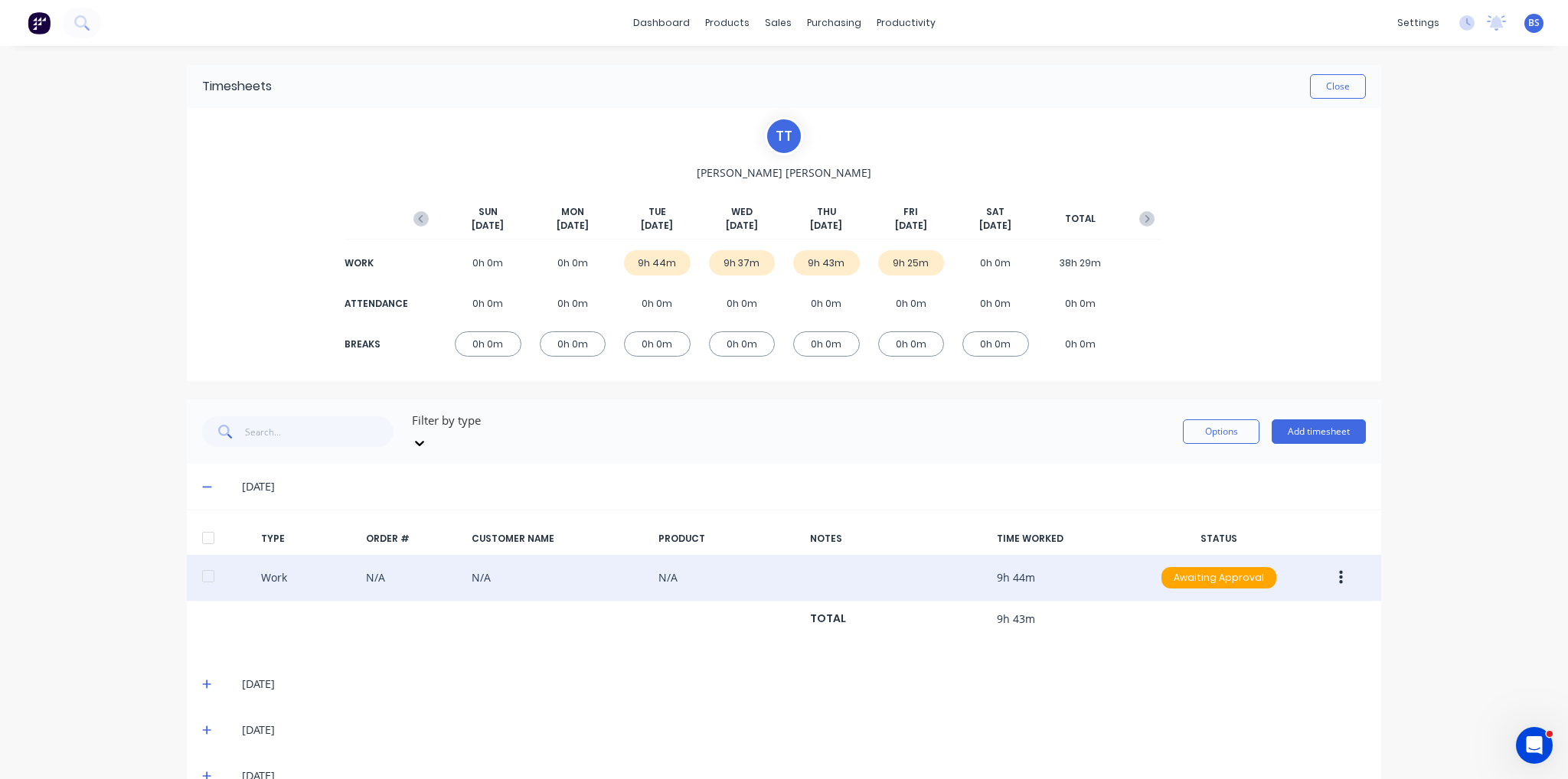
click at [919, 263] on div "9h 25m" at bounding box center [912, 263] width 67 height 25
click at [904, 268] on div "9h 25m" at bounding box center [912, 263] width 67 height 25
click at [897, 415] on div "Filter by type Options Add timesheet" at bounding box center [784, 432] width 1164 height 46
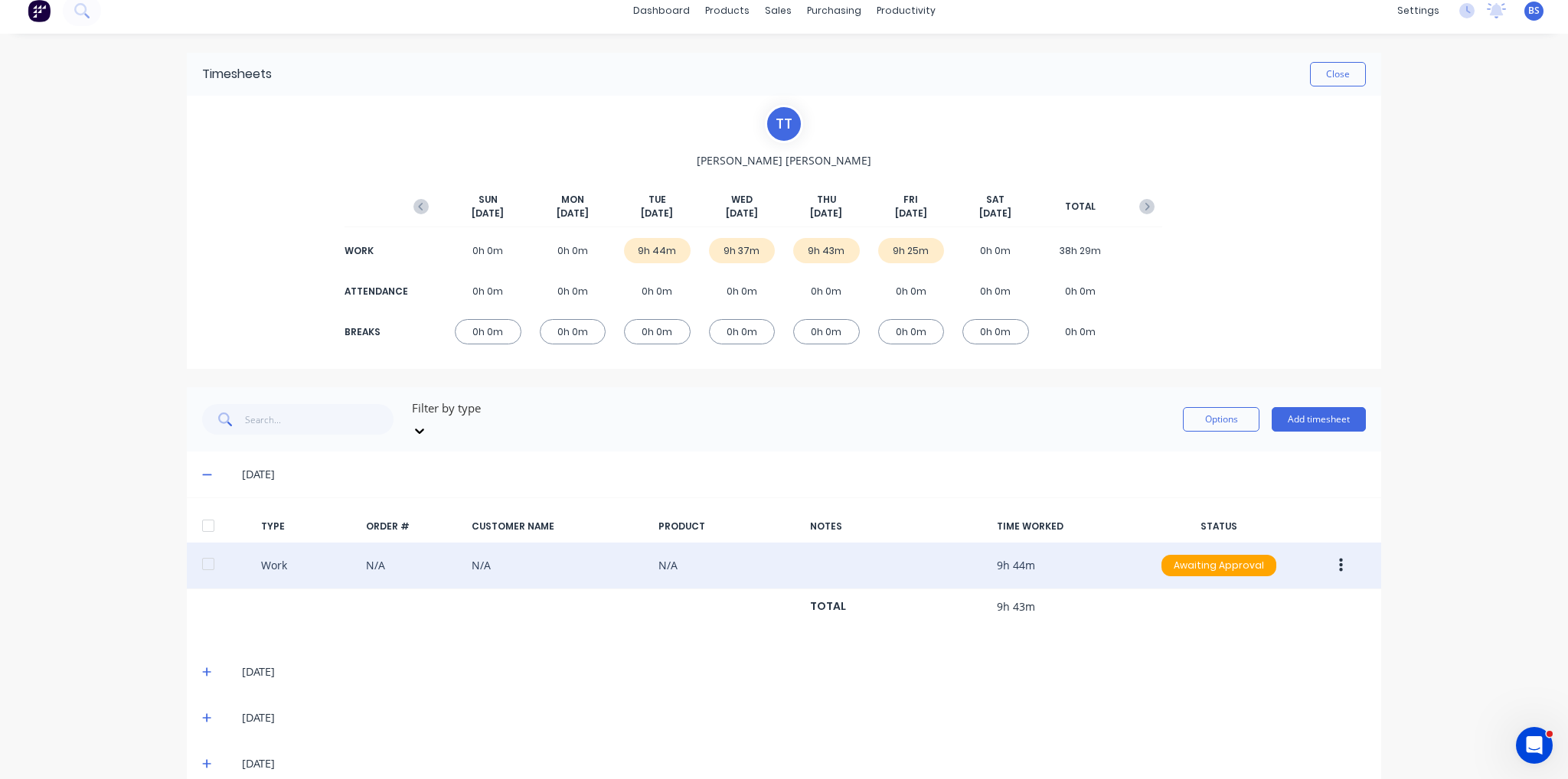
scroll to position [22, 0]
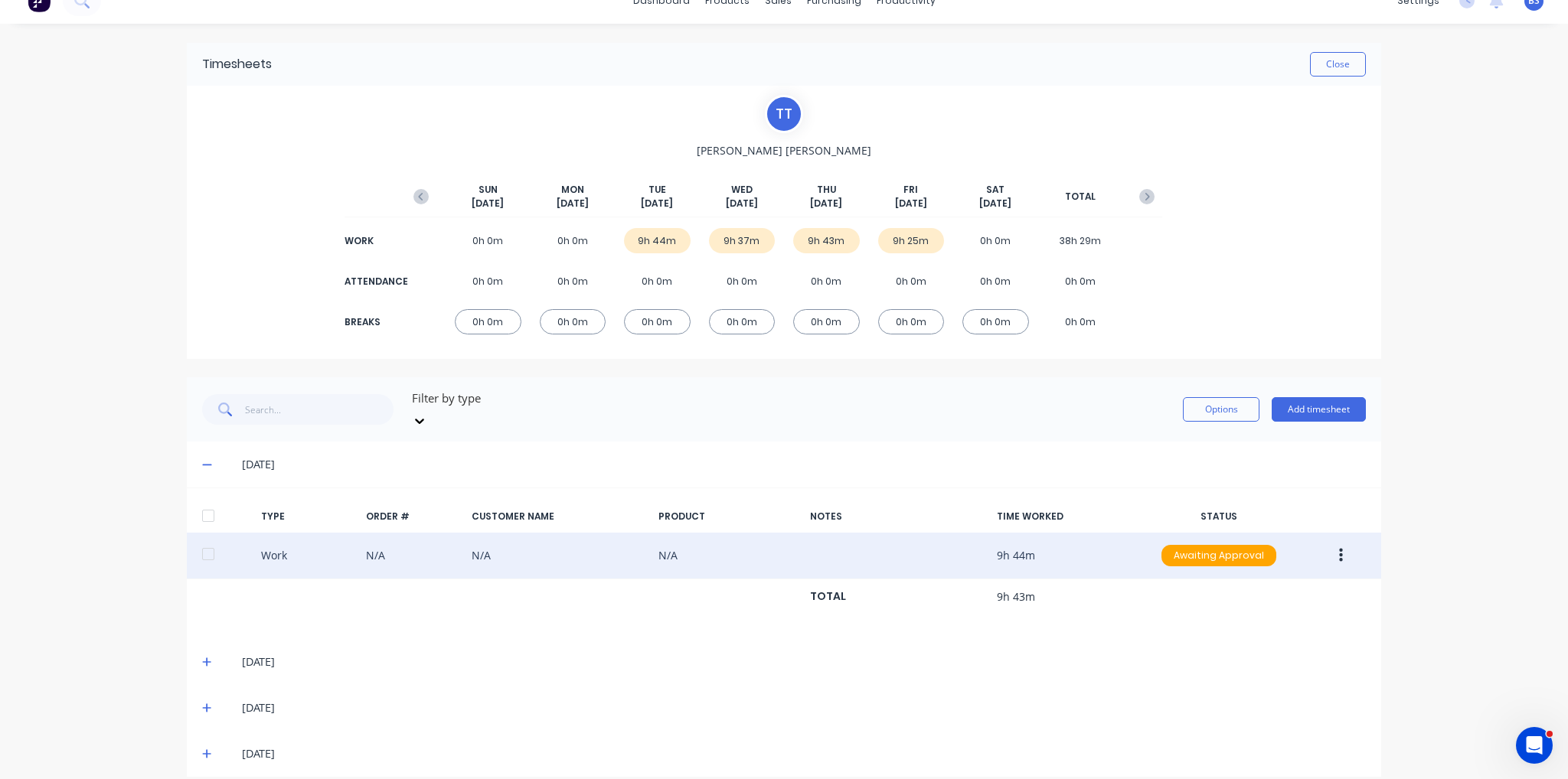
click at [202, 748] on icon at bounding box center [207, 754] width 10 height 11
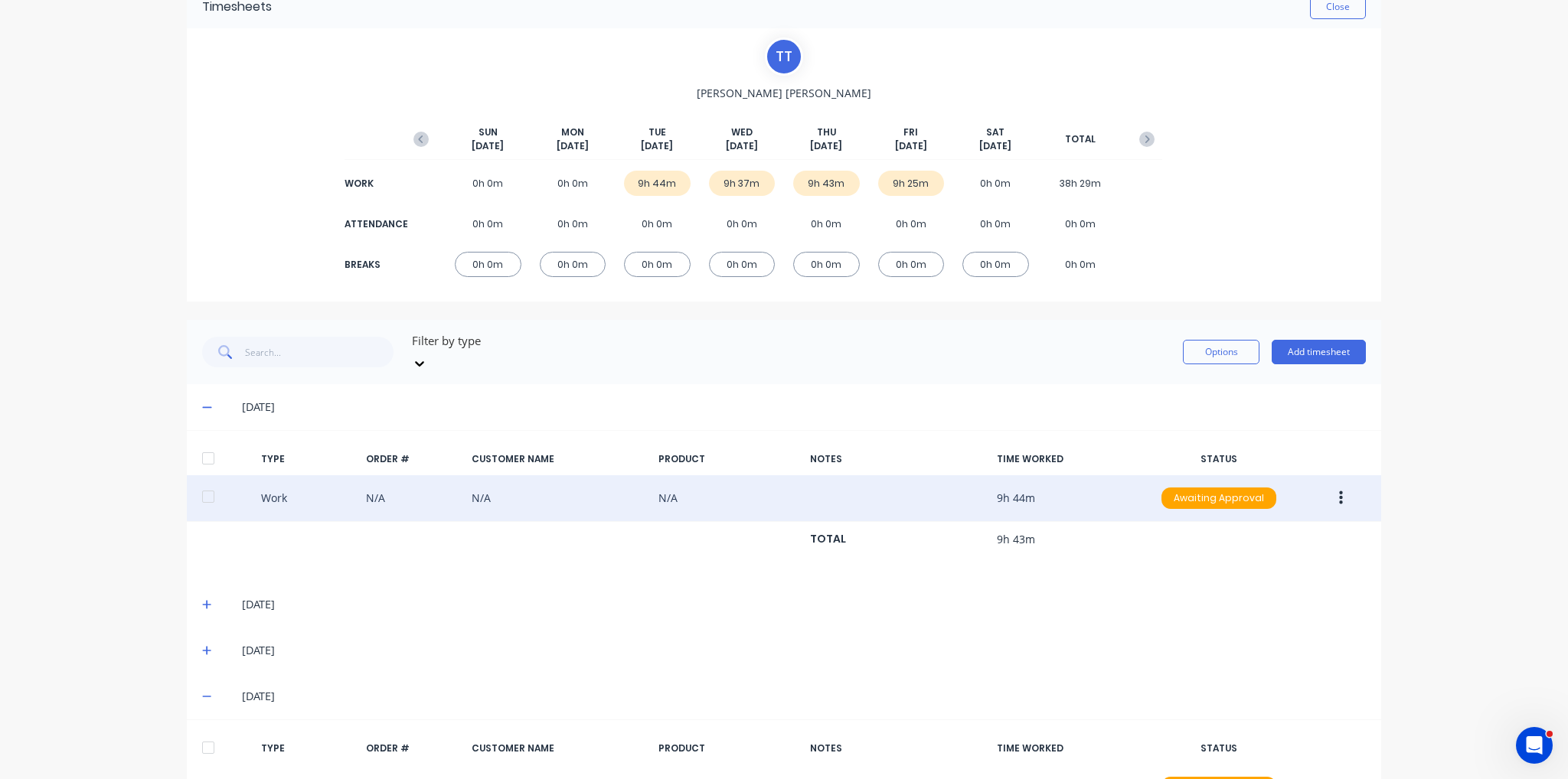
scroll to position [173, 0]
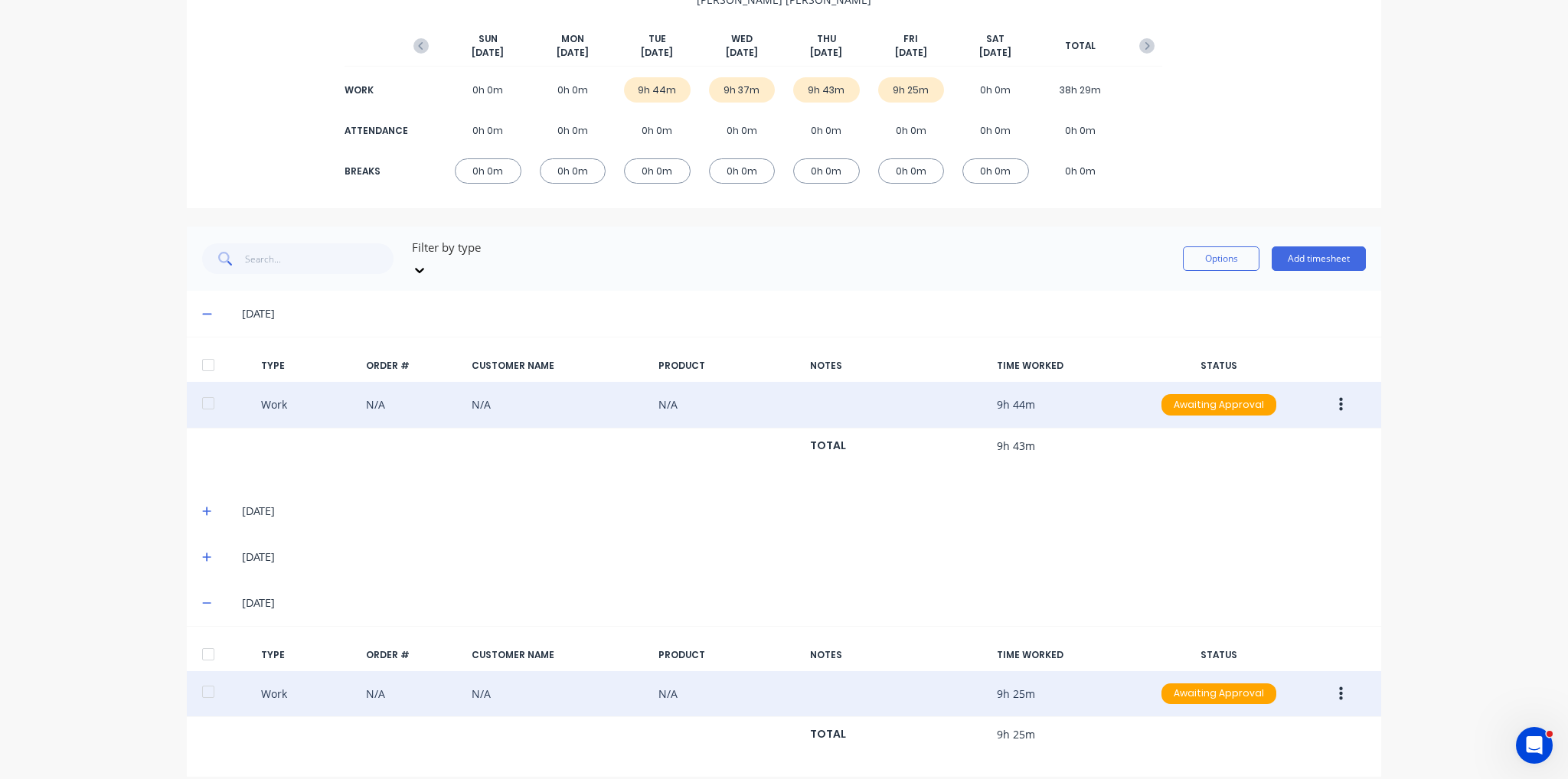
click at [1329, 681] on button "button" at bounding box center [1340, 694] width 36 height 28
click at [1332, 617] on div "Edit Duplicate Approve Unapprove Delete" at bounding box center [1286, 697] width 145 height 161
click at [1325, 625] on div "Edit" at bounding box center [1286, 636] width 118 height 22
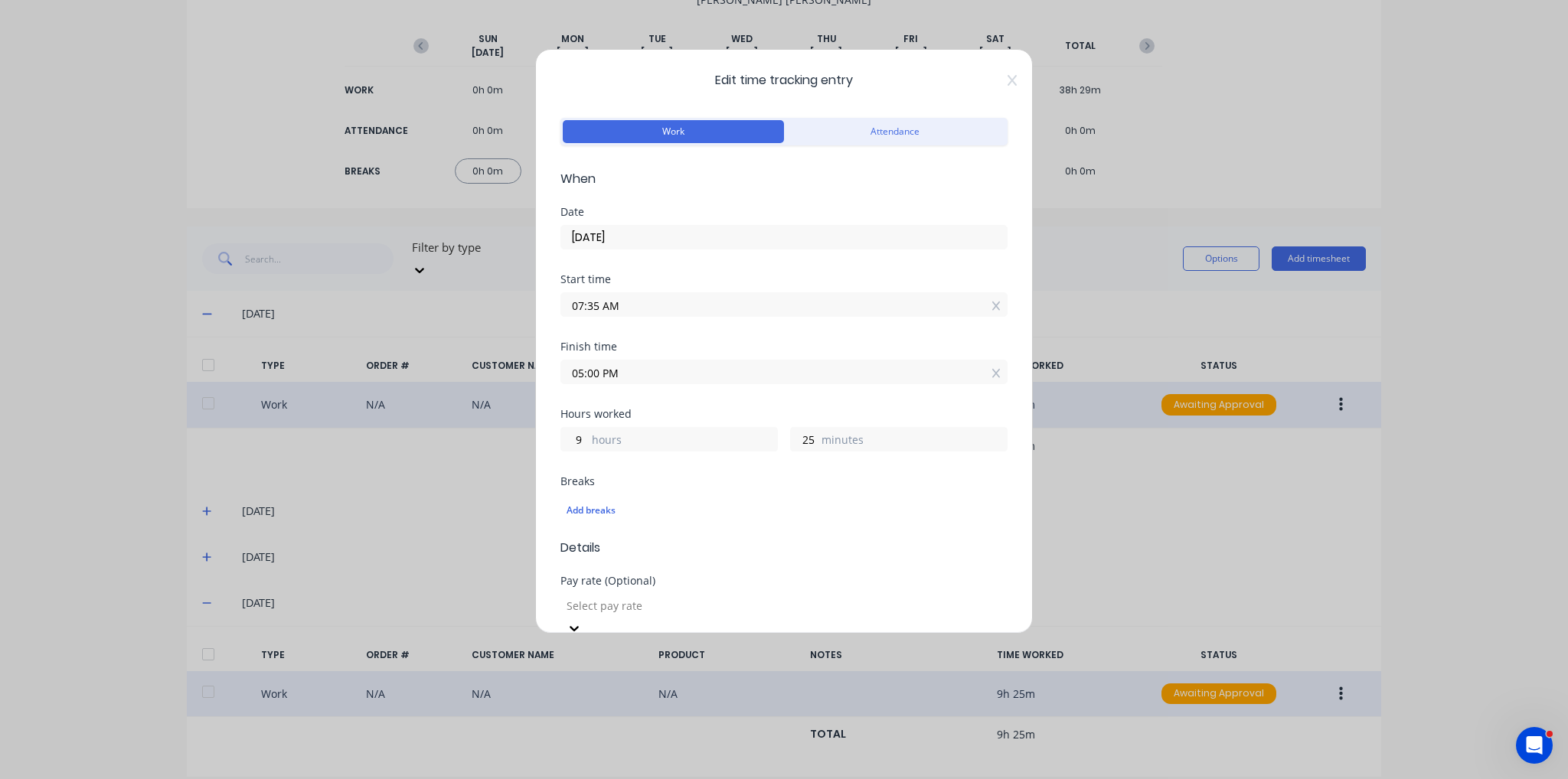
click at [1001, 89] on div "Edit time tracking entry Work Attendance When Date [DATE] Start time 07:35 AM F…" at bounding box center [784, 342] width 498 height 585
click at [1008, 79] on icon at bounding box center [1012, 81] width 10 height 11
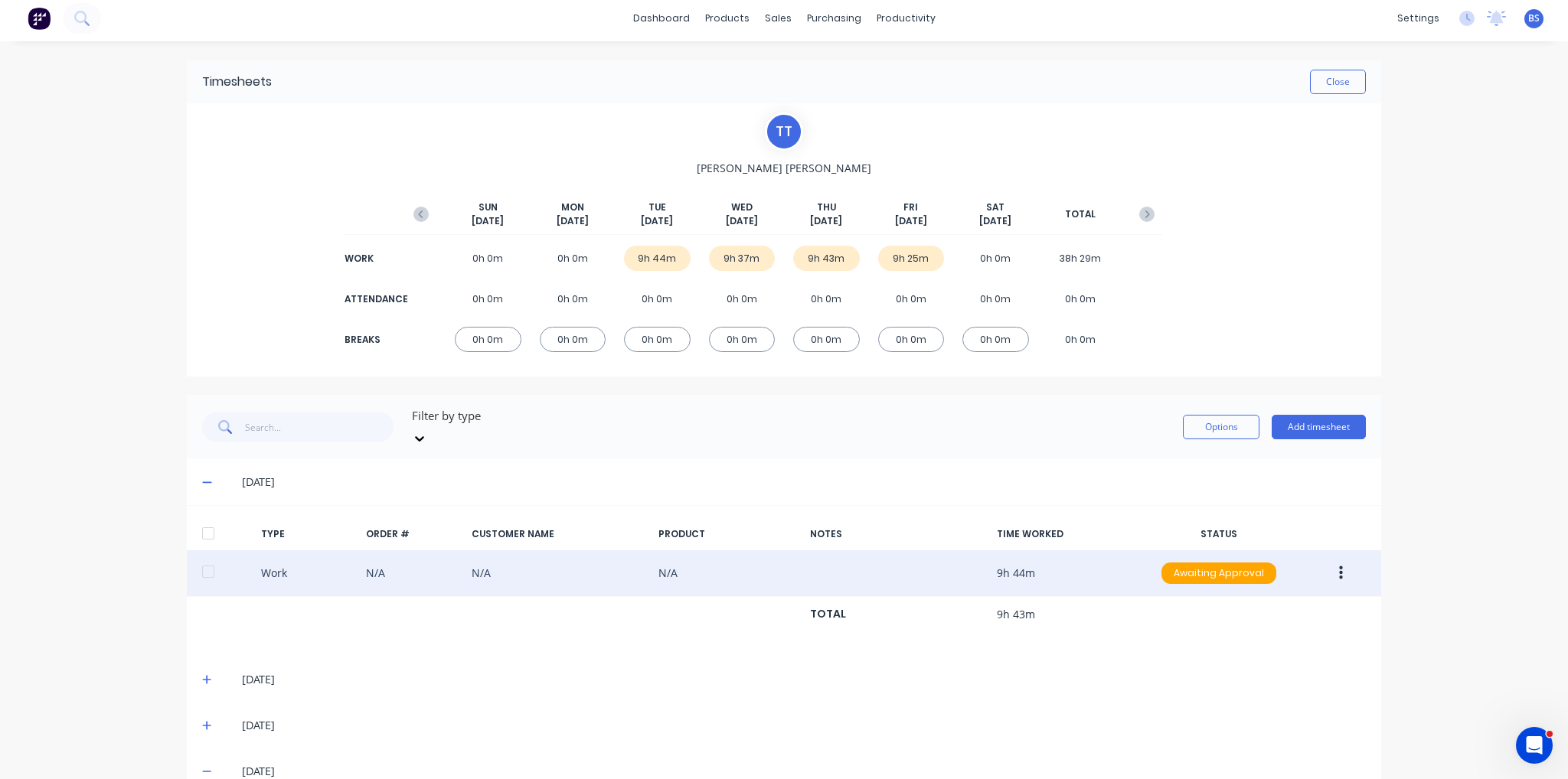
scroll to position [0, 0]
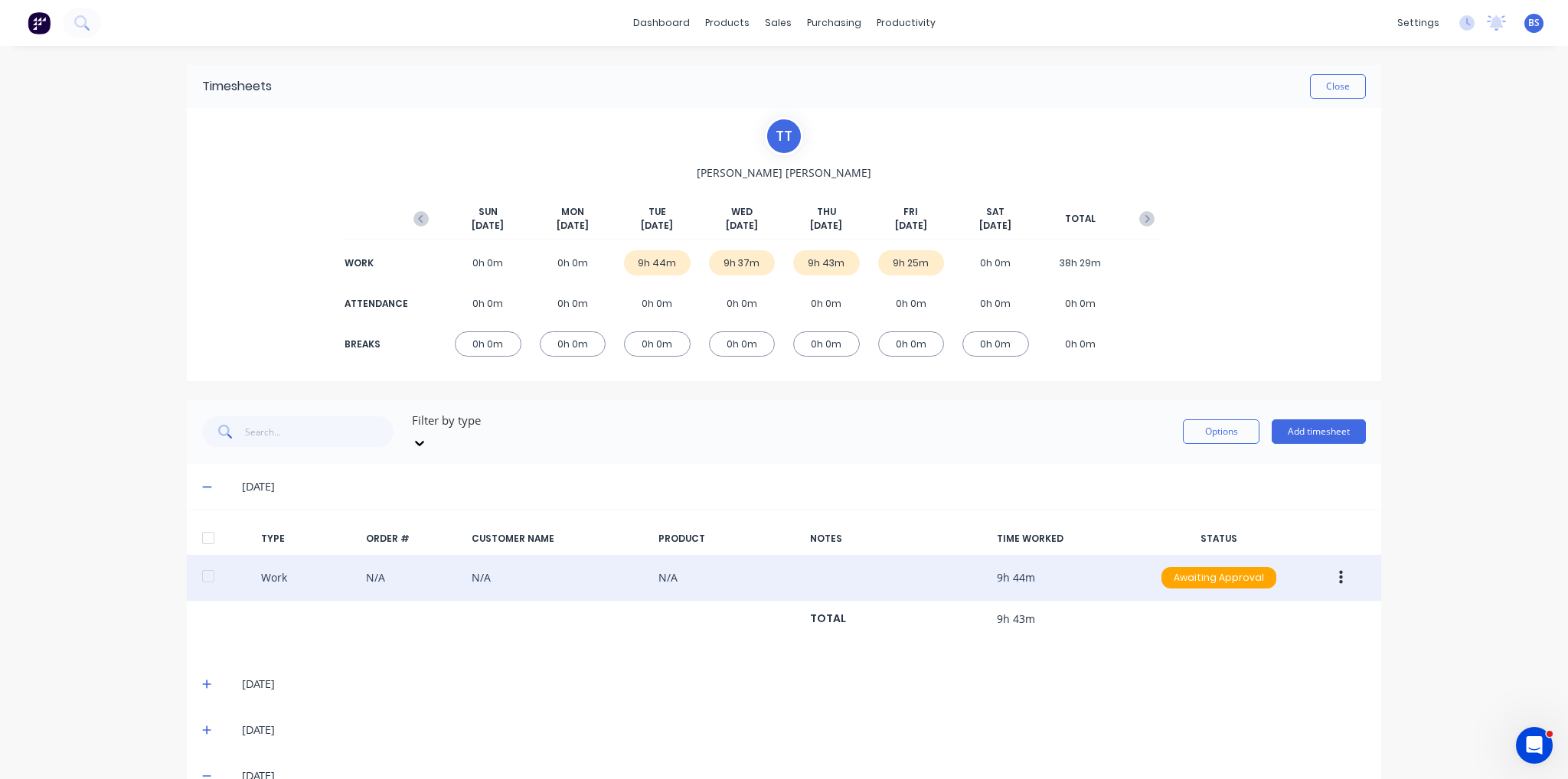
click at [266, 137] on div "T T [PERSON_NAME] [DATE] [DATE] [DATE] [DATE] [DATE] [DATE] [DATE] TOTAL WORK 0…" at bounding box center [784, 244] width 1195 height 273
click at [943, 177] on link "Timesheets" at bounding box center [960, 166] width 203 height 31
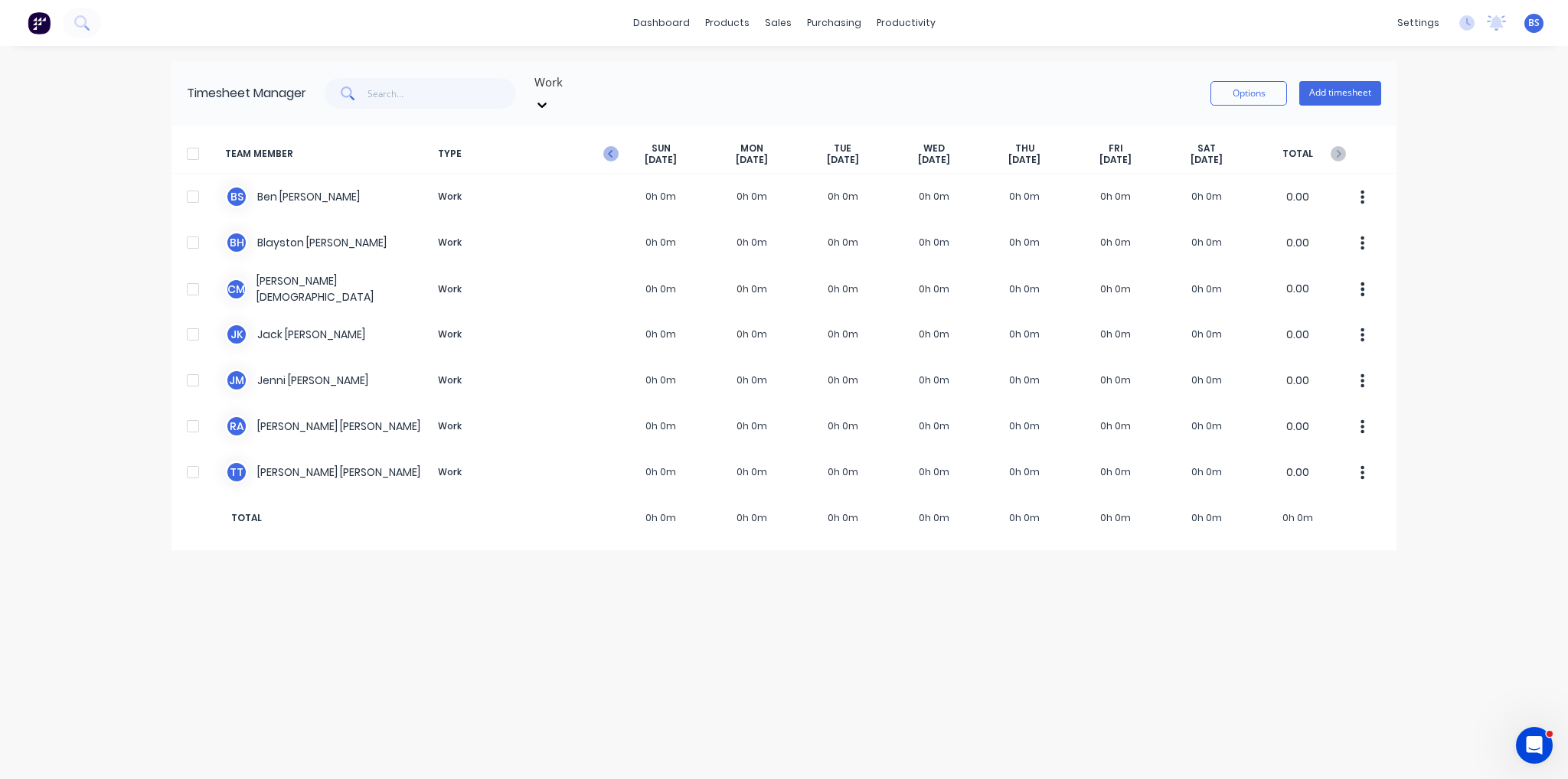
click at [613, 146] on icon "button" at bounding box center [610, 153] width 15 height 15
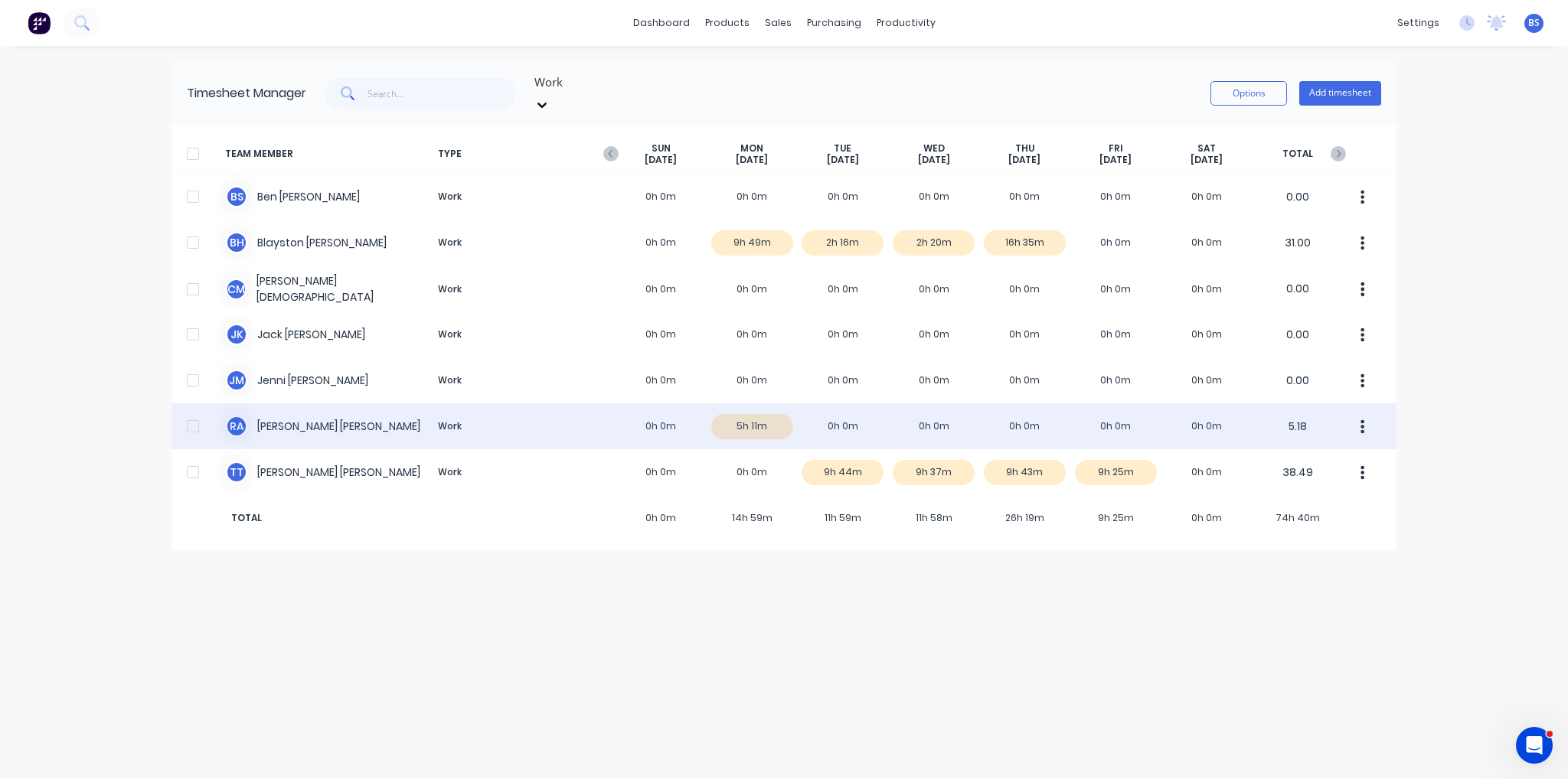
click at [765, 415] on div "R A [PERSON_NAME] Work 0h 0m 5h 11m 0h 0m 0h 0m 0h 0m 0h 0m 0h 0m 5.18" at bounding box center [783, 426] width 1225 height 46
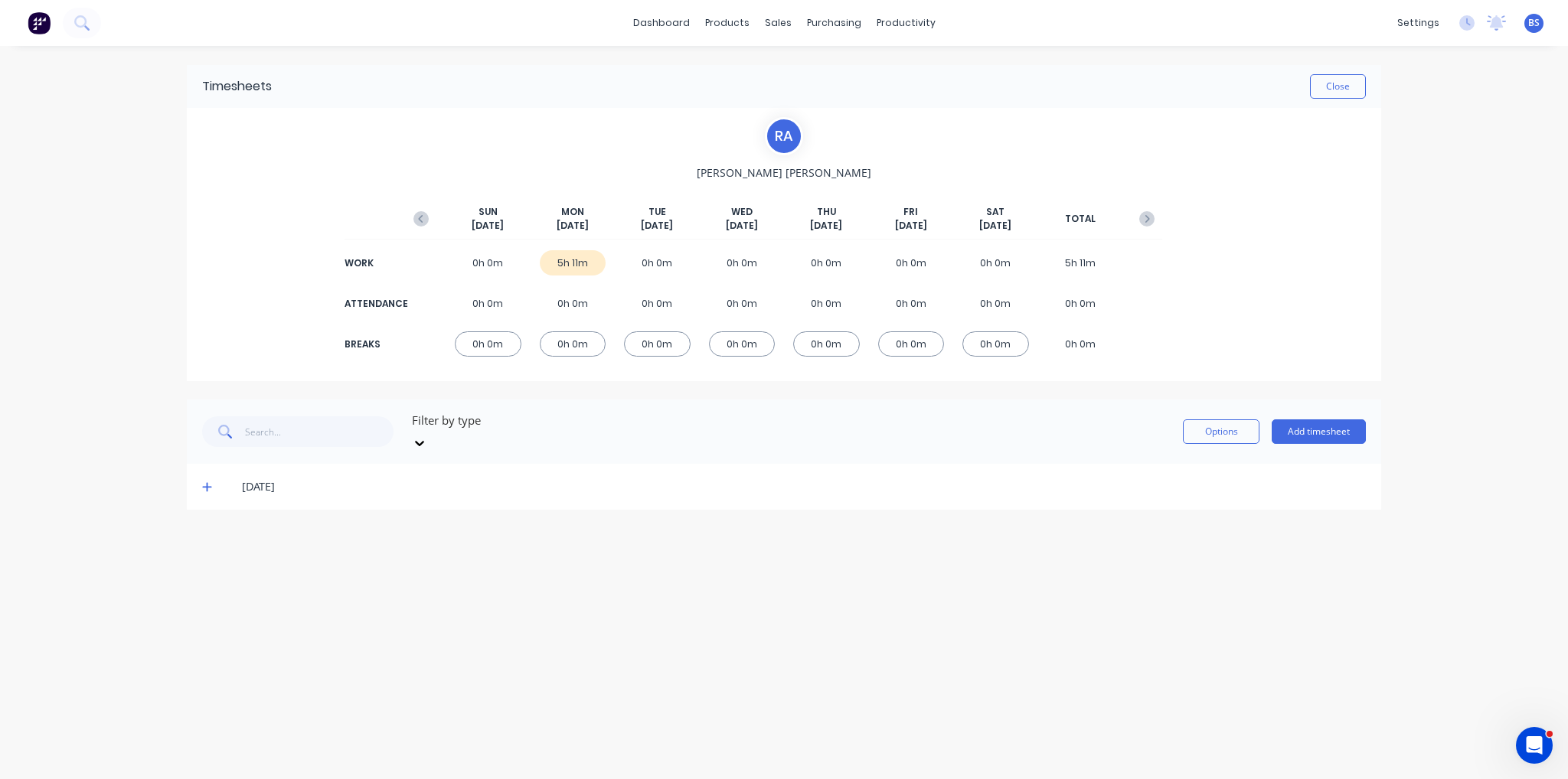
click at [205, 481] on icon at bounding box center [207, 487] width 10 height 11
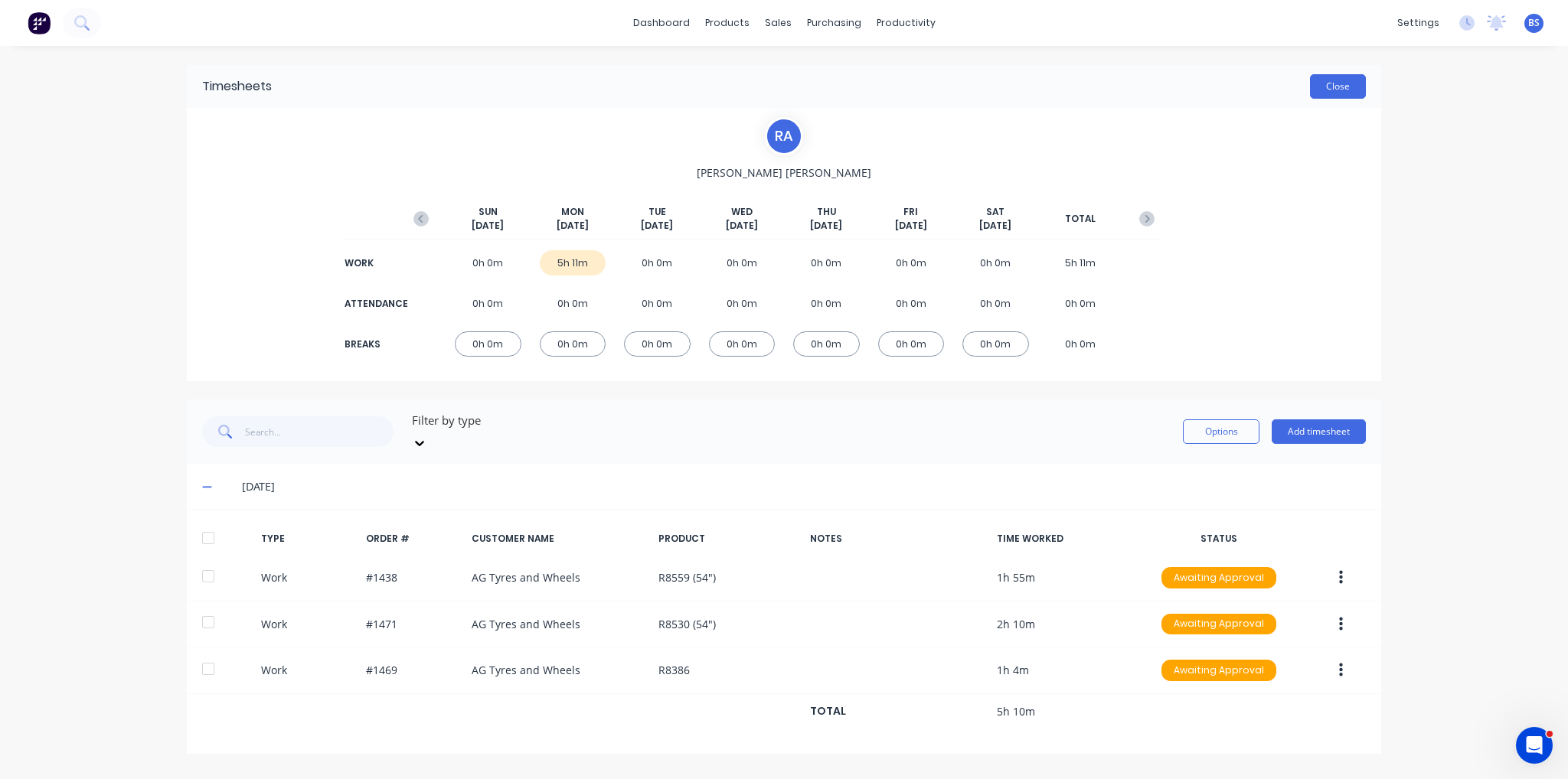
click at [1348, 80] on button "Close" at bounding box center [1337, 86] width 55 height 25
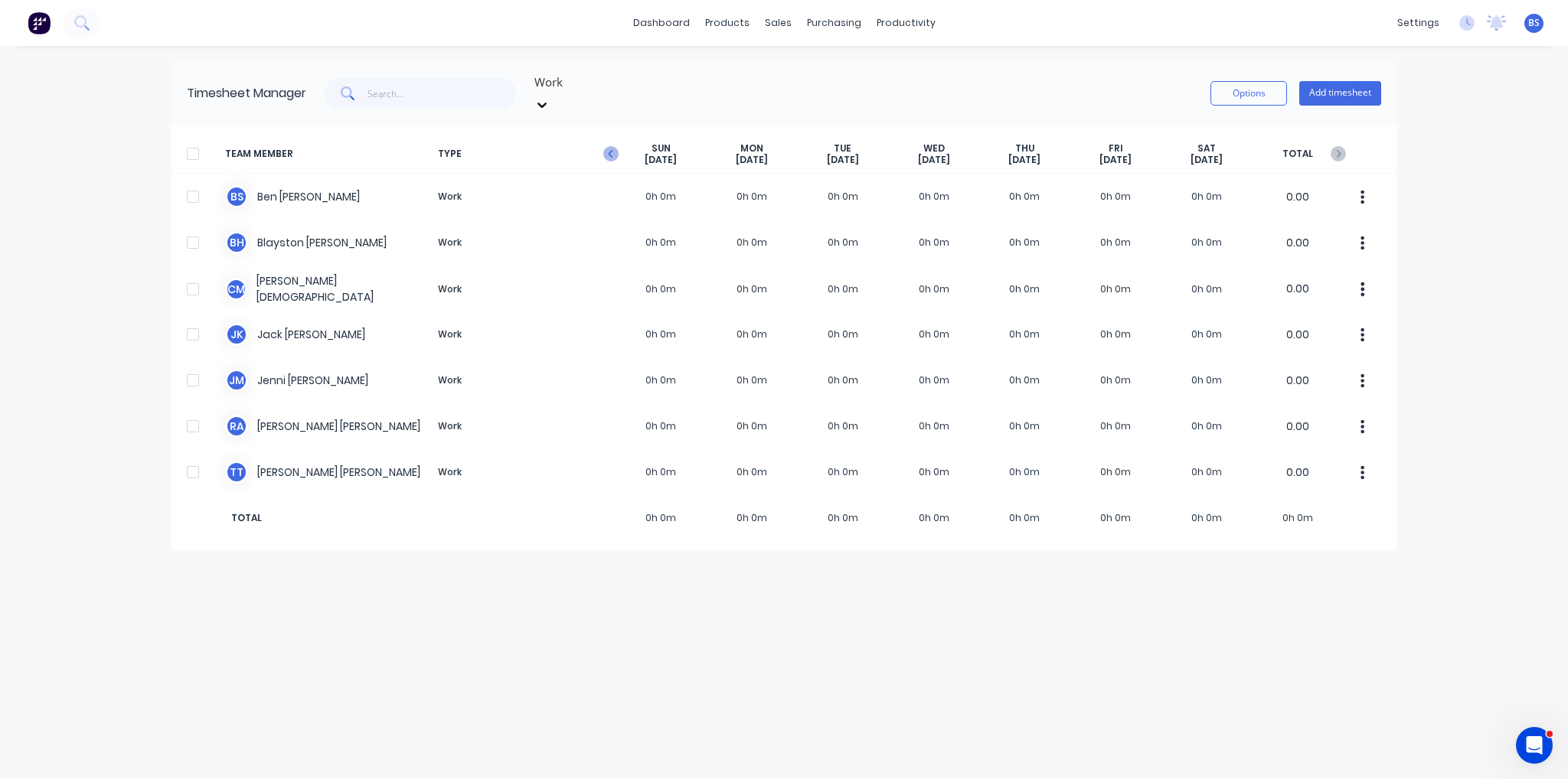
click at [606, 146] on icon "button" at bounding box center [610, 153] width 15 height 15
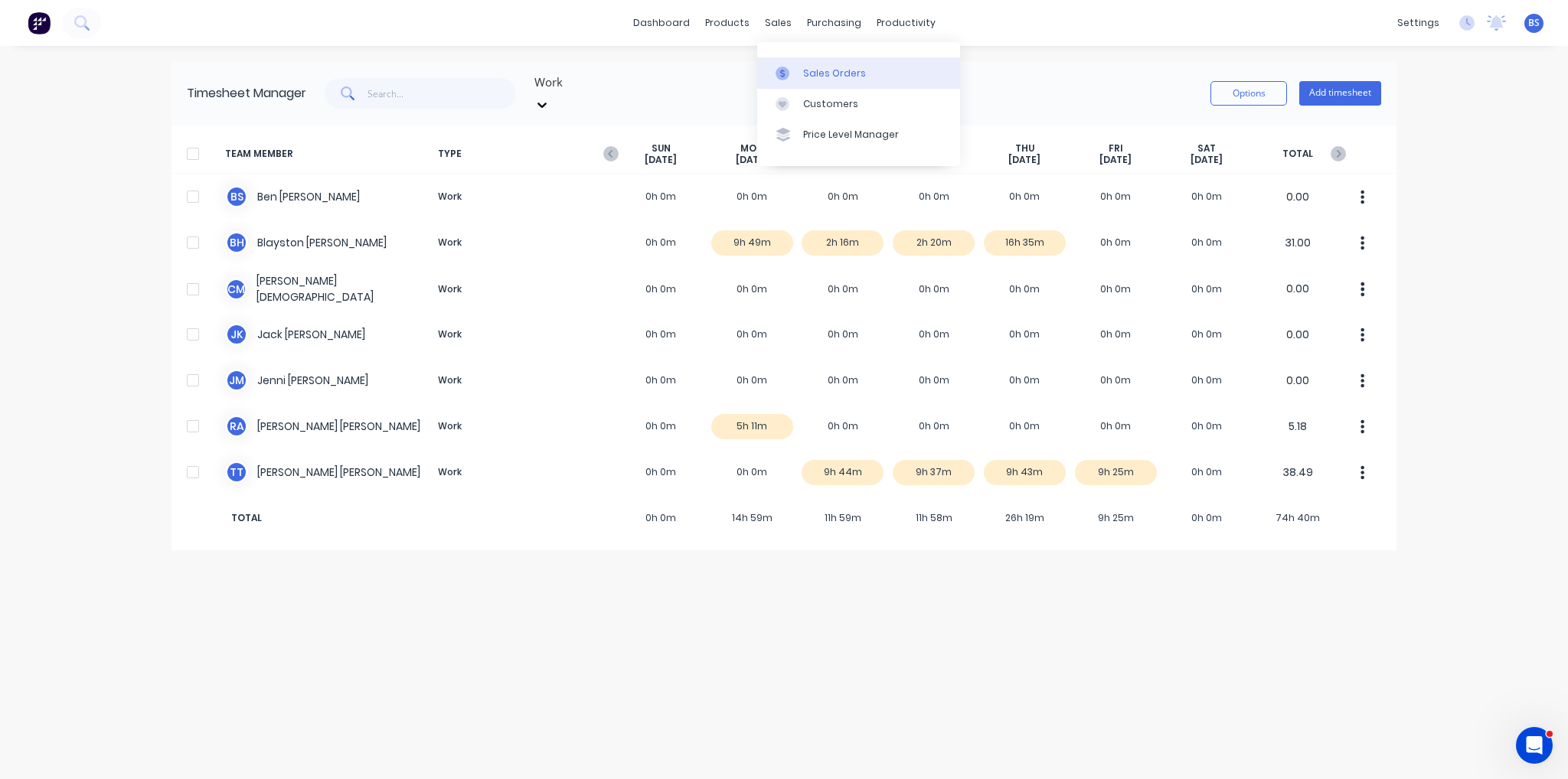
click at [799, 72] on link "Sales Orders" at bounding box center [859, 72] width 203 height 31
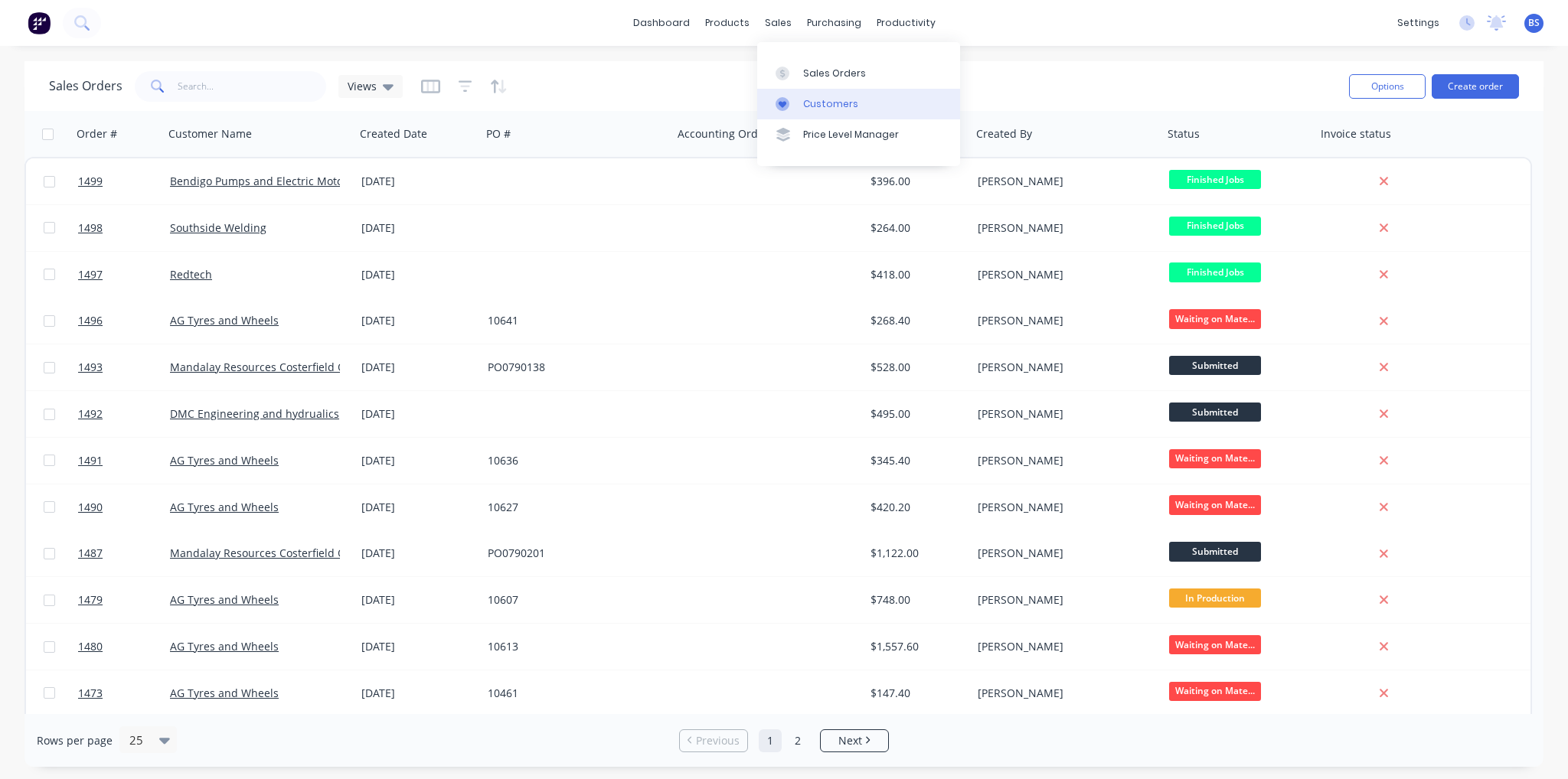
click at [824, 117] on link "Customers" at bounding box center [859, 104] width 203 height 31
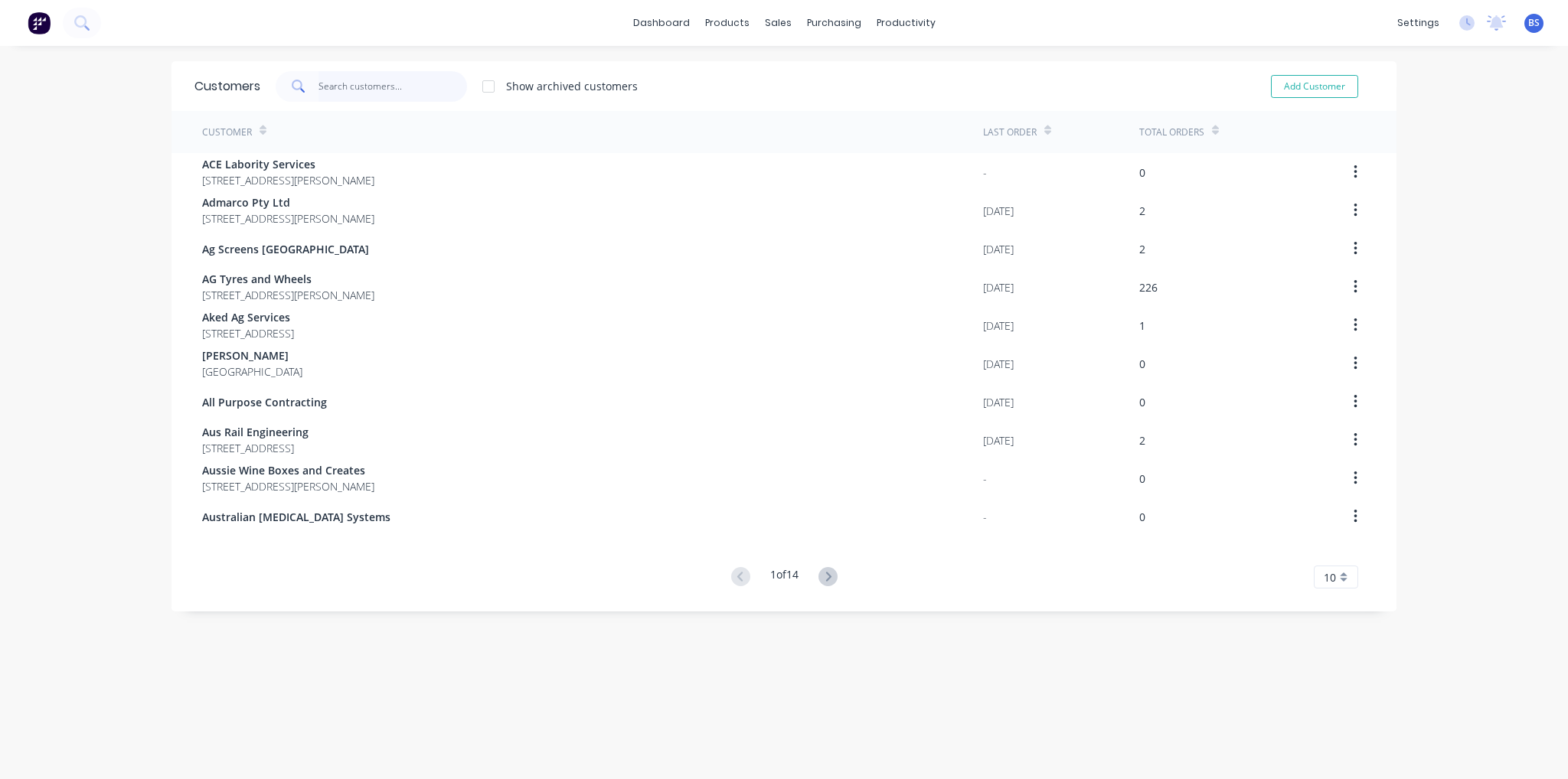
click at [415, 89] on input "text" at bounding box center [393, 86] width 149 height 31
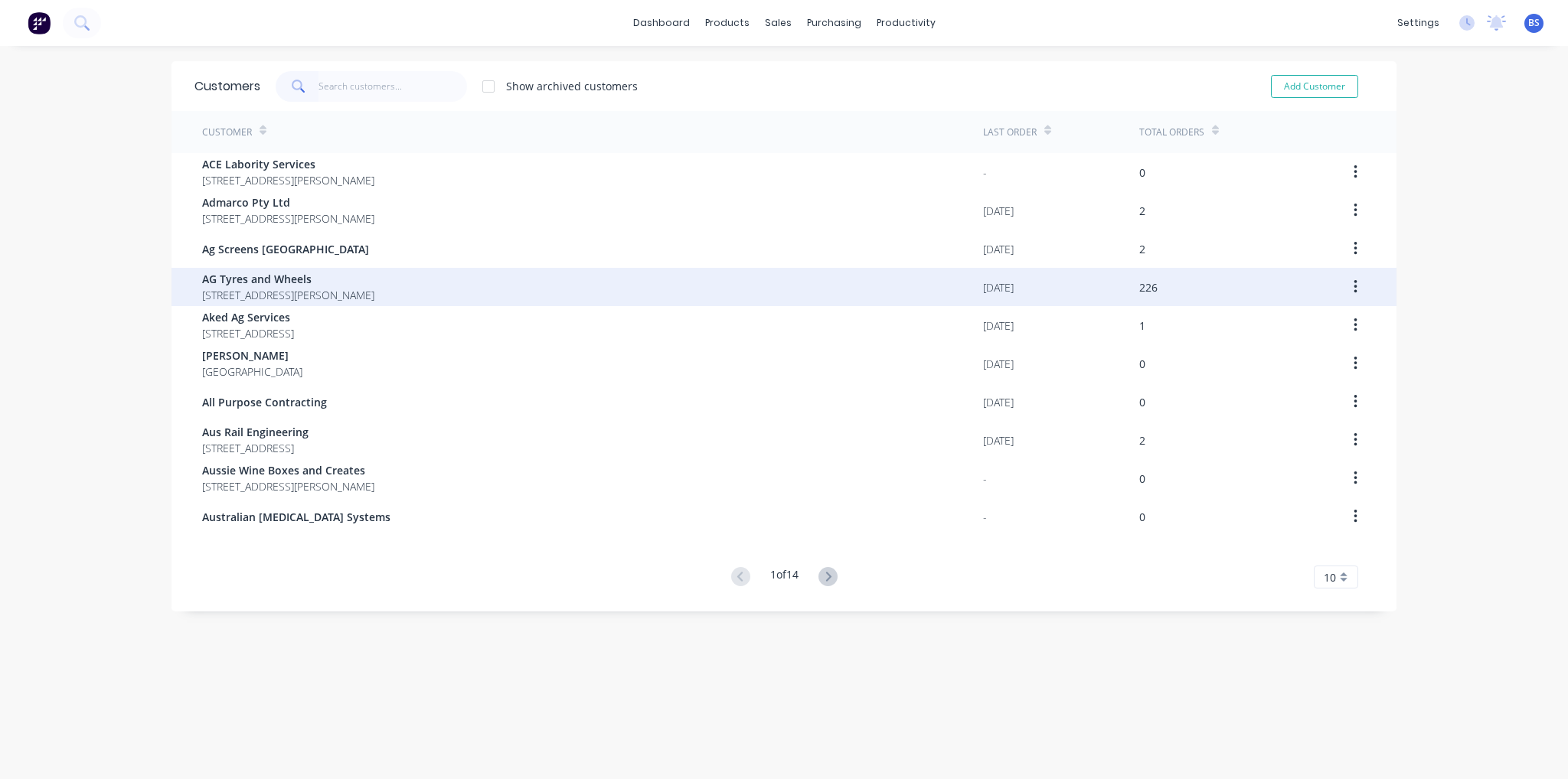
click at [374, 281] on span "AG Tyres and Wheels" at bounding box center [288, 279] width 172 height 16
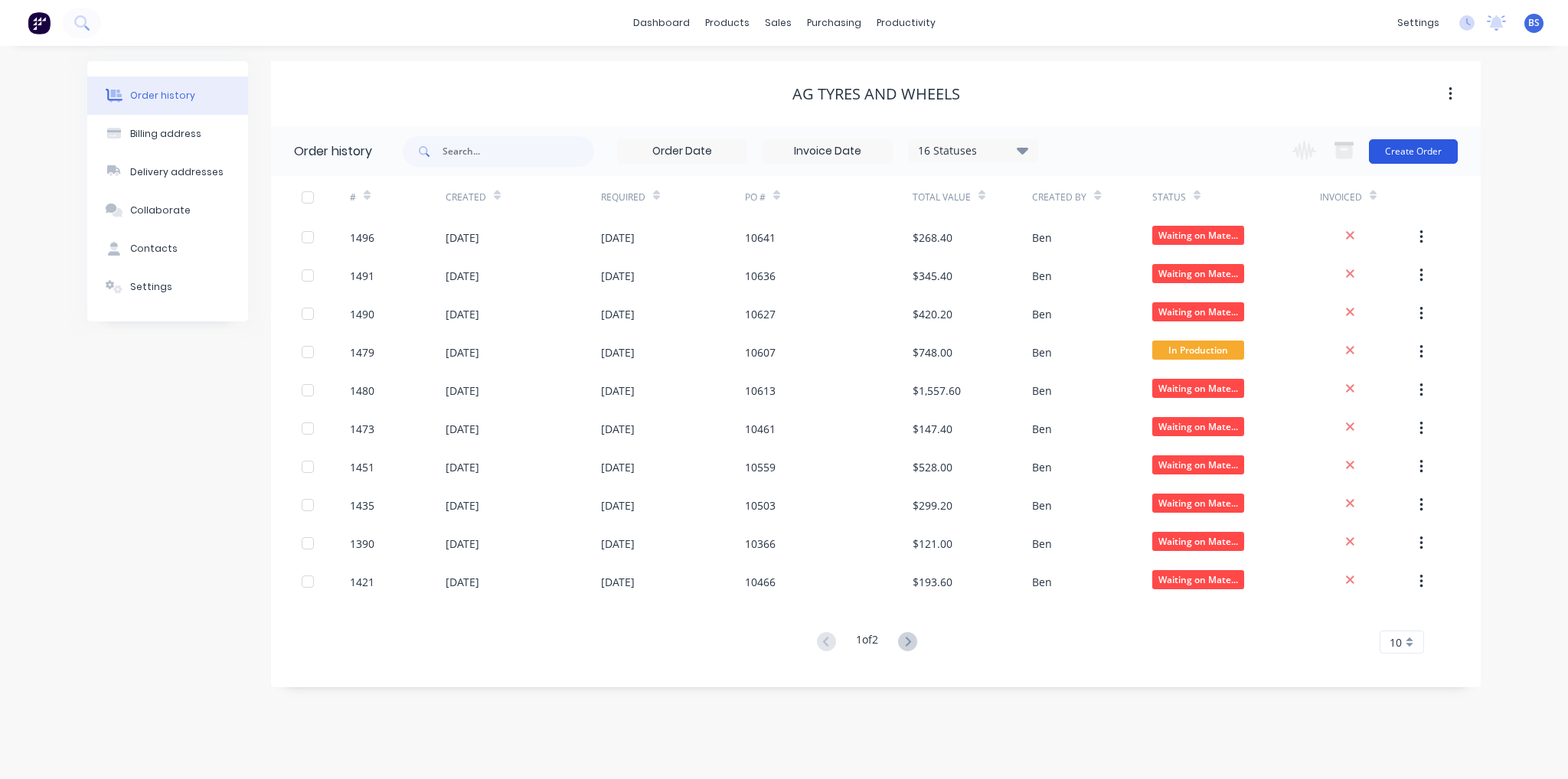
click at [1428, 152] on button "Create Order" at bounding box center [1413, 151] width 89 height 25
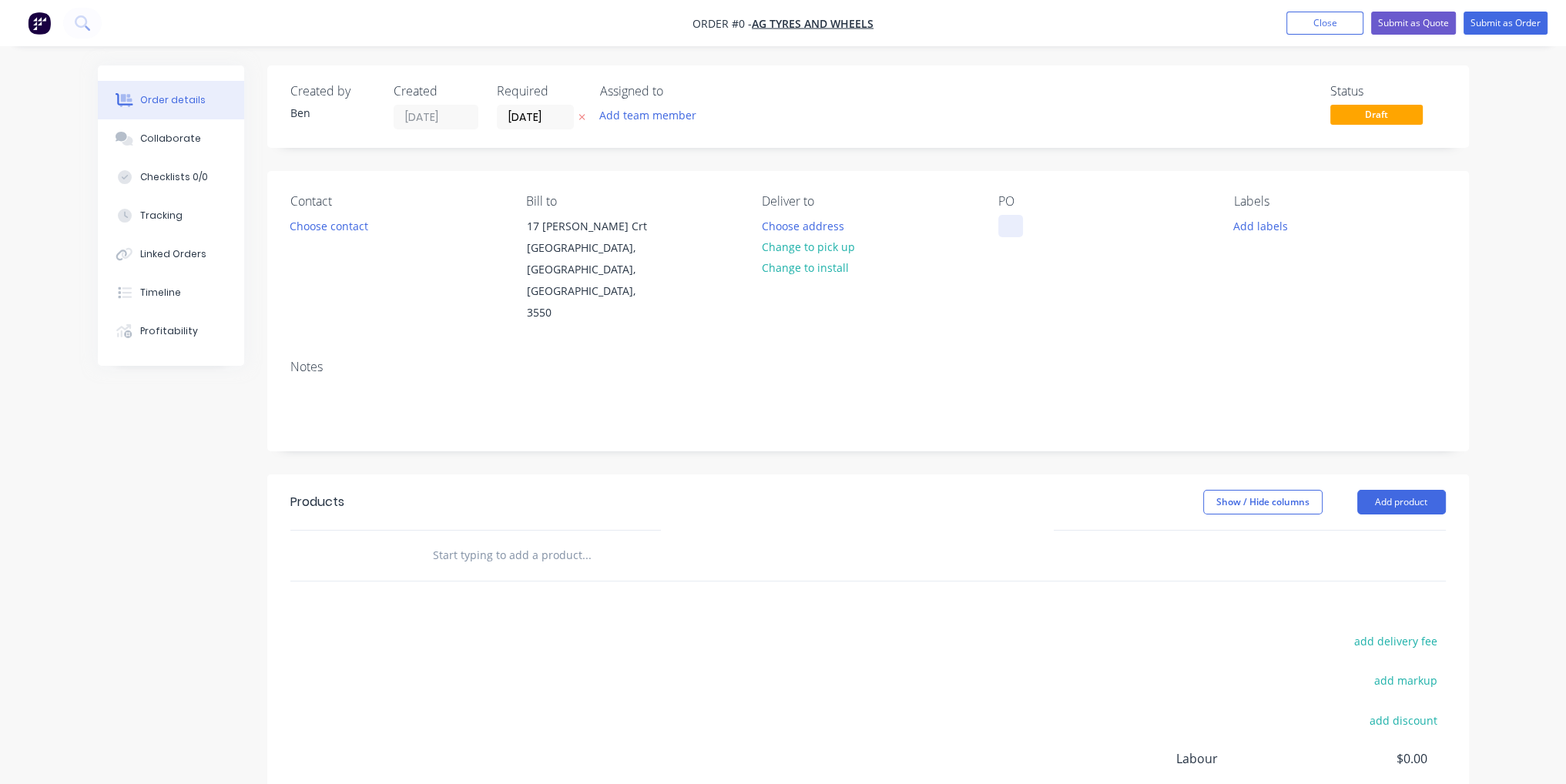
click at [1008, 230] on div at bounding box center [1011, 226] width 25 height 22
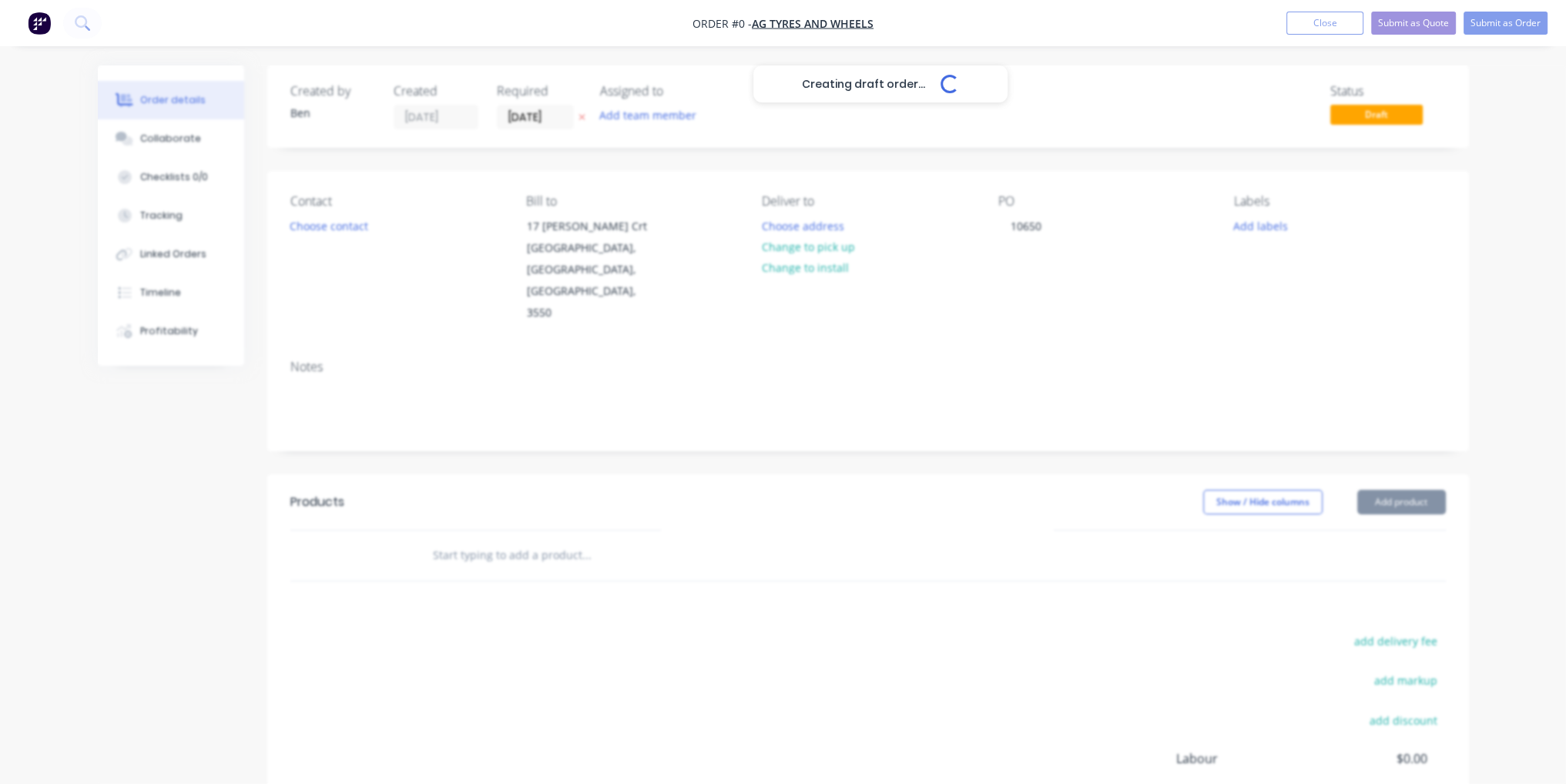
click at [982, 454] on div "Creating draft order... Loading... Order details Collaborate Checklists 0/0 Tra…" at bounding box center [783, 520] width 1402 height 909
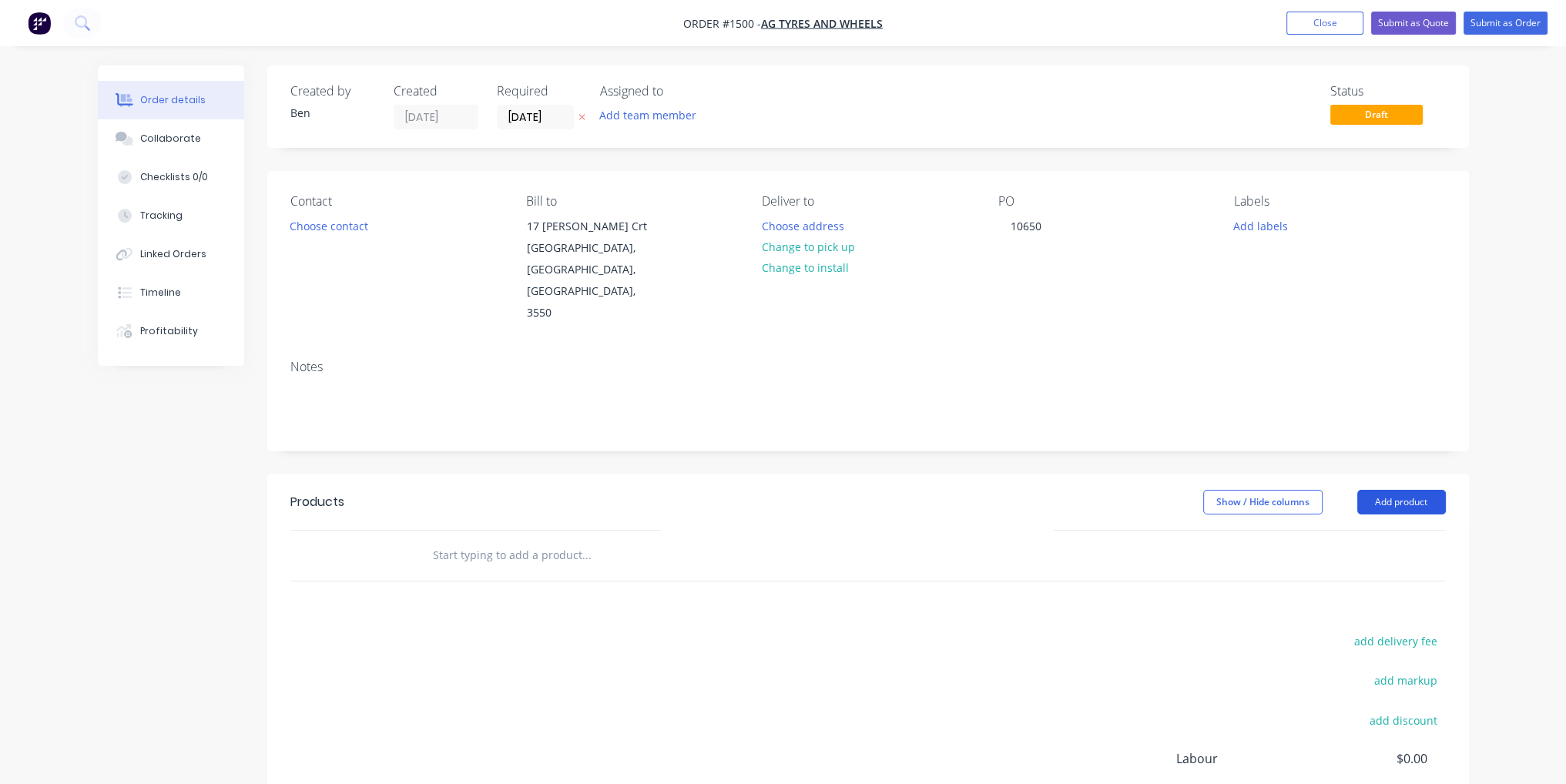
click at [1410, 490] on button "Add product" at bounding box center [1402, 502] width 89 height 25
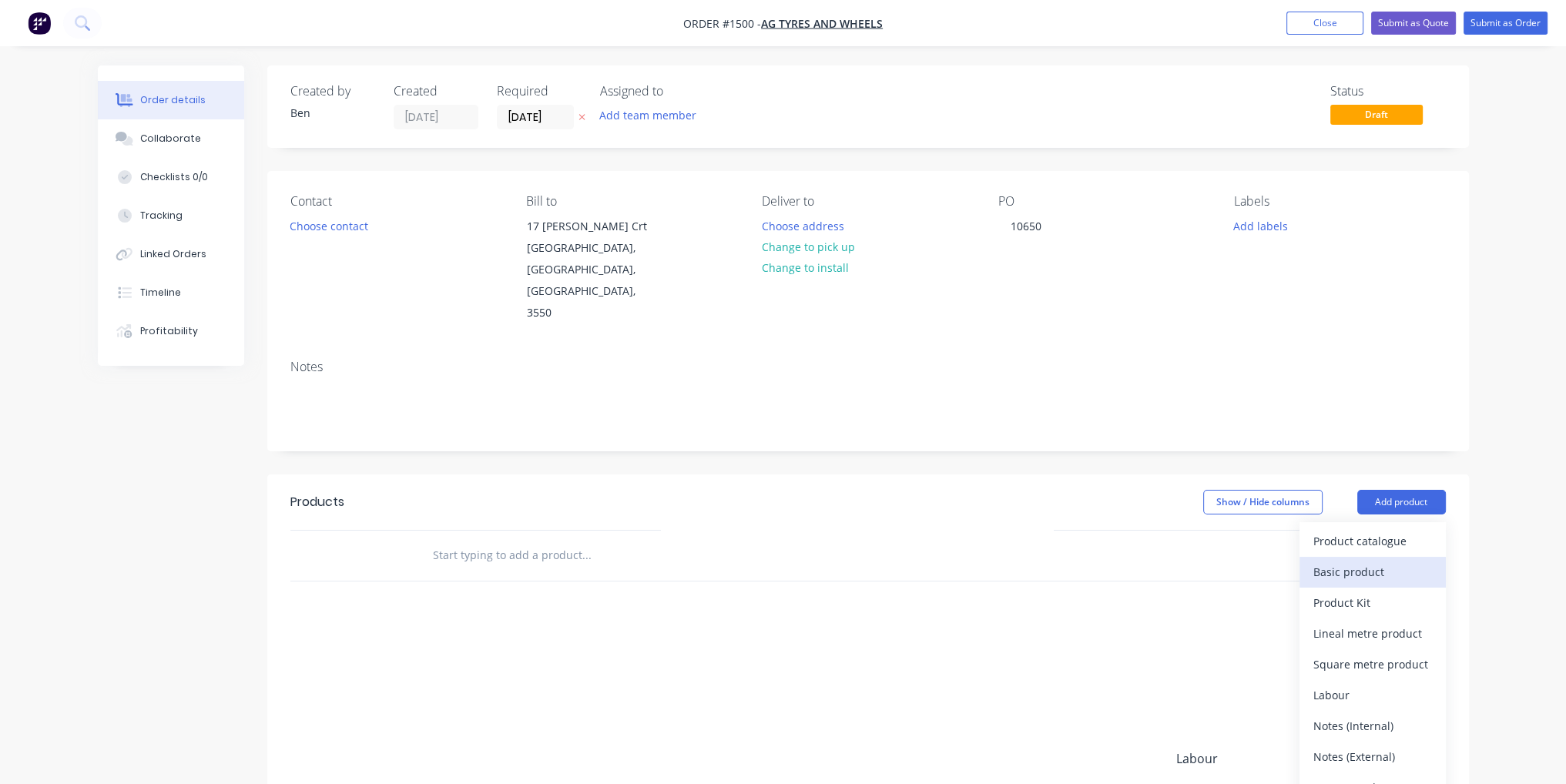
click at [1414, 561] on div "Basic product" at bounding box center [1373, 572] width 119 height 22
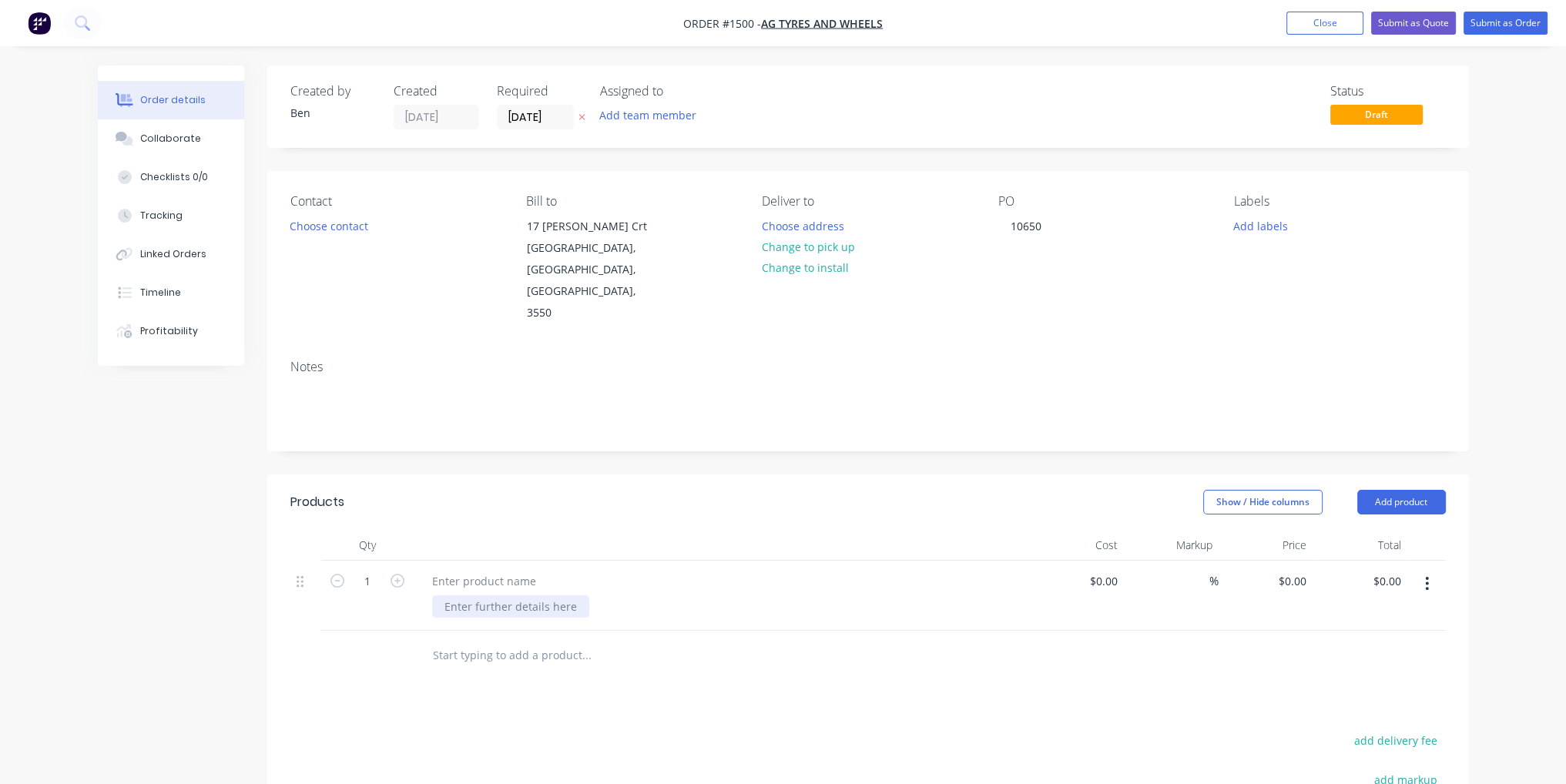
paste div
click at [1391, 490] on button "Add product" at bounding box center [1402, 502] width 89 height 25
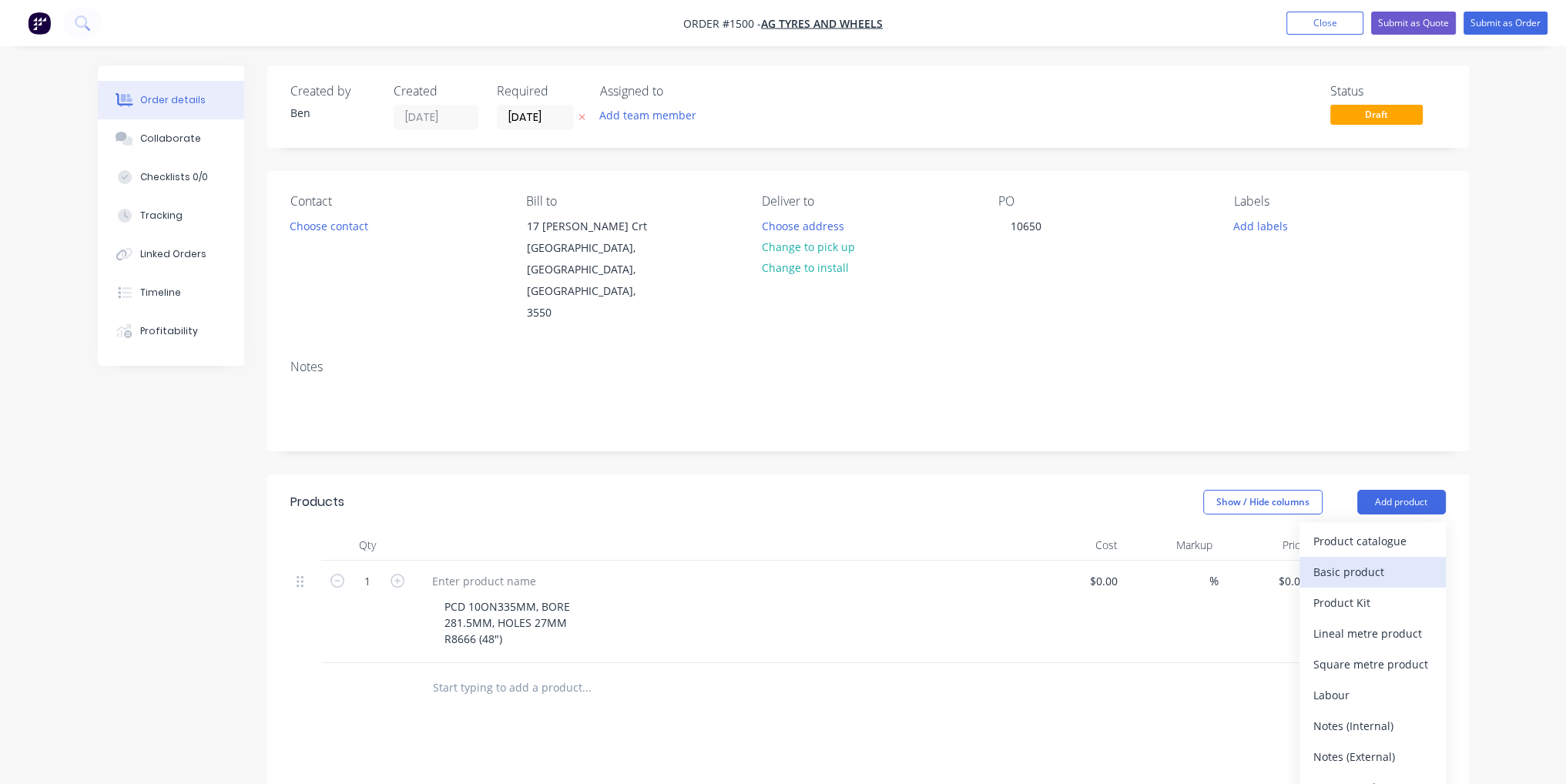
click at [1387, 561] on div "Basic product" at bounding box center [1373, 572] width 119 height 22
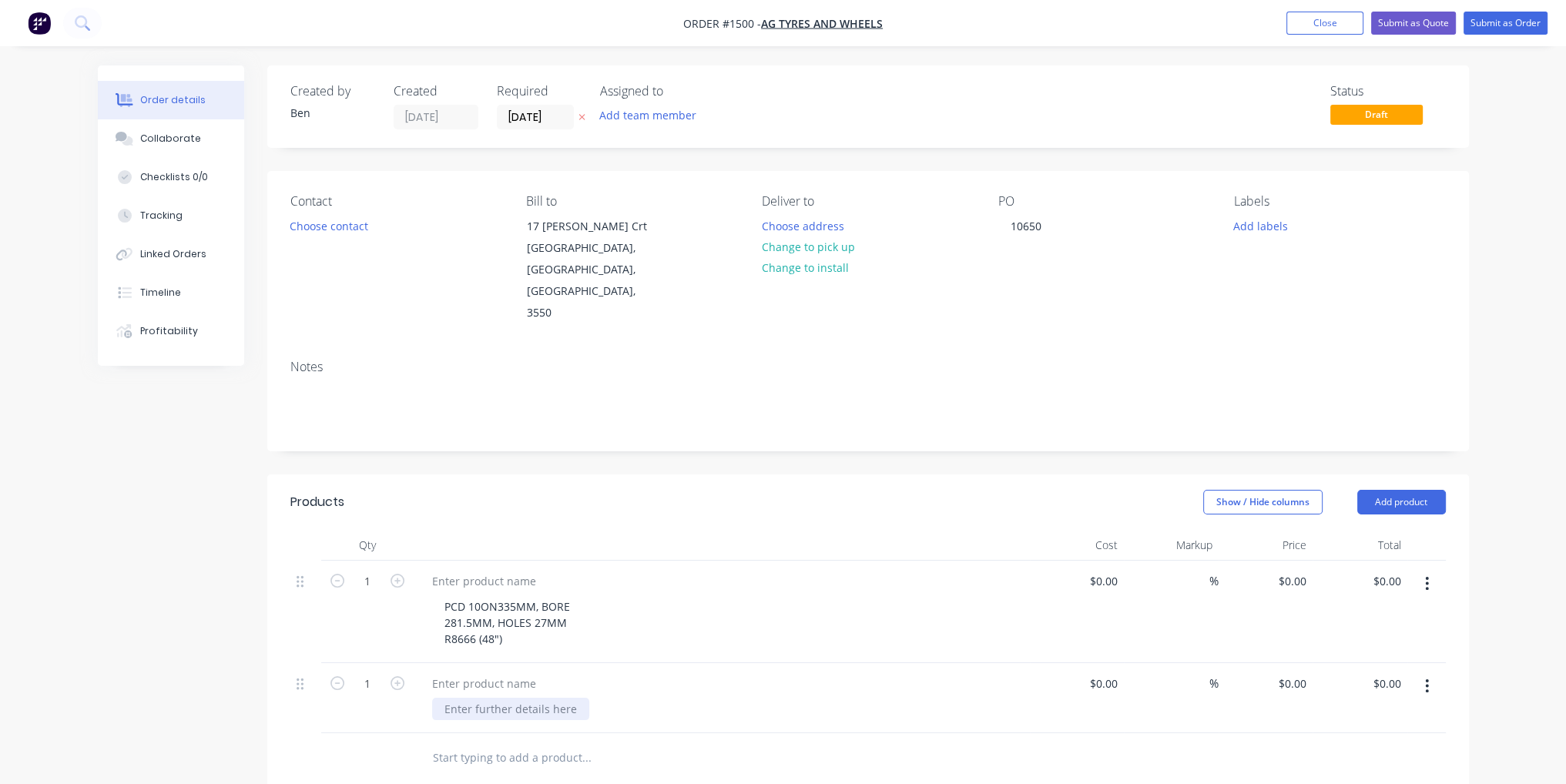
paste div
drag, startPoint x: 505, startPoint y: 595, endPoint x: 445, endPoint y: 595, distance: 60.0
click at [445, 596] on div "PCD 10ON335MM, BORE 281.5MM, HOLES 27MM R8666 (48")" at bounding box center [507, 623] width 150 height 55
copy div "R8666 (48")"
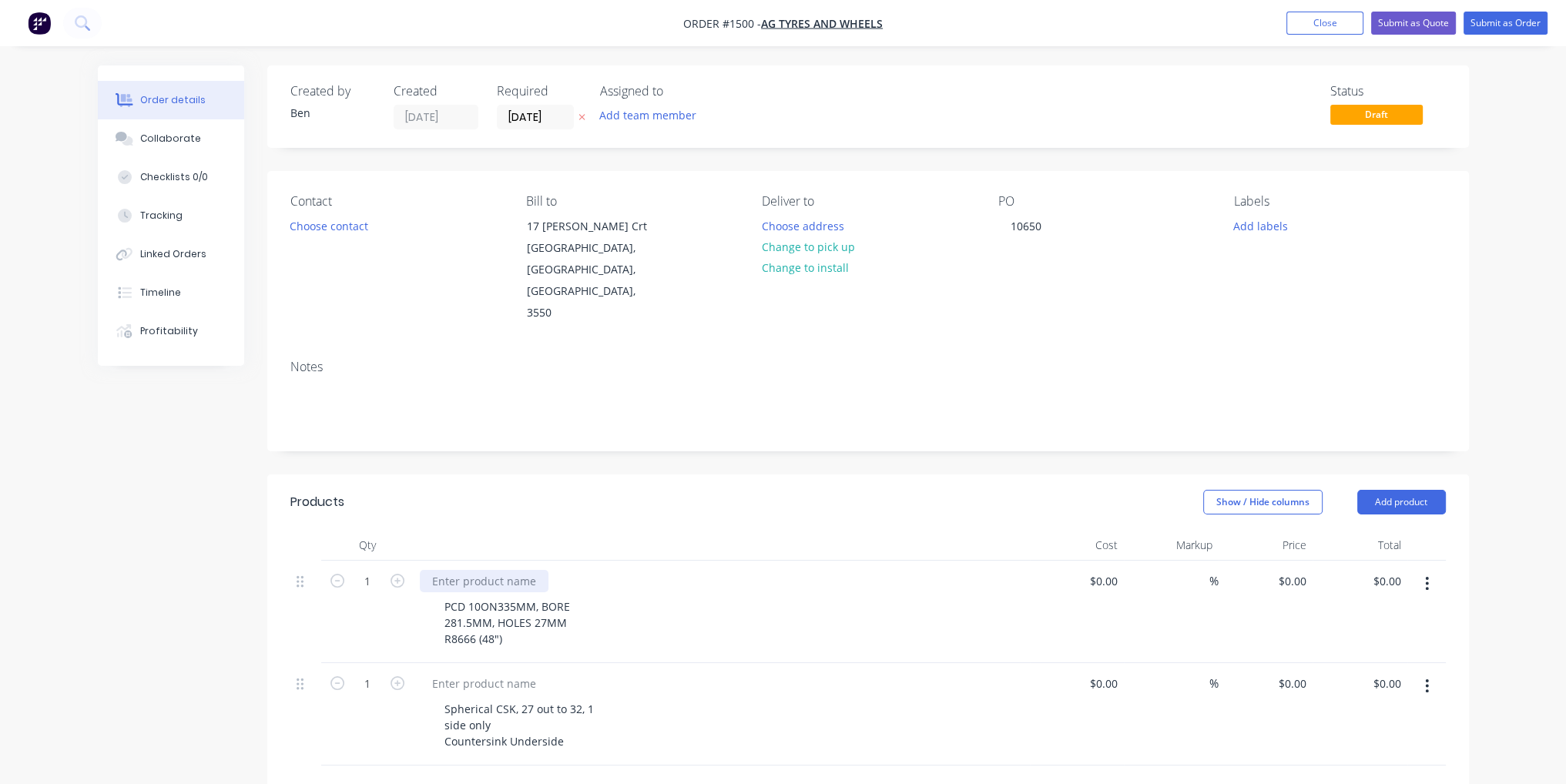
click at [508, 570] on div at bounding box center [483, 581] width 128 height 22
paste div
drag, startPoint x: 467, startPoint y: 641, endPoint x: 433, endPoint y: 644, distance: 34.1
paste div
click at [1106, 570] on div at bounding box center [1115, 581] width 18 height 22
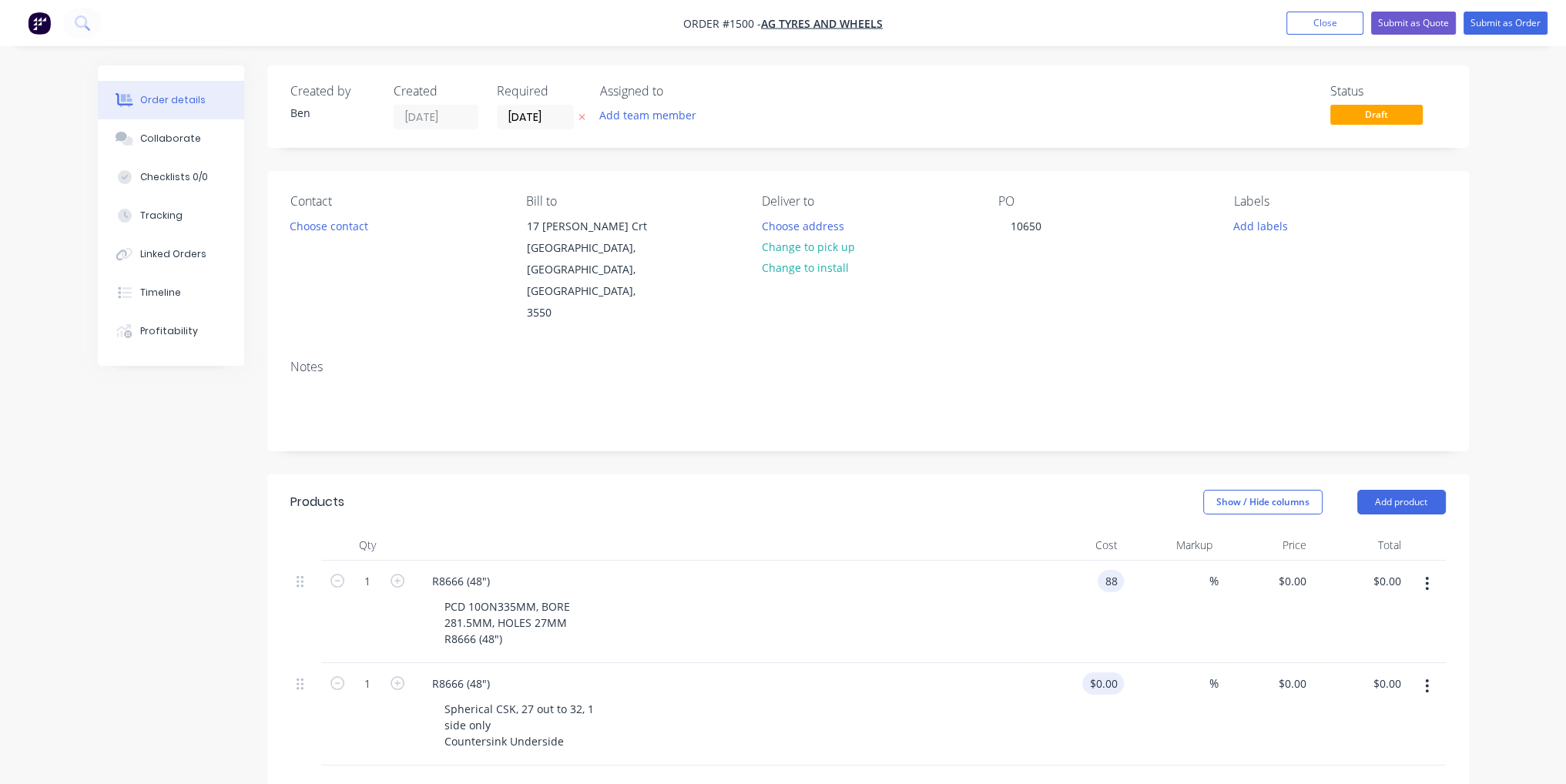
type input "$88.00"
click at [1104, 672] on div "$0.00" at bounding box center [1103, 684] width 41 height 22
type input "$34.00"
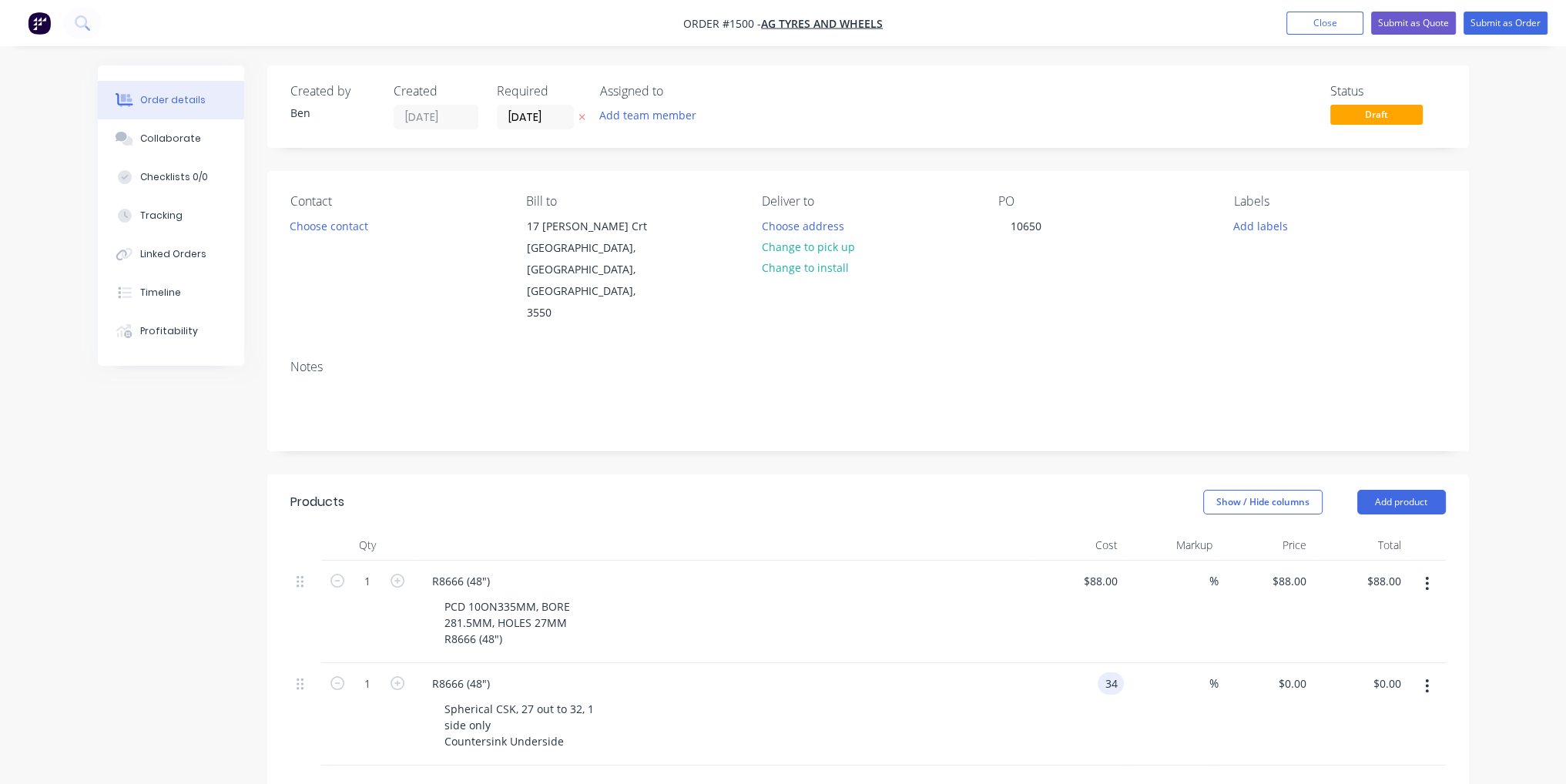
type input "$34.00"
click at [1030, 663] on div "$34.00 $34.00" at bounding box center [1077, 714] width 95 height 102
click at [392, 569] on form "1" at bounding box center [367, 580] width 80 height 23
drag, startPoint x: 400, startPoint y: 541, endPoint x: 394, endPoint y: 596, distance: 55.3
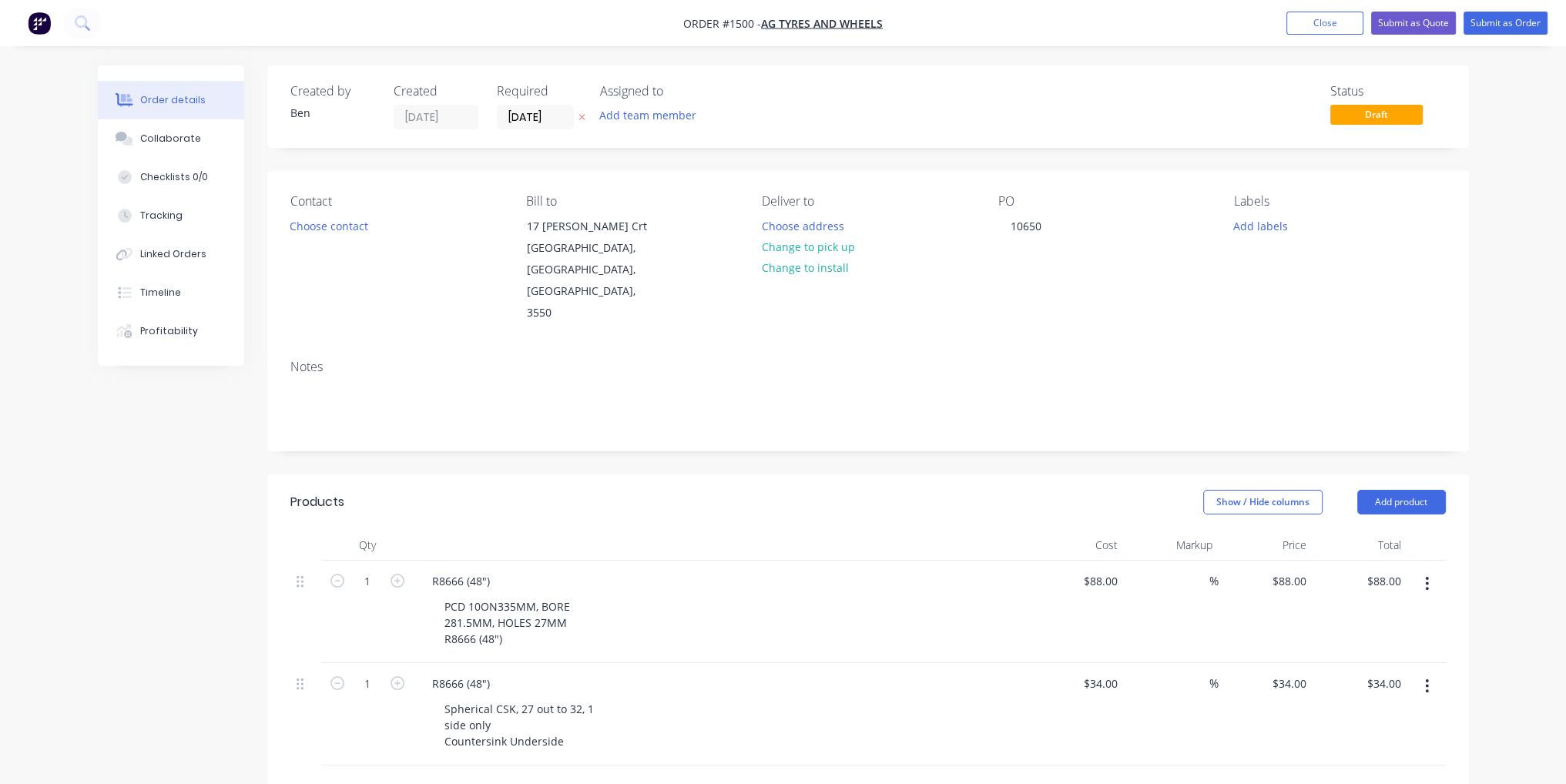
click at [400, 573] on icon "button" at bounding box center [397, 580] width 14 height 14
type input "2"
type input "$176.00"
click at [402, 676] on icon "button" at bounding box center [397, 683] width 14 height 14
type input "2"
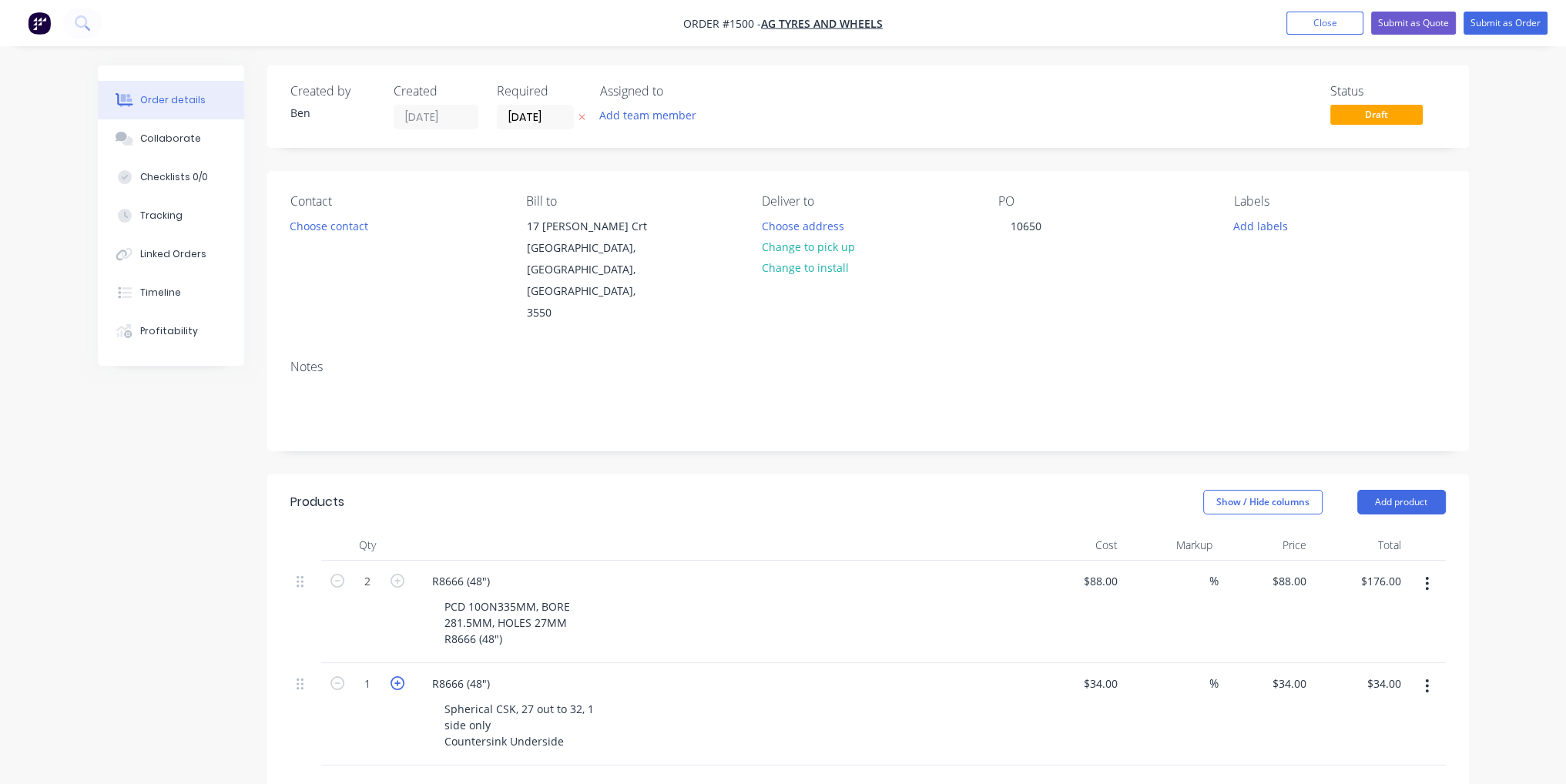
type input "$68.00"
click at [1526, 26] on button "Submit as Order" at bounding box center [1505, 22] width 84 height 23
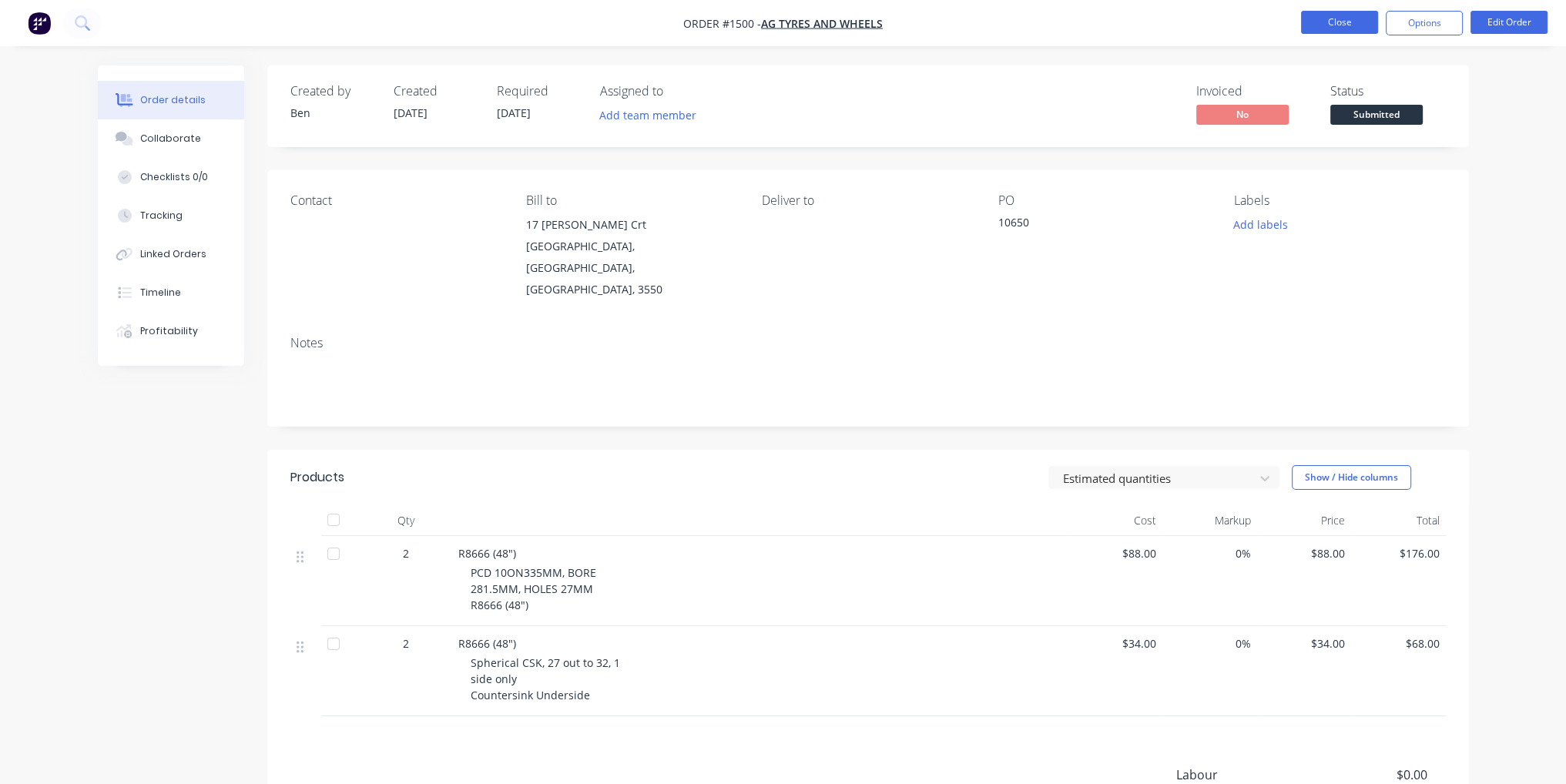
click at [1353, 19] on button "Close" at bounding box center [1339, 22] width 77 height 23
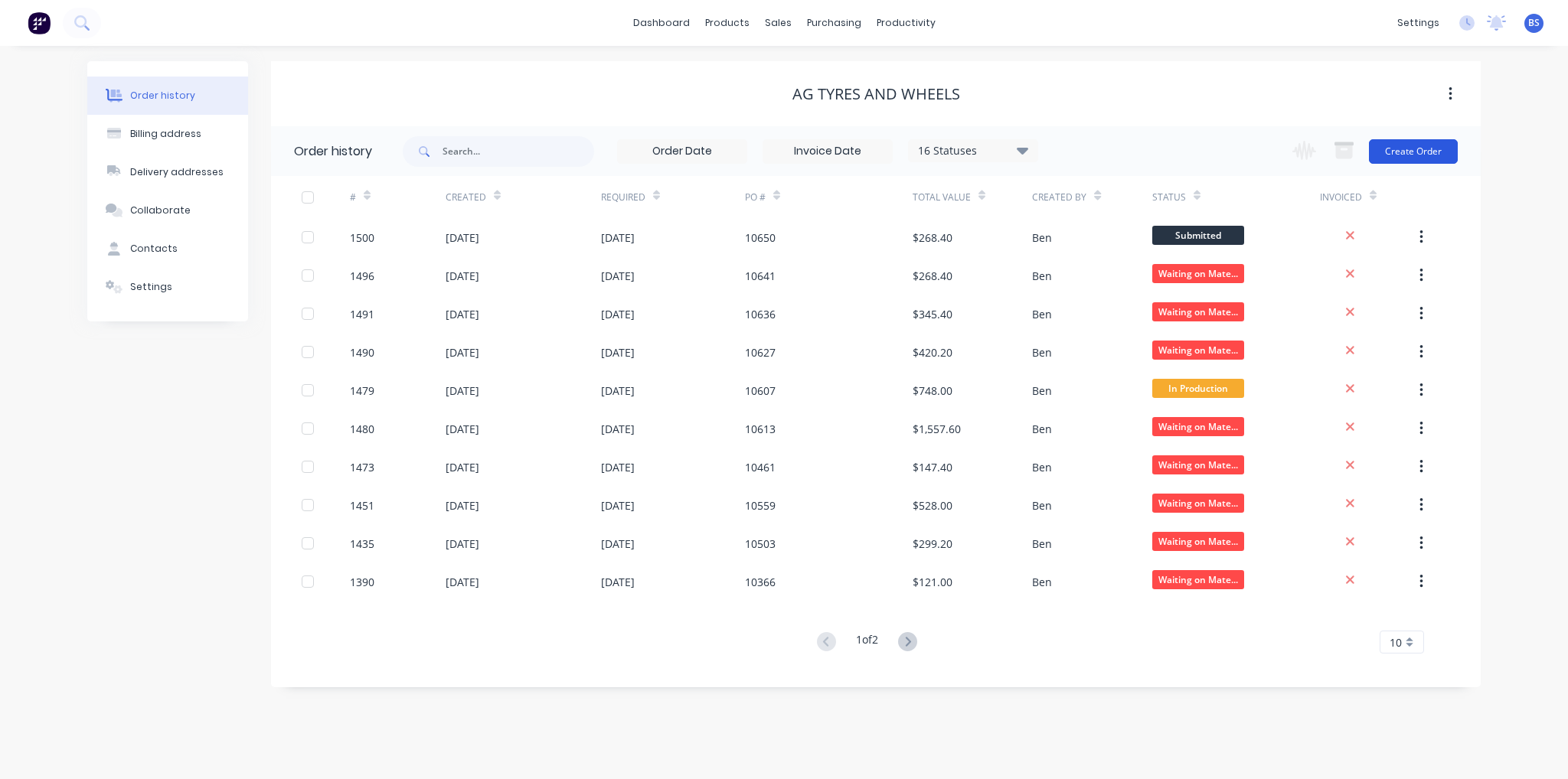
click at [1451, 151] on button "Create Order" at bounding box center [1413, 151] width 89 height 25
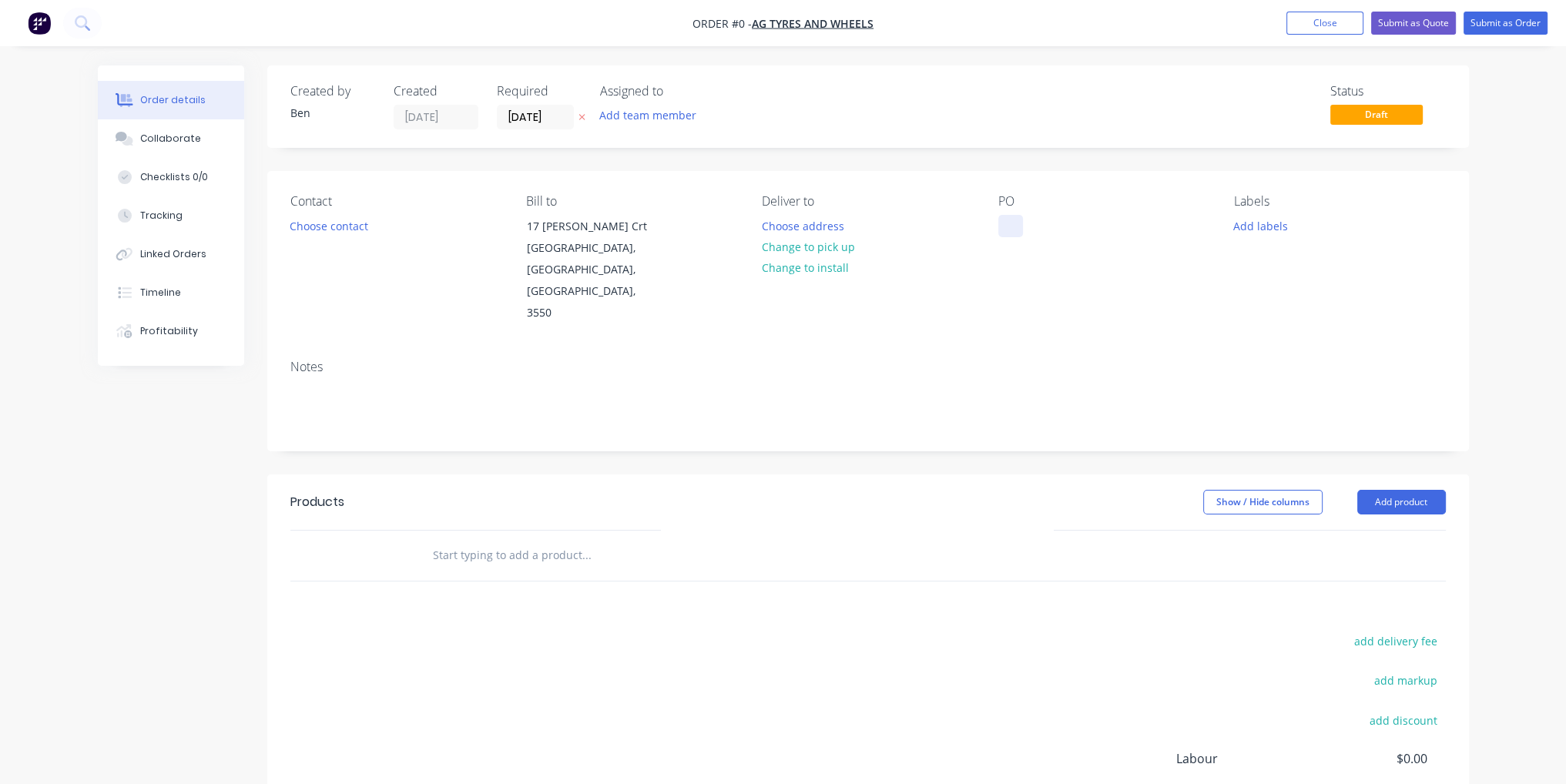
click at [1013, 235] on div at bounding box center [1011, 226] width 25 height 22
click at [771, 454] on div "Order details Collaborate Checklists 0/0 Tracking Linked Orders Timeline Profit…" at bounding box center [783, 520] width 1402 height 909
click at [1373, 490] on button "Add product" at bounding box center [1402, 502] width 89 height 25
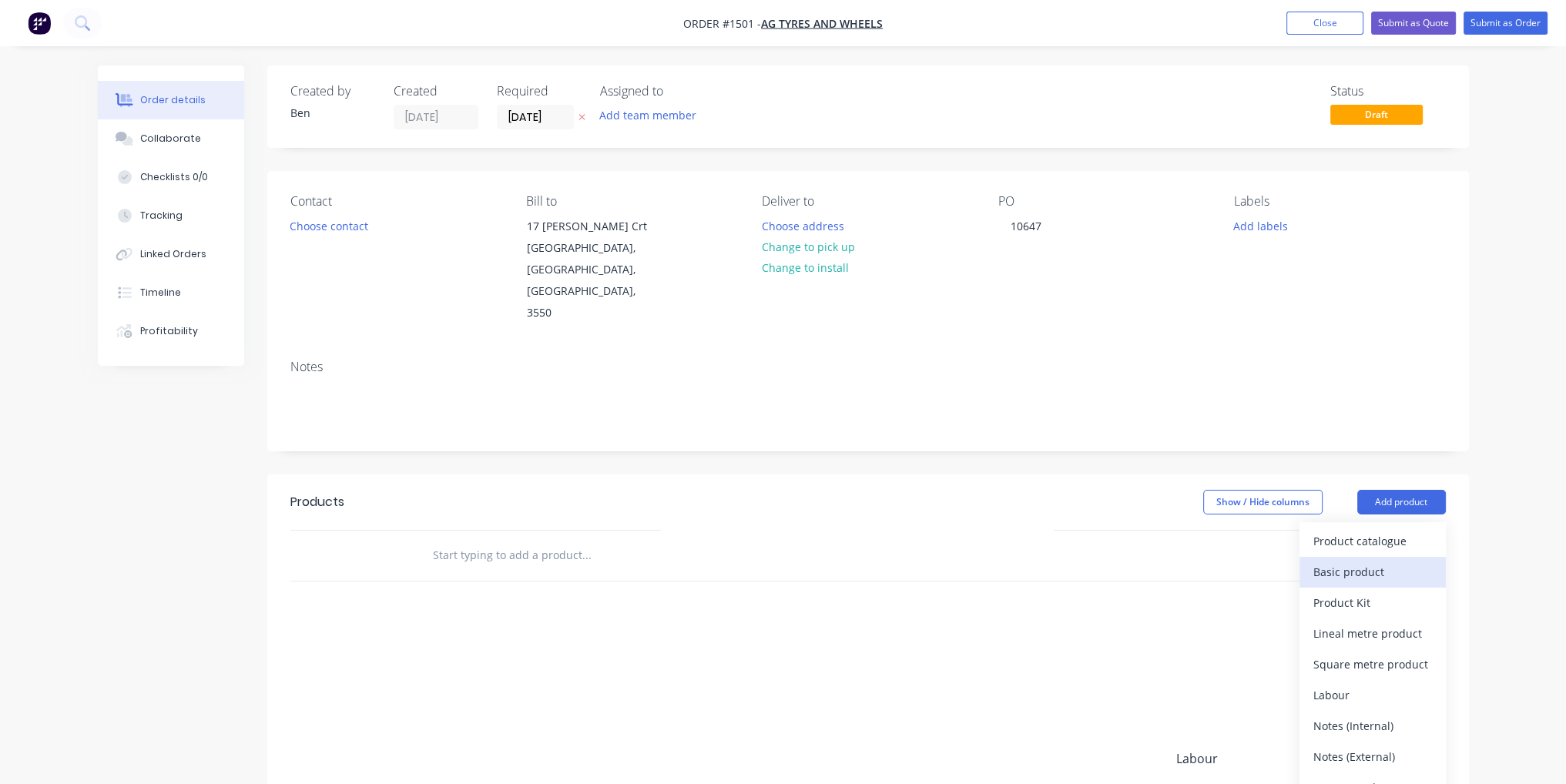
click at [1363, 561] on div "Basic product" at bounding box center [1373, 572] width 119 height 22
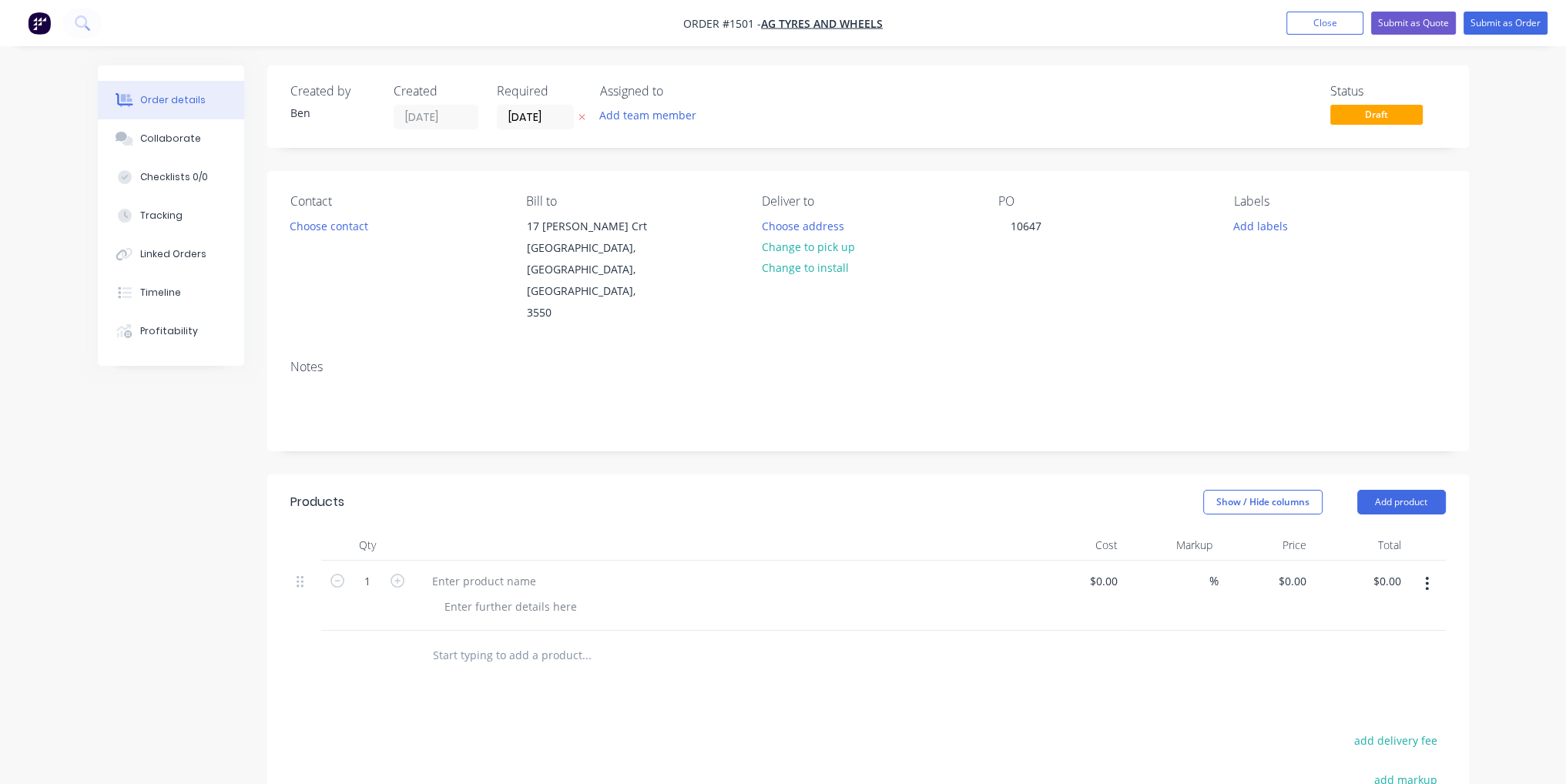
click at [397, 569] on form "1" at bounding box center [367, 580] width 80 height 23
click at [400, 573] on icon "button" at bounding box center [397, 580] width 14 height 14
type input "2"
click at [499, 570] on div at bounding box center [483, 581] width 128 height 22
click at [549, 596] on div at bounding box center [511, 607] width 157 height 22
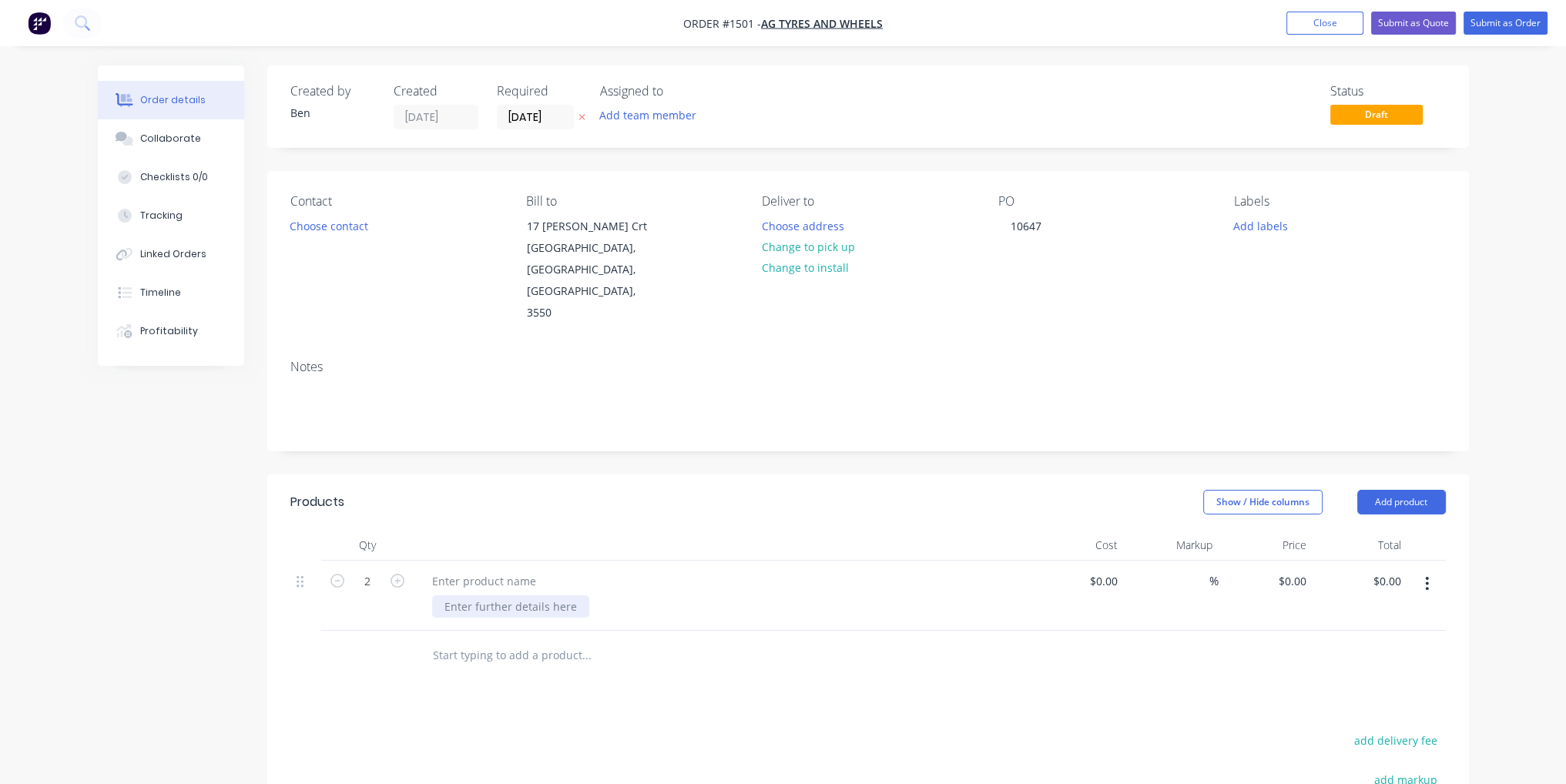
paste div
click at [407, 663] on div at bounding box center [368, 687] width 93 height 50
drag, startPoint x: 503, startPoint y: 596, endPoint x: 444, endPoint y: 596, distance: 59.0
click at [444, 596] on div "PCD 8ON275MM, BORE 221.6MM, HOLES 22MM R8663 (46")" at bounding box center [506, 623] width 147 height 55
copy div "R8663 (46")"
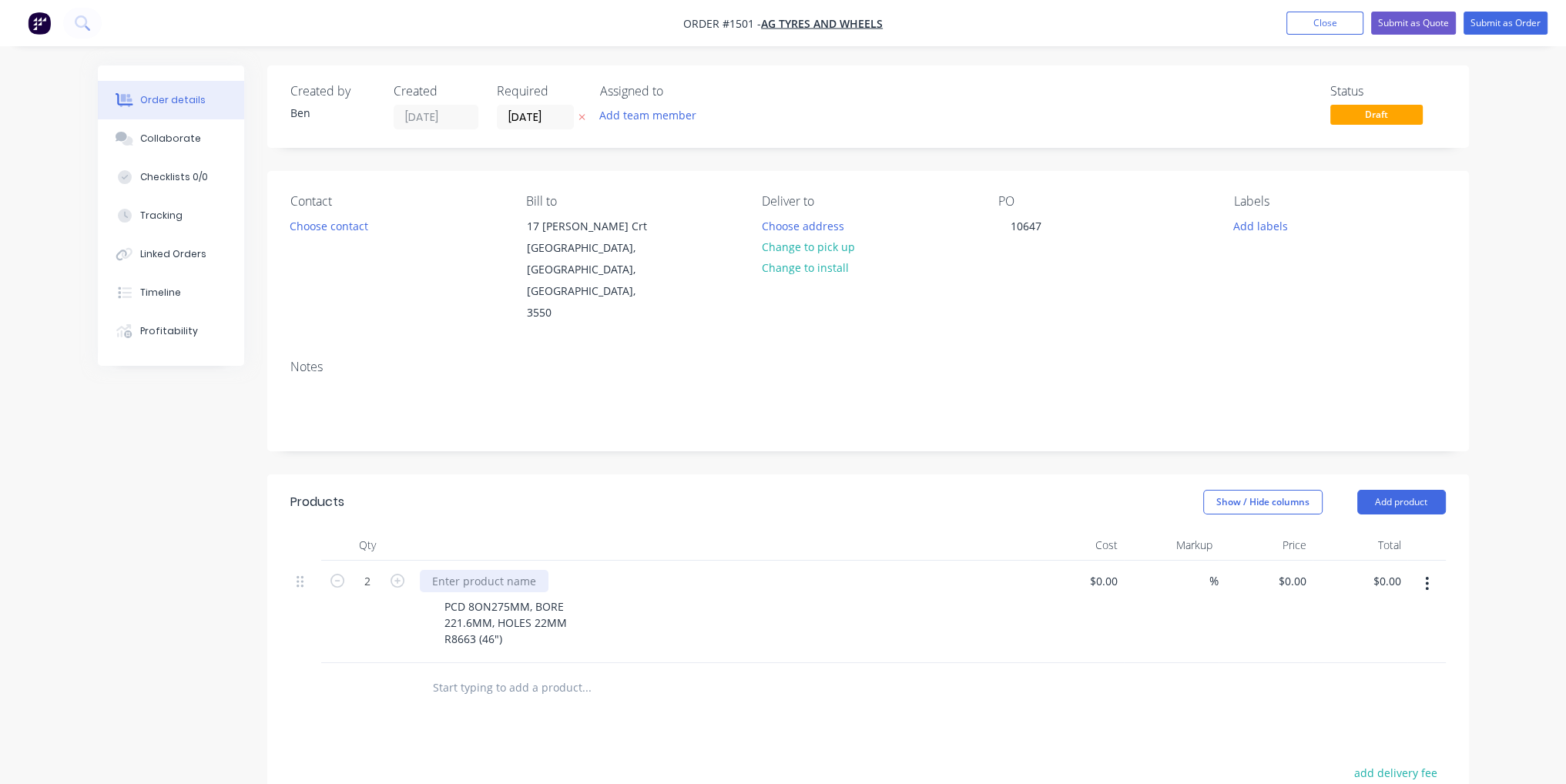
click at [490, 570] on div at bounding box center [483, 581] width 128 height 22
paste div
click at [1114, 570] on input at bounding box center [1106, 581] width 35 height 22
type input "$82.00"
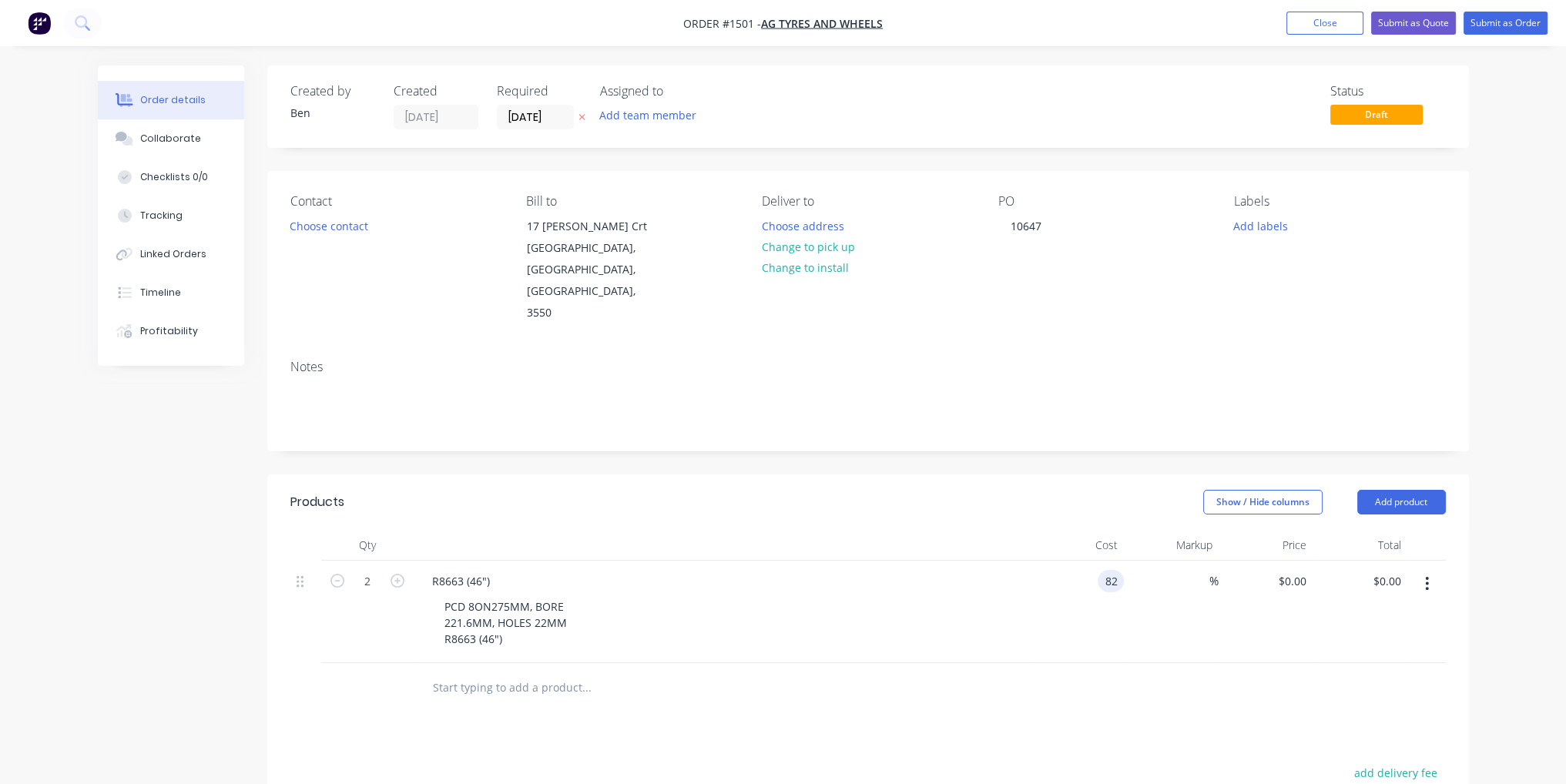
type input "$164.00"
click at [719, 596] on div "PCD 8ON275MM, BORE 221.6MM, HOLES 22MM R8663 (46")" at bounding box center [728, 623] width 592 height 55
click at [1504, 11] on button "Submit as Order" at bounding box center [1505, 22] width 84 height 23
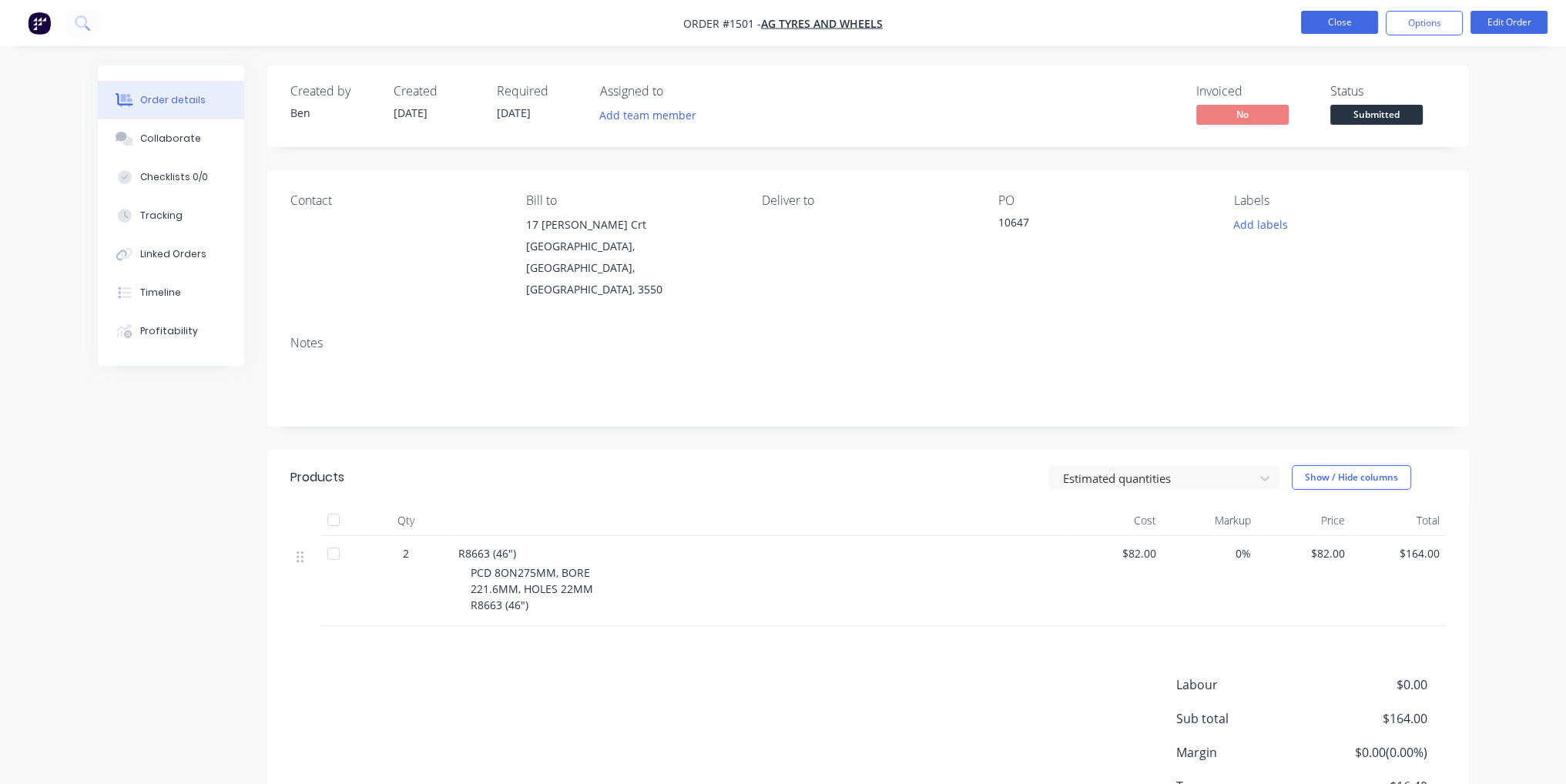
click at [1322, 19] on button "Close" at bounding box center [1339, 22] width 77 height 23
